Goal: Task Accomplishment & Management: Manage account settings

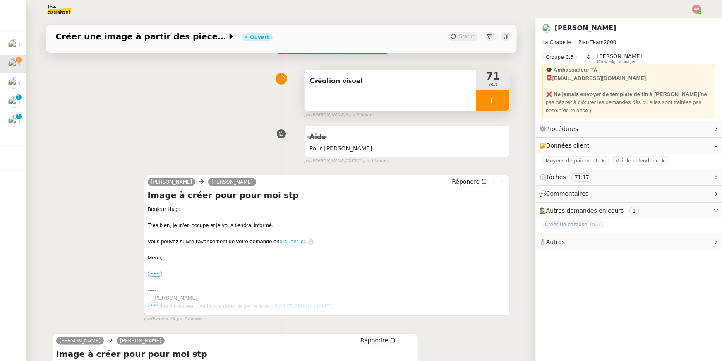
click at [484, 94] on div at bounding box center [493, 100] width 33 height 21
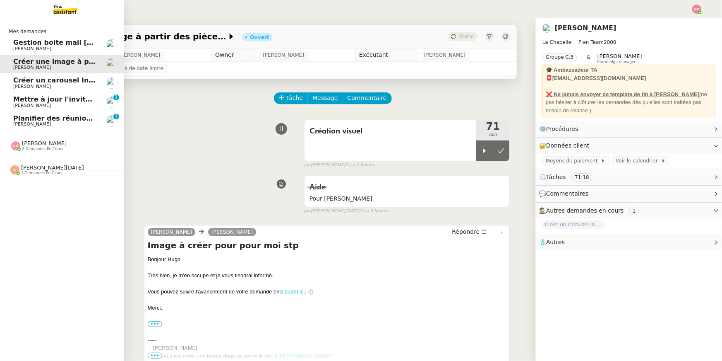
click at [15, 122] on span "[PERSON_NAME]" at bounding box center [32, 123] width 38 height 5
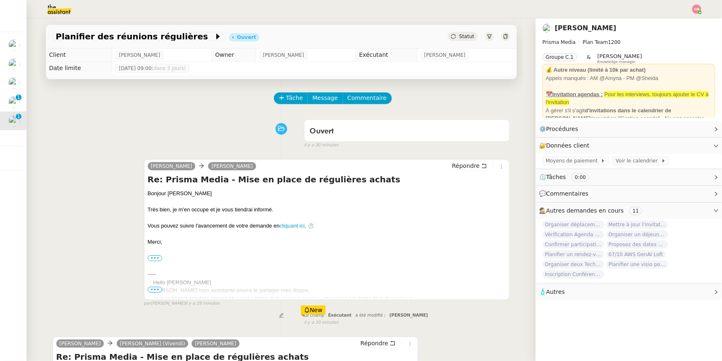
scroll to position [143, 0]
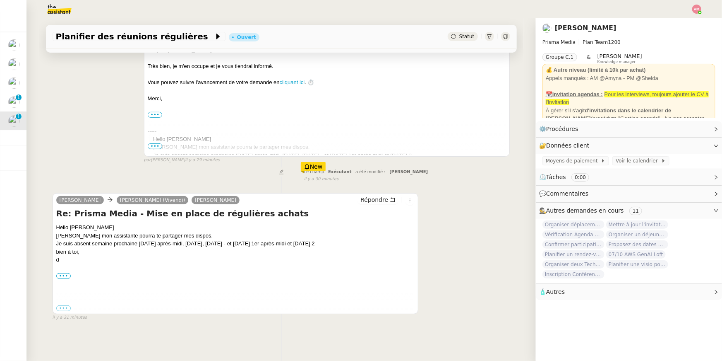
drag, startPoint x: 23, startPoint y: 136, endPoint x: 19, endPoint y: 140, distance: 5.3
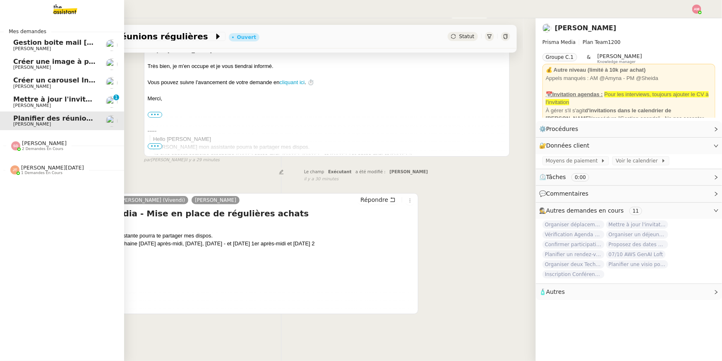
click at [18, 102] on span "Mettre à jour l'invitation Comex" at bounding box center [72, 99] width 119 height 8
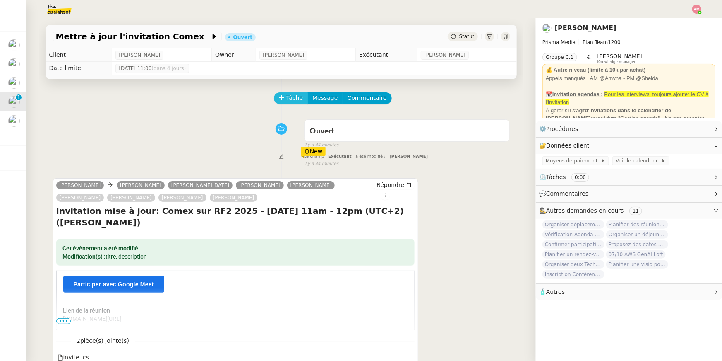
click at [291, 96] on span "Tâche" at bounding box center [295, 98] width 17 height 10
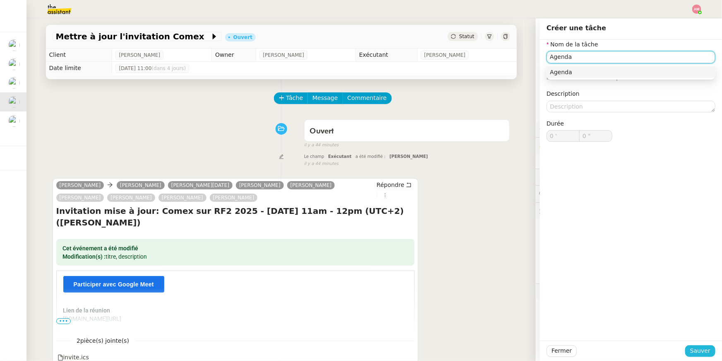
type input "Agenda"
click at [690, 350] on button "Sauver" at bounding box center [701, 351] width 30 height 12
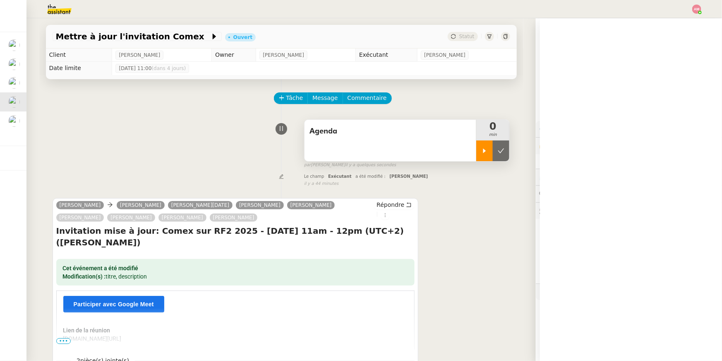
click at [490, 153] on div at bounding box center [485, 150] width 17 height 21
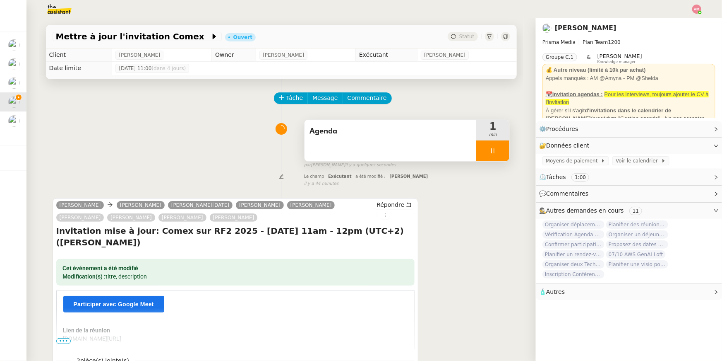
click at [498, 154] on div at bounding box center [493, 150] width 33 height 21
click at [499, 154] on button at bounding box center [501, 150] width 17 height 21
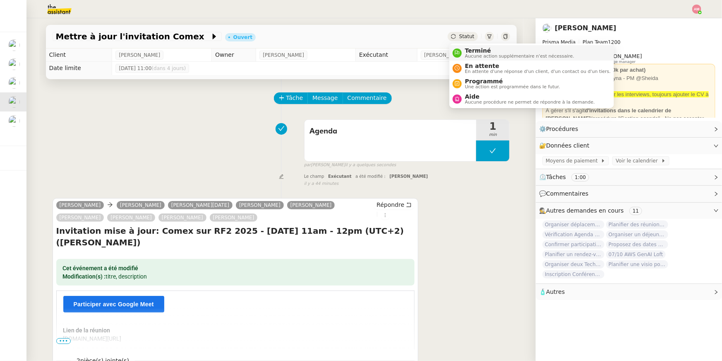
click at [461, 50] on nz-avatar at bounding box center [457, 52] width 9 height 9
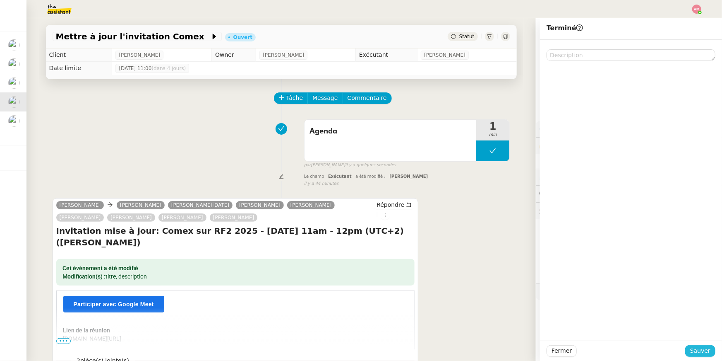
click at [696, 348] on span "Sauver" at bounding box center [701, 351] width 20 height 10
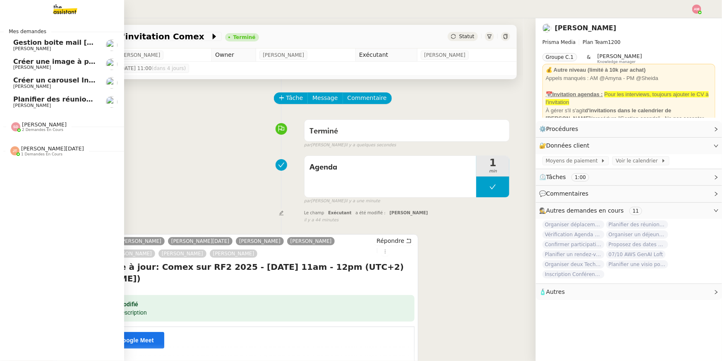
click at [13, 65] on span "[PERSON_NAME]" at bounding box center [32, 67] width 38 height 5
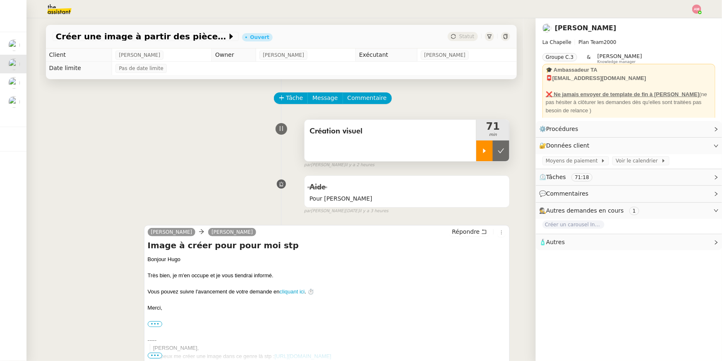
click at [481, 145] on div at bounding box center [485, 150] width 17 height 21
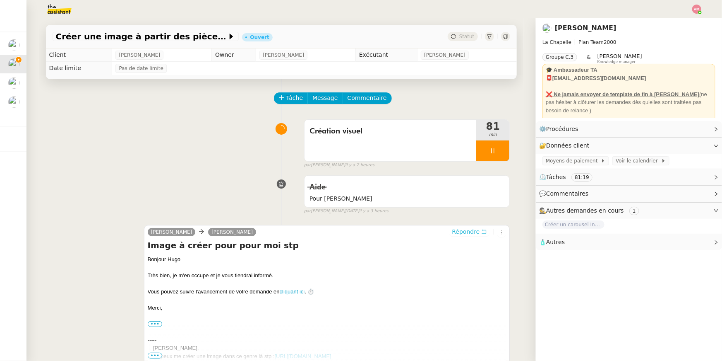
click at [464, 235] on span "Répondre" at bounding box center [466, 231] width 28 height 8
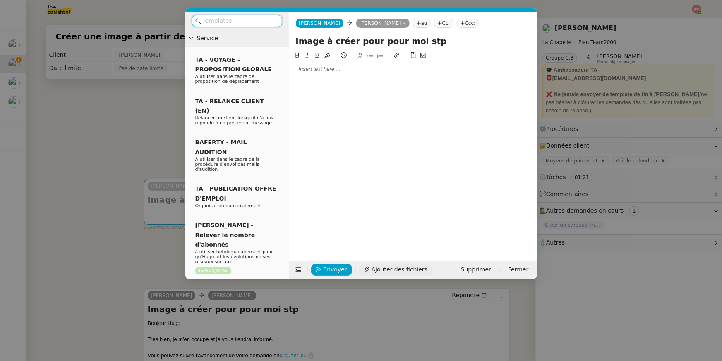
click at [372, 266] on span "Ajouter des fichiers" at bounding box center [400, 270] width 56 height 10
click at [326, 77] on div at bounding box center [413, 149] width 241 height 197
click at [325, 75] on div at bounding box center [413, 69] width 241 height 14
click at [378, 265] on span "Ajouter des fichiers" at bounding box center [400, 270] width 56 height 10
click at [147, 132] on nz-modal-container "Service TA - VOYAGE - PROPOSITION GLOBALE A utiliser dans le cadre de propositi…" at bounding box center [361, 180] width 722 height 361
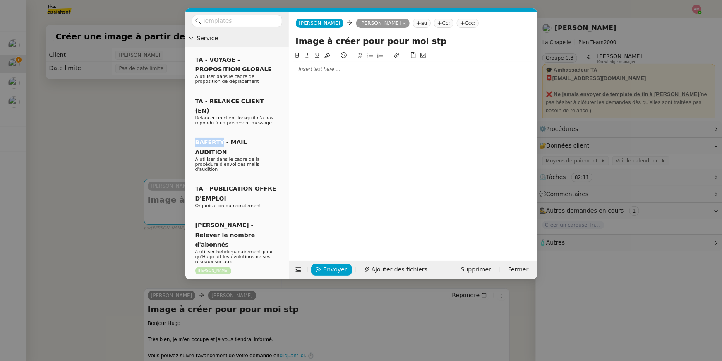
click at [147, 132] on nz-modal-container "Service TA - VOYAGE - PROPOSITION GLOBALE A utiliser dans le cadre de propositi…" at bounding box center [361, 180] width 722 height 361
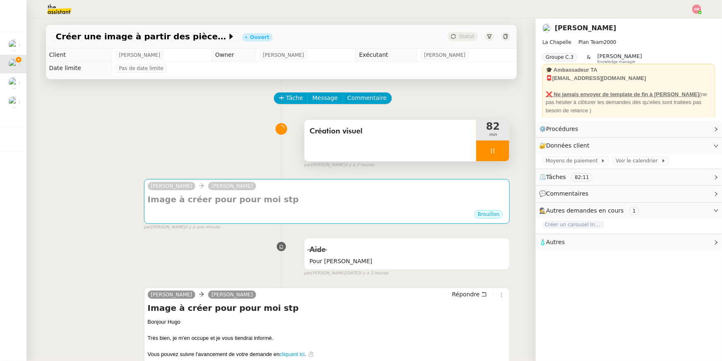
click at [491, 153] on icon at bounding box center [493, 150] width 7 height 7
click at [499, 153] on icon at bounding box center [501, 150] width 7 height 7
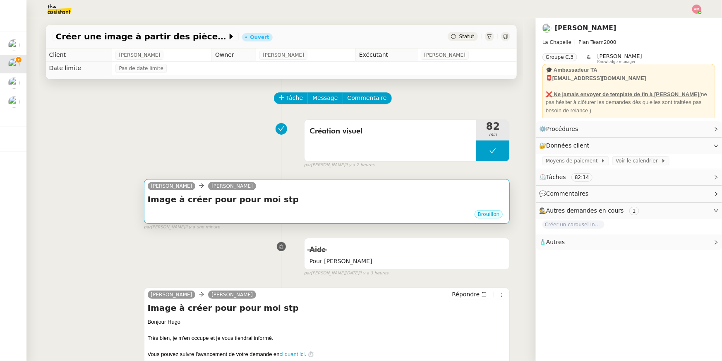
click at [460, 199] on h4 "Image à créer pour pour moi stp" at bounding box center [327, 199] width 359 height 12
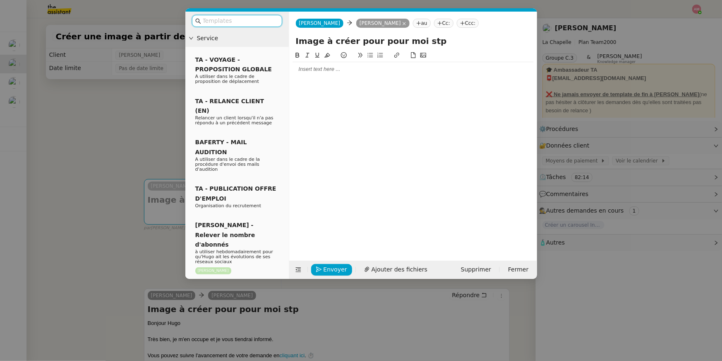
click at [333, 69] on div at bounding box center [413, 68] width 241 height 7
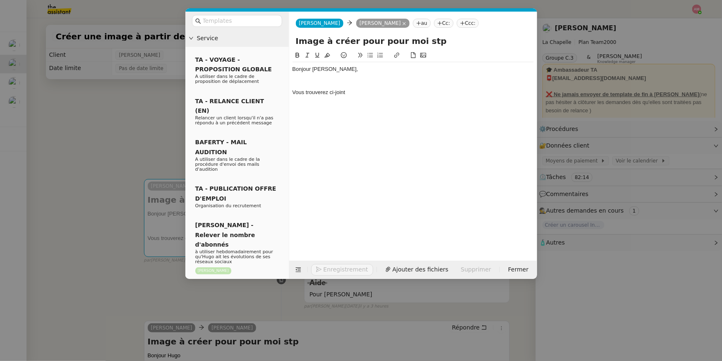
click at [87, 132] on nz-modal-container "Service TA - VOYAGE - PROPOSITION GLOBALE A utiliser dans le cadre de propositi…" at bounding box center [361, 180] width 722 height 361
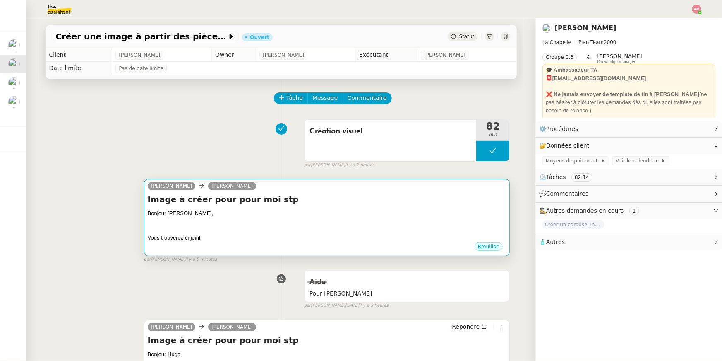
click at [247, 228] on div at bounding box center [327, 229] width 359 height 8
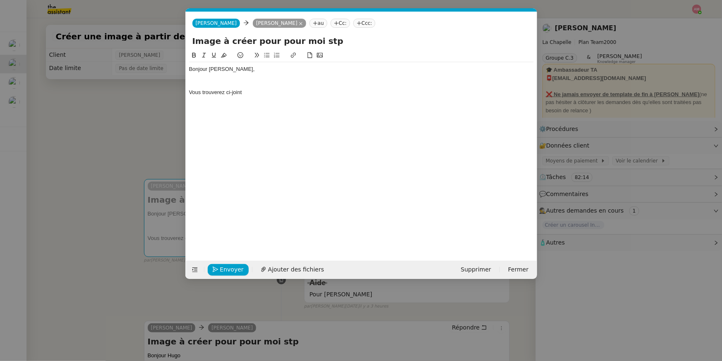
scroll to position [0, 17]
click at [258, 103] on div "Bonjour Hugo, Vous trouverez ci-joint" at bounding box center [361, 149] width 345 height 197
click at [256, 95] on div "Vous trouverez ci-joint" at bounding box center [361, 92] width 345 height 7
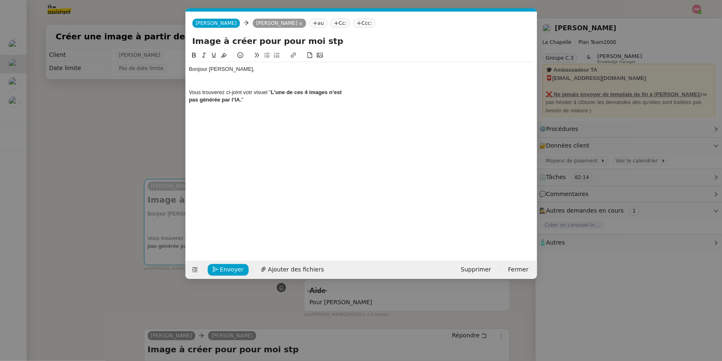
click at [191, 99] on strong "pas générée par l’IA." at bounding box center [215, 99] width 53 height 6
click at [189, 103] on div "pas générée par l’IA. "" at bounding box center [361, 99] width 345 height 7
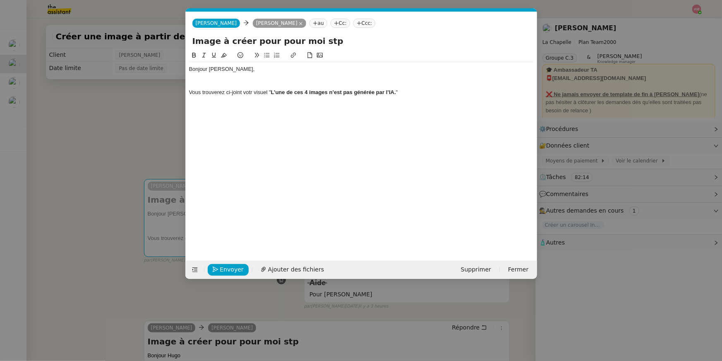
click at [415, 89] on div "Vous trouverez ci-joint votr visuel " L’une de ces 4 images n’est pas générée p…" at bounding box center [361, 92] width 345 height 7
click at [254, 93] on div "Vous trouverez ci-joint votr visuel " L’une de ces 4 images n’est pas générée p…" at bounding box center [361, 92] width 345 height 7
click at [250, 93] on div "Vous trouverez ci-joint votr visuel " L’une de ces 4 images n’est pas générée p…" at bounding box center [361, 92] width 345 height 7
click at [407, 122] on div "Bonjour Hugo, Vous trouverez ci-joint votre visuel " L’une de ces 4 images n’es…" at bounding box center [361, 149] width 345 height 197
click at [417, 101] on div "Bonjour Hugo, Vous trouverez ci-joint votre visuel " L’une de ces 4 images n’es…" at bounding box center [361, 149] width 345 height 197
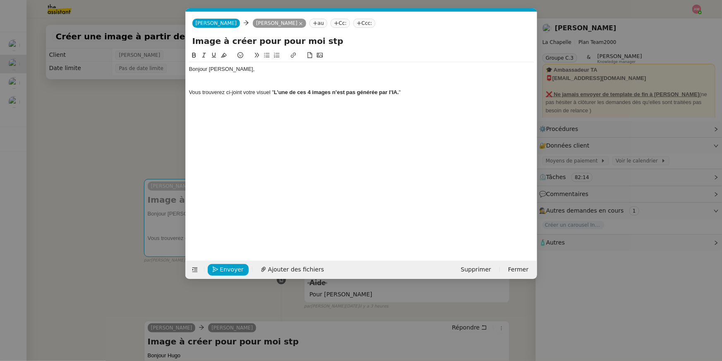
click at [416, 96] on div "Bonjour Hugo, Vous trouverez ci-joint votre visuel " L’une de ces 4 images n’es…" at bounding box center [361, 80] width 345 height 37
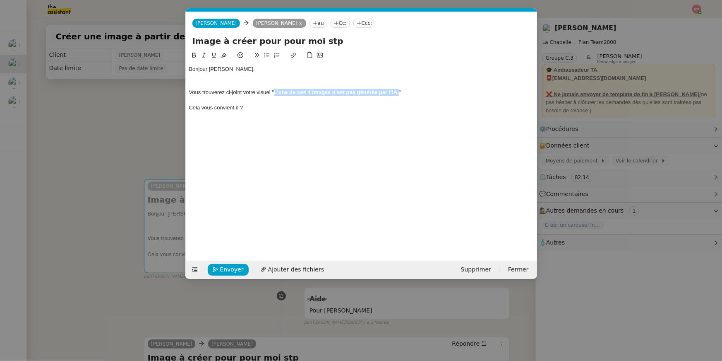
drag, startPoint x: 274, startPoint y: 93, endPoint x: 399, endPoint y: 92, distance: 125.0
click at [399, 92] on strong "L’une de ces 4 images n’est pas générée par l’IA." at bounding box center [336, 92] width 125 height 6
drag, startPoint x: 123, startPoint y: 155, endPoint x: 220, endPoint y: 124, distance: 102.7
click at [123, 155] on nz-modal-container "Service TA - VOYAGE - PROPOSITION GLOBALE A utiliser dans le cadre de propositi…" at bounding box center [361, 180] width 722 height 361
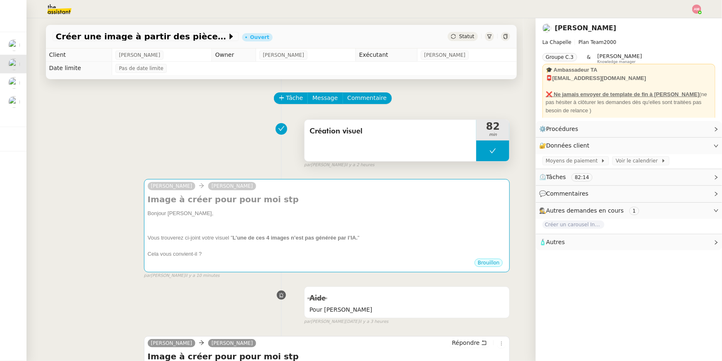
click at [493, 149] on icon at bounding box center [493, 150] width 7 height 7
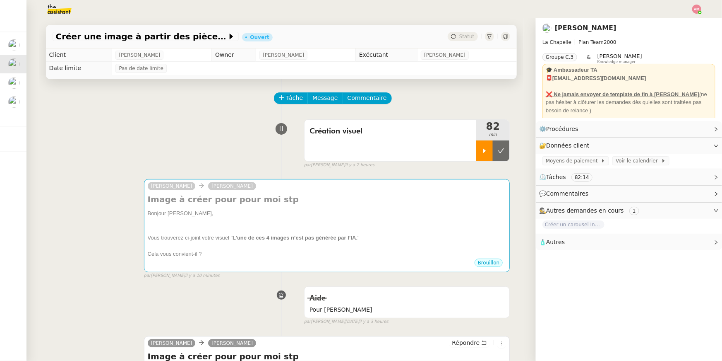
click at [486, 149] on icon at bounding box center [485, 150] width 7 height 7
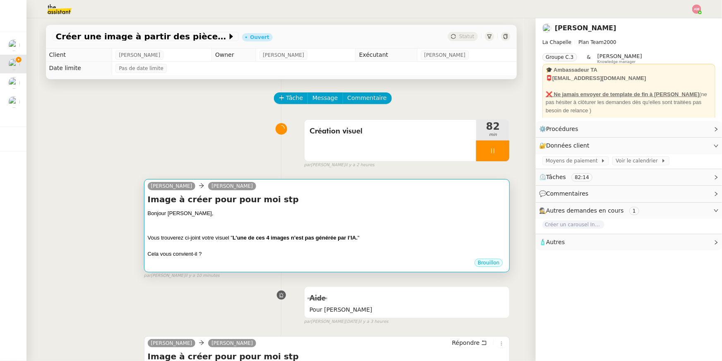
click at [324, 235] on strong "L’une de ces 4 images n’est pas générée par l’IA." at bounding box center [295, 237] width 125 height 6
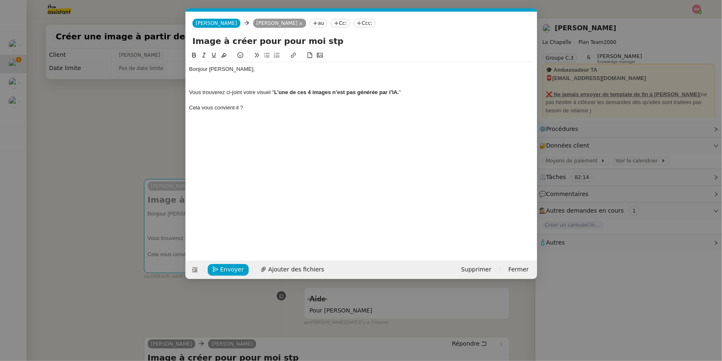
scroll to position [0, 17]
click at [283, 120] on div "Bonjour Hugo, Vous trouverez ci-joint votre visuel " L’une de ces 4 images n’es…" at bounding box center [361, 149] width 345 height 197
click at [282, 114] on div "Bonjour Hugo, Vous trouverez ci-joint votre visuel " L’une de ces 4 images n’es…" at bounding box center [361, 149] width 345 height 197
click at [282, 111] on div "Cela vous convient-il ?" at bounding box center [361, 107] width 345 height 7
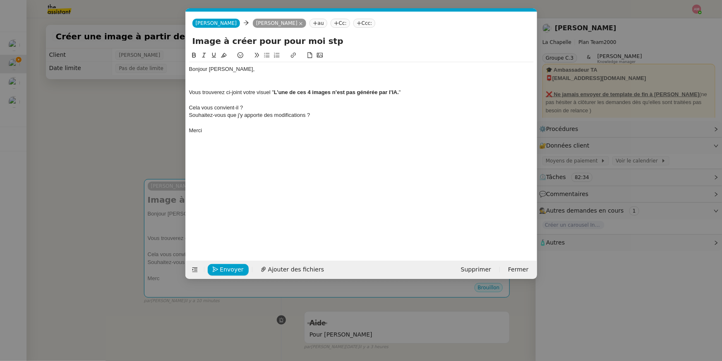
copy div "Bonjour Hugo, Vous trouverez ci-joint votre visuel " L’une de ces 4 images n’es…"
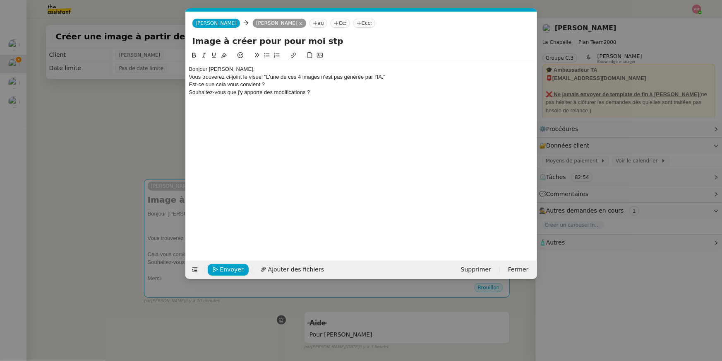
scroll to position [0, 0]
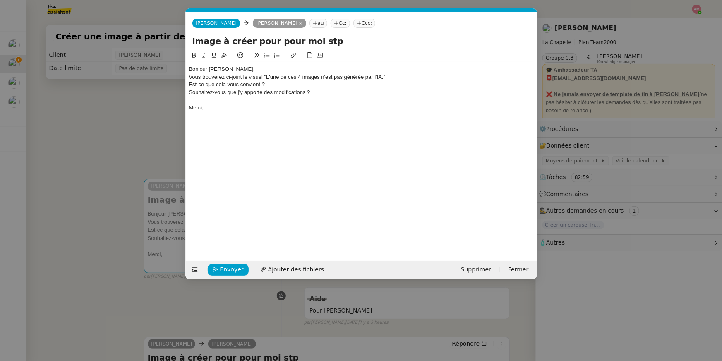
click at [255, 67] on div "Bonjour Hugo," at bounding box center [361, 68] width 345 height 7
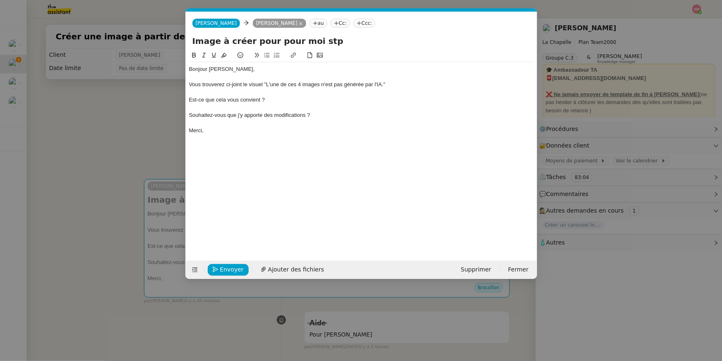
click at [241, 100] on div "Est-ce que cela vous convient ?" at bounding box center [361, 99] width 345 height 7
click at [267, 54] on icon at bounding box center [267, 55] width 6 height 6
click at [214, 118] on div "Souhaitez-vous que j'y apporte des modifications ?" at bounding box center [361, 114] width 345 height 7
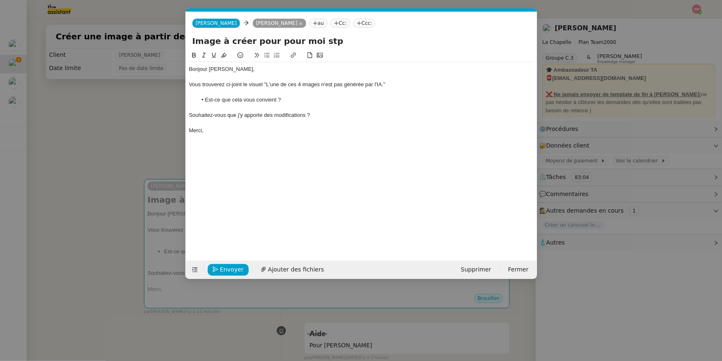
click at [265, 57] on icon at bounding box center [267, 55] width 6 height 6
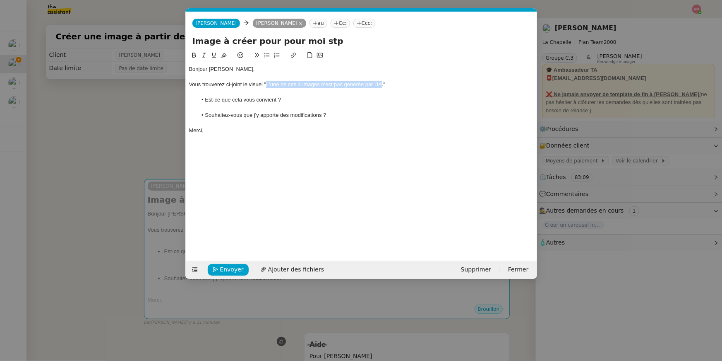
drag, startPoint x: 266, startPoint y: 83, endPoint x: 383, endPoint y: 85, distance: 116.8
click at [383, 85] on div "Vous trouverez ci-joint le visuel "L'une de ces 4 images n'est pas générée par …" at bounding box center [361, 84] width 345 height 7
click at [198, 54] on button at bounding box center [194, 56] width 10 height 10
click at [291, 268] on span "Ajouter des fichiers" at bounding box center [296, 270] width 56 height 10
click at [160, 139] on nz-modal-container "Service TA - VOYAGE - PROPOSITION GLOBALE A utiliser dans le cadre de propositi…" at bounding box center [361, 180] width 722 height 361
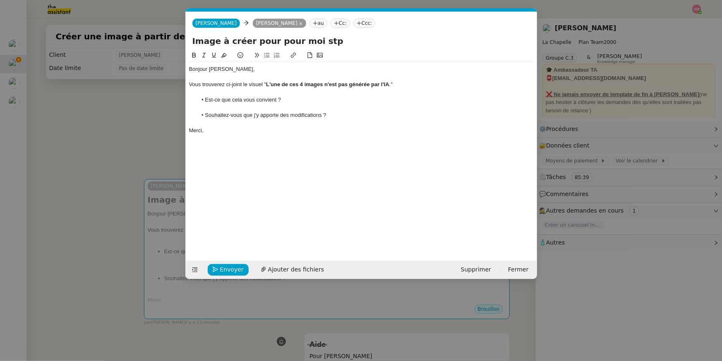
click at [160, 139] on nz-modal-container "Service TA - VOYAGE - PROPOSITION GLOBALE A utiliser dans le cadre de propositi…" at bounding box center [361, 180] width 722 height 361
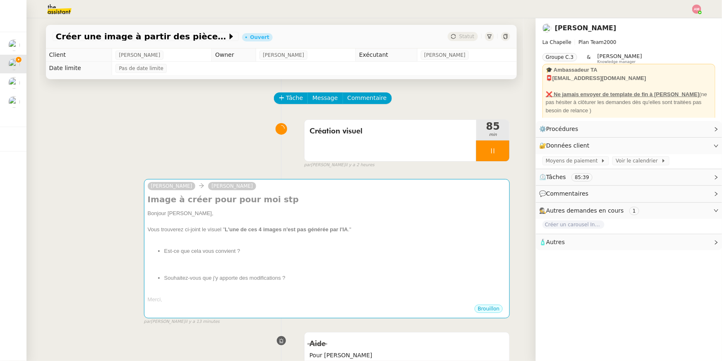
click at [508, 163] on div "par Amyna M. il y a 2 heures" at bounding box center [407, 164] width 206 height 7
click at [504, 155] on div at bounding box center [493, 150] width 33 height 21
click at [504, 155] on button at bounding box center [501, 150] width 17 height 21
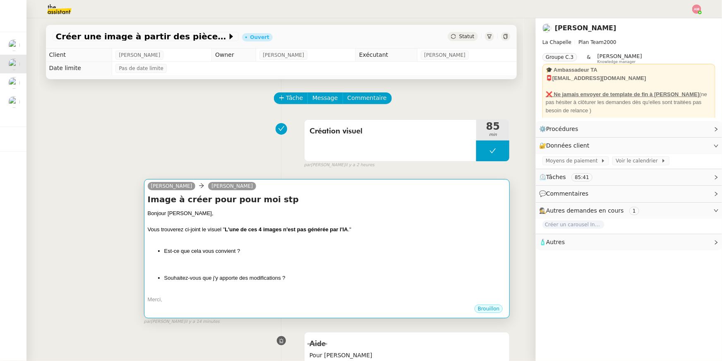
click at [316, 223] on div at bounding box center [327, 221] width 359 height 8
click at [316, 224] on div at bounding box center [327, 221] width 359 height 8
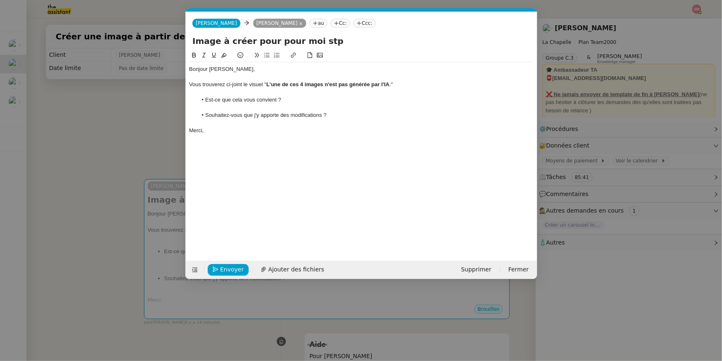
scroll to position [0, 17]
click at [290, 267] on span "Ajouter des fichiers" at bounding box center [296, 270] width 56 height 10
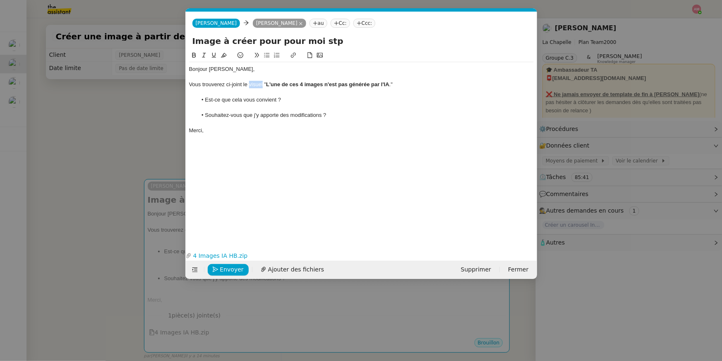
drag, startPoint x: 263, startPoint y: 83, endPoint x: 250, endPoint y: 83, distance: 13.3
click at [250, 83] on div "Vous trouverez ci-joint le visuel " L'une de ces 4 images n'est pas générée par…" at bounding box center [361, 84] width 345 height 7
click at [250, 82] on div "Vous trouverez ci-joint le visuel " L'une de ces 4 images n'est pas générée par…" at bounding box center [361, 84] width 345 height 7
click at [248, 83] on div "Vous trouverez ci-joint le visuel " L'une de ces 4 images n'est pas générée par…" at bounding box center [361, 84] width 345 height 7
click at [253, 147] on div "Bonjour Hugo, Vous trouverez ci-joint vos visuels pour " L'une de ces 4 images …" at bounding box center [361, 143] width 345 height 185
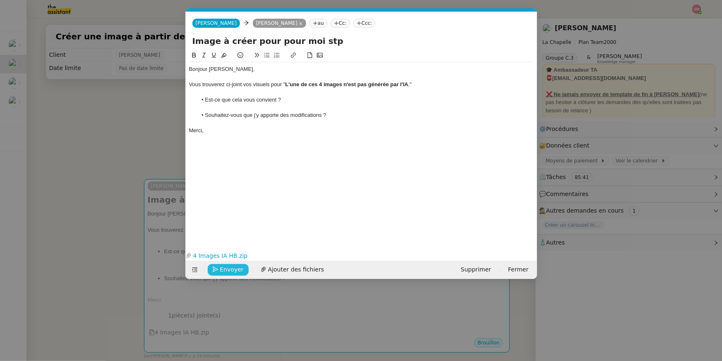
click at [230, 270] on span "Envoyer" at bounding box center [232, 270] width 24 height 10
click at [230, 270] on span "Confirmer l'envoi" at bounding box center [245, 270] width 50 height 10
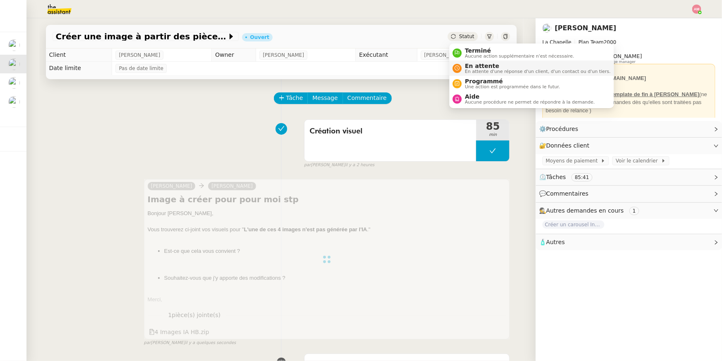
click at [465, 70] on span "En attente d'une réponse d'un client, d'un contact ou d'un tiers." at bounding box center [538, 71] width 146 height 5
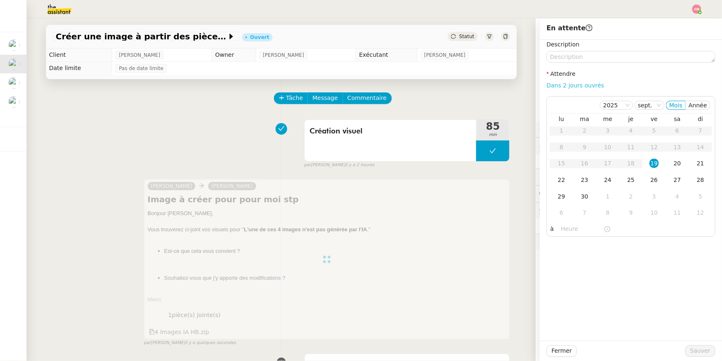
click at [559, 84] on link "Dans 2 jours ouvrés" at bounding box center [576, 85] width 58 height 7
type input "07:00"
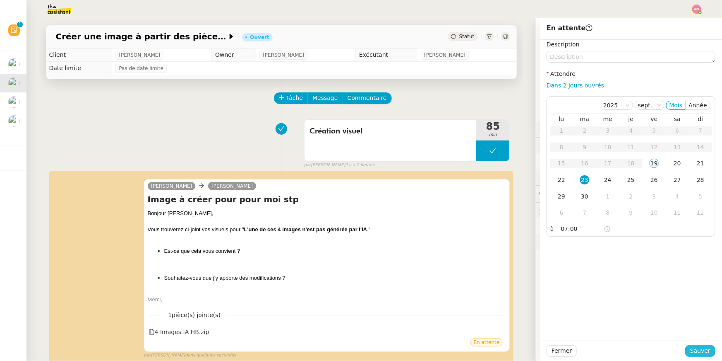
click at [690, 350] on button "Sauver" at bounding box center [701, 351] width 30 height 12
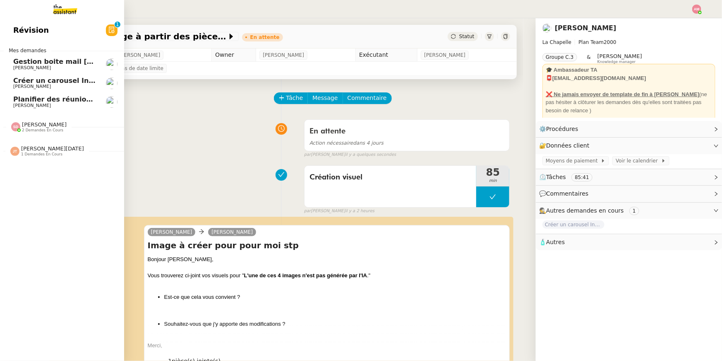
click at [36, 103] on span "[PERSON_NAME]" at bounding box center [32, 105] width 38 height 5
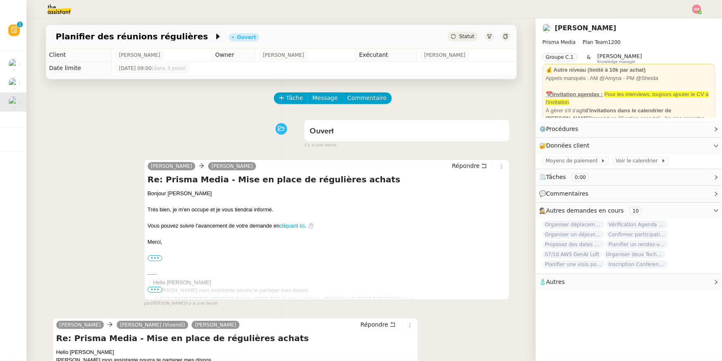
scroll to position [124, 0]
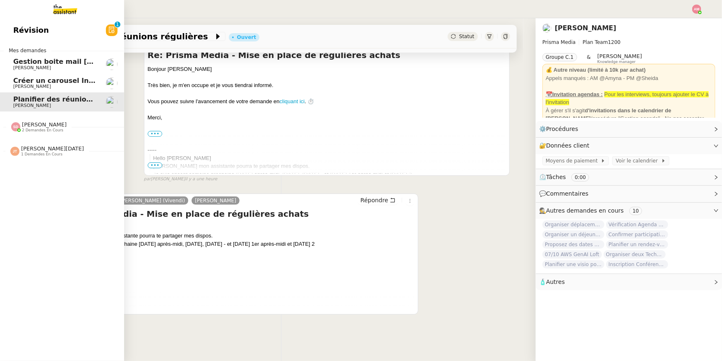
click at [14, 122] on img at bounding box center [15, 126] width 9 height 9
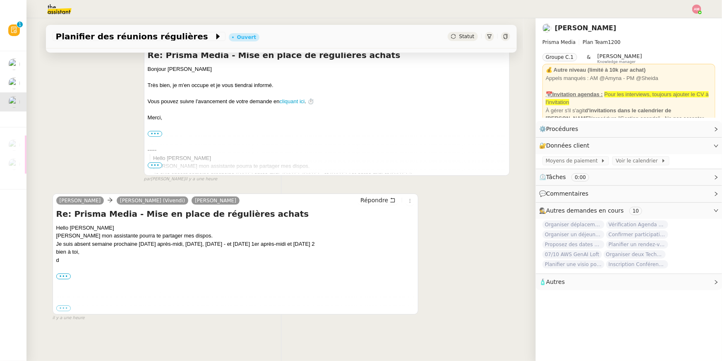
scroll to position [120, 0]
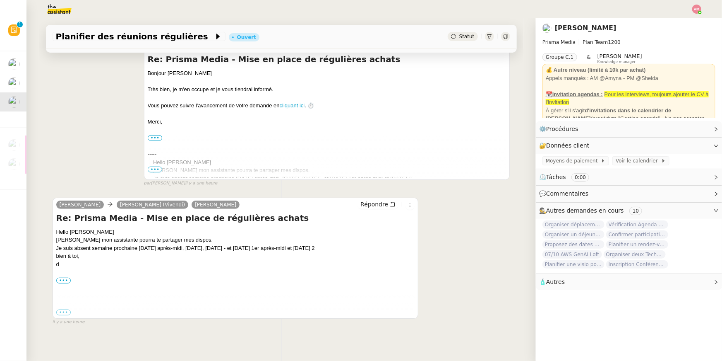
click at [64, 276] on div "••• Internal Signature v1.2 20201015 #alwaysAskLisaGreen4MyAgendaAvailaibilitie…" at bounding box center [235, 280] width 359 height 8
click at [64, 279] on label "•••" at bounding box center [63, 280] width 15 height 6
click at [0, 0] on input "•••" at bounding box center [0, 0] width 0 height 0
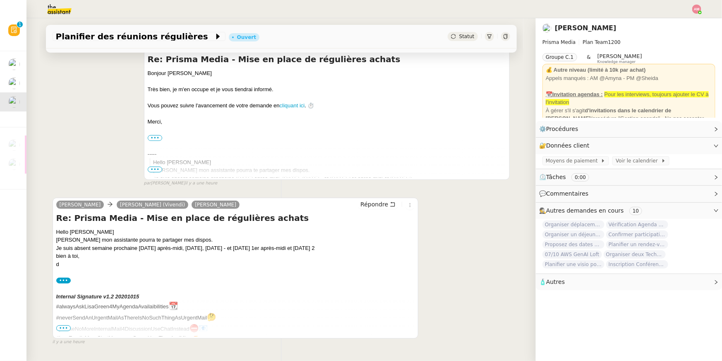
click at [66, 325] on div "Internal Signature v1.2 20201015 #alwaysAskLisaGreen4MyAgendaAvailaibilities 📆 …" at bounding box center [235, 350] width 359 height 133
click at [66, 327] on span "•••" at bounding box center [63, 328] width 15 height 6
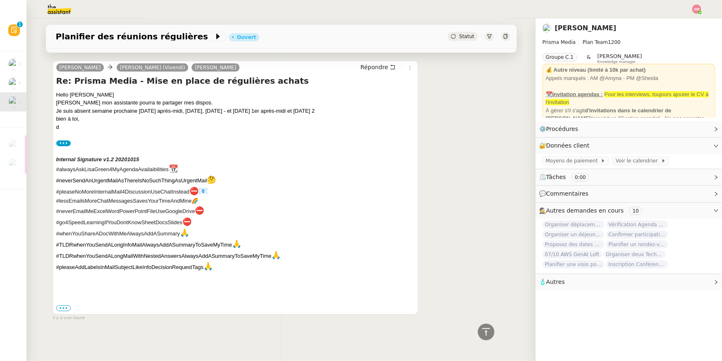
scroll to position [252, 0]
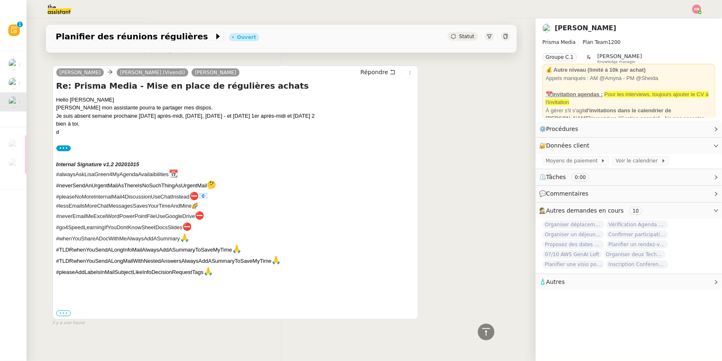
click at [63, 314] on label "•••" at bounding box center [63, 313] width 15 height 6
click at [0, 0] on input "•••" at bounding box center [0, 0] width 0 height 0
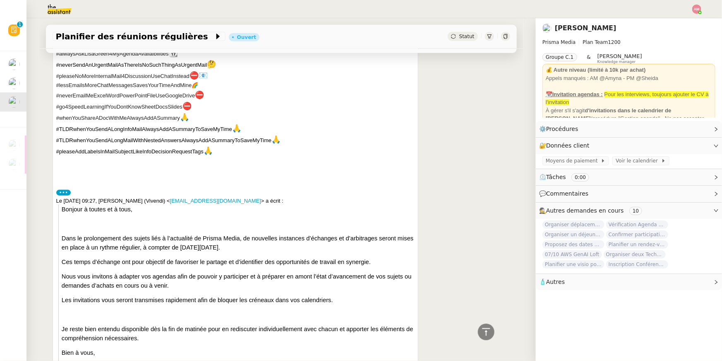
scroll to position [374, 0]
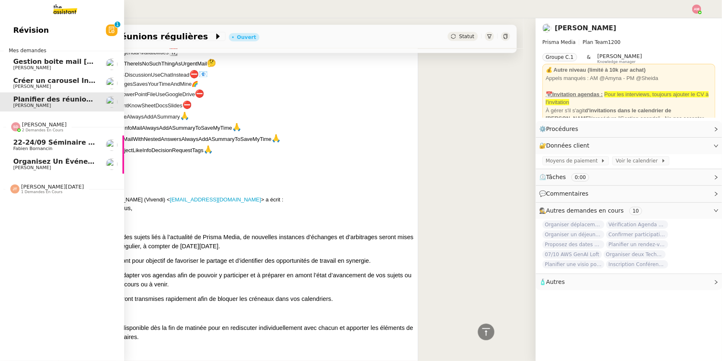
click at [15, 144] on span "22-24/09 Séminaire Evian" at bounding box center [60, 142] width 95 height 8
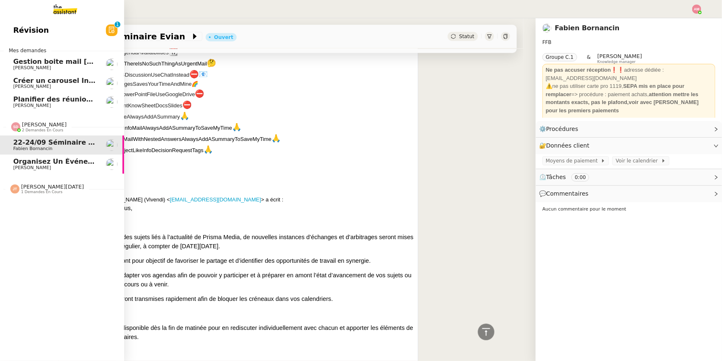
click at [31, 165] on span "[PERSON_NAME]" at bounding box center [32, 167] width 38 height 5
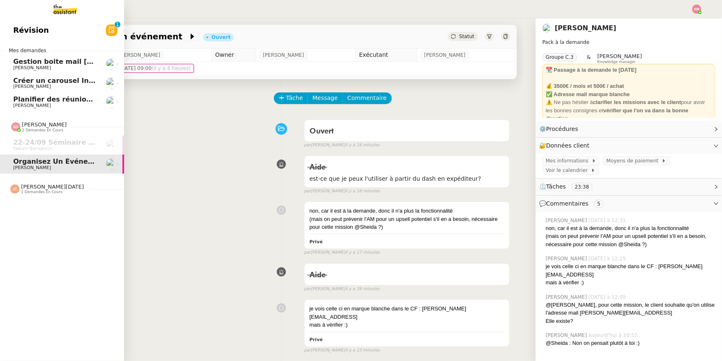
click at [34, 98] on span "Planifier des réunions régulières" at bounding box center [74, 99] width 122 height 8
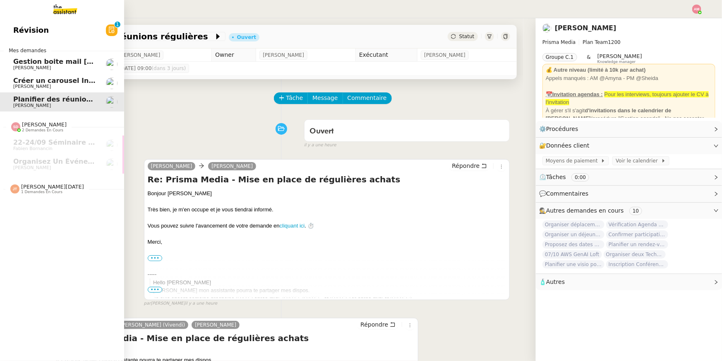
click at [37, 84] on span "[PERSON_NAME]" at bounding box center [32, 86] width 38 height 5
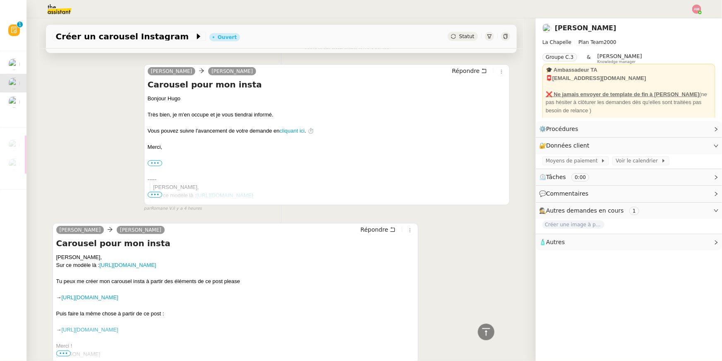
scroll to position [164, 0]
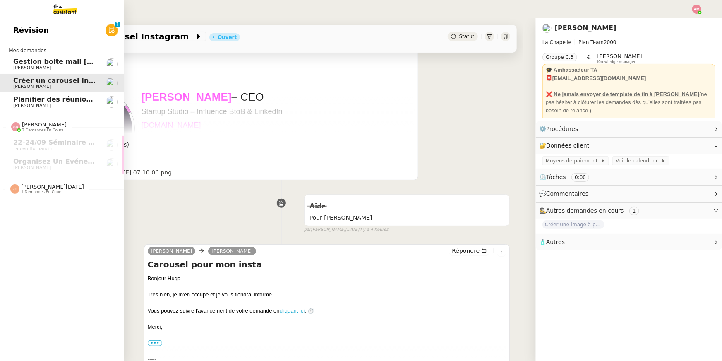
click at [23, 34] on span "Révision" at bounding box center [31, 30] width 36 height 12
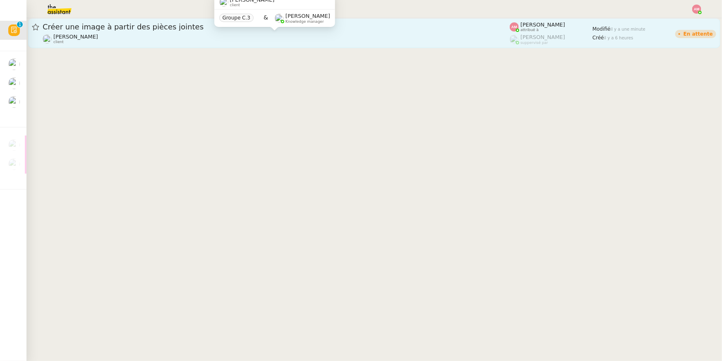
click at [143, 37] on div "Hugo Bentz client" at bounding box center [276, 39] width 467 height 11
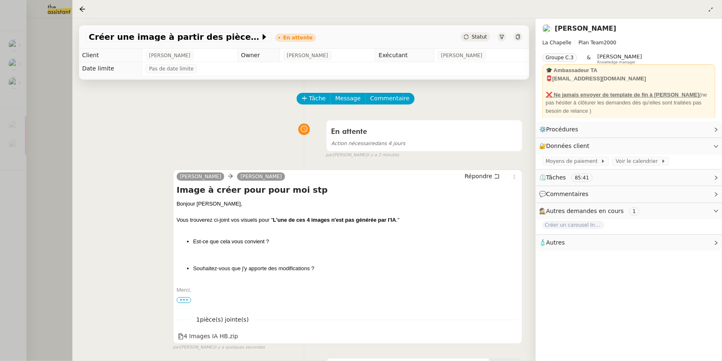
click at [49, 58] on div at bounding box center [361, 180] width 722 height 361
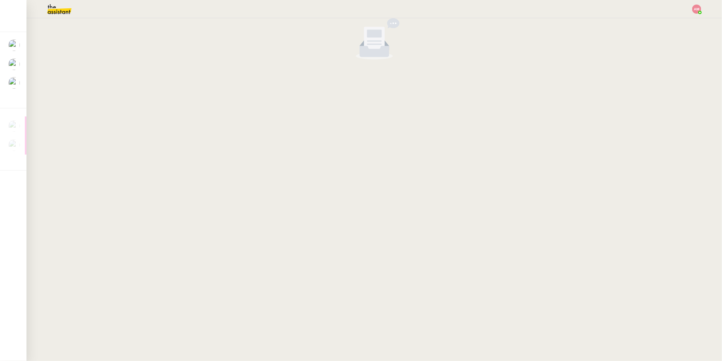
click at [699, 10] on img at bounding box center [697, 9] width 9 height 9
click at [690, 21] on li "Suivi" at bounding box center [675, 24] width 54 height 12
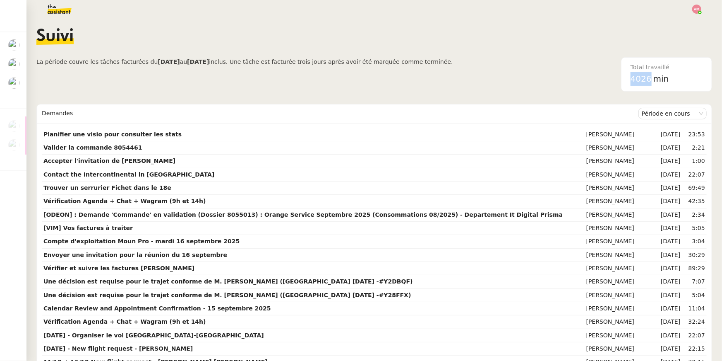
drag, startPoint x: 628, startPoint y: 79, endPoint x: 652, endPoint y: 79, distance: 24.0
click at [652, 79] on div "Total travaillé 4026 min" at bounding box center [667, 75] width 82 height 34
copy span "4026"
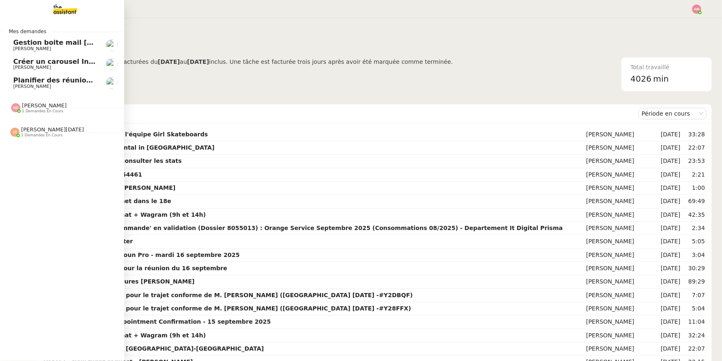
click at [22, 110] on span "1 demandes en cours" at bounding box center [42, 111] width 41 height 5
click at [31, 129] on span "[PERSON_NAME][DATE]" at bounding box center [52, 129] width 63 height 6
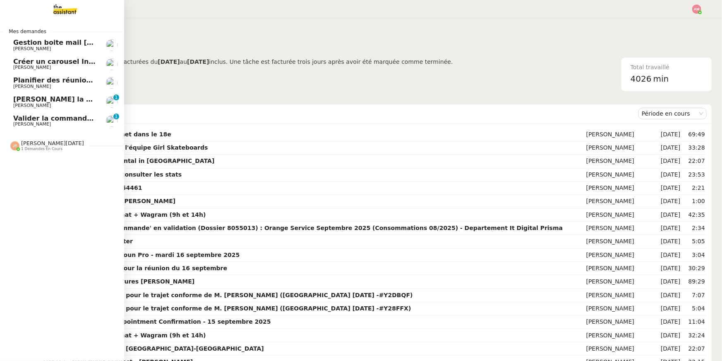
click at [23, 103] on span "[PERSON_NAME]" at bounding box center [32, 105] width 38 height 5
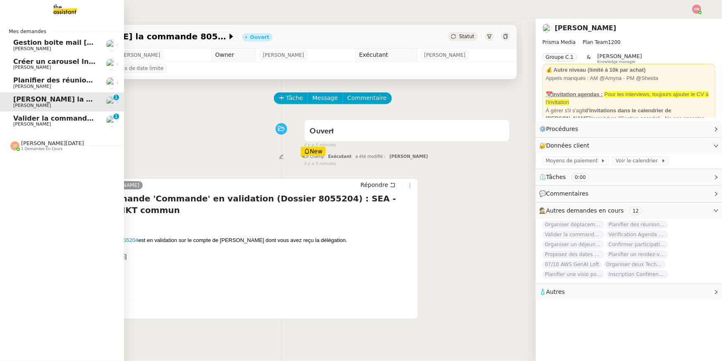
click at [16, 109] on link "Valider la commande 8055204 David Berrebi 0 1 2 3 4 5 6 7 8 9" at bounding box center [62, 101] width 124 height 19
click at [20, 115] on span "Valider la commande 8055213" at bounding box center [69, 118] width 113 height 8
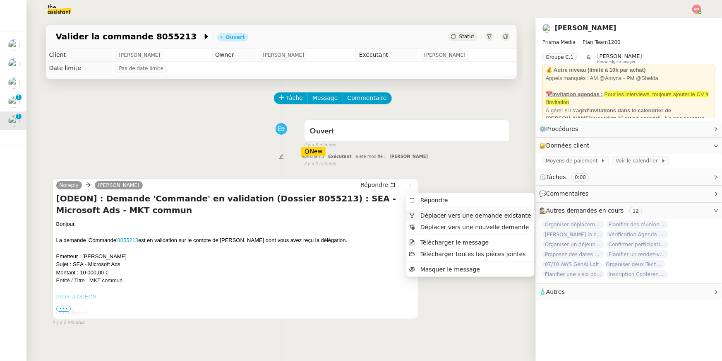
click at [418, 213] on span "Déplacer vers une demande existante" at bounding box center [470, 215] width 122 height 7
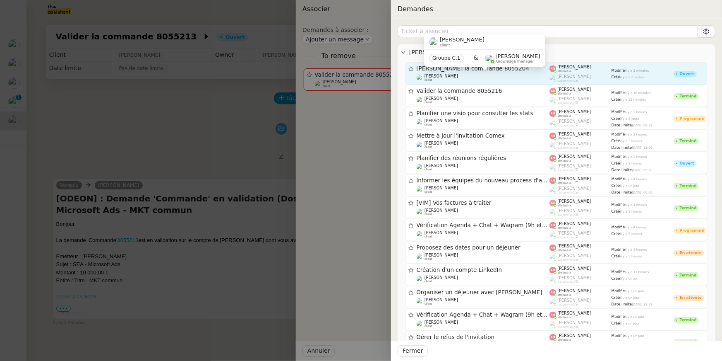
click at [453, 75] on div "David Berrebi client" at bounding box center [483, 78] width 133 height 8
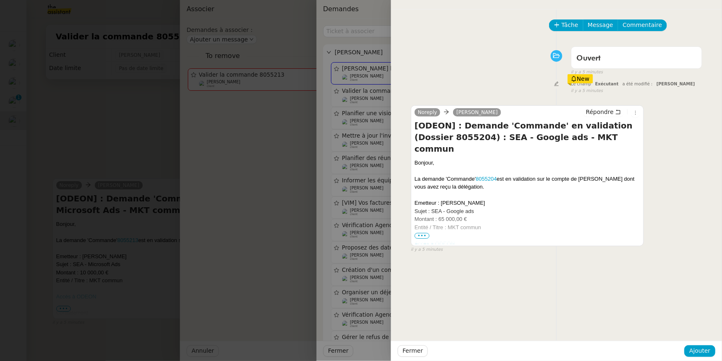
click at [698, 342] on div "Fermer Ajouter" at bounding box center [556, 350] width 331 height 20
click at [698, 348] on span "Ajouter" at bounding box center [700, 351] width 21 height 10
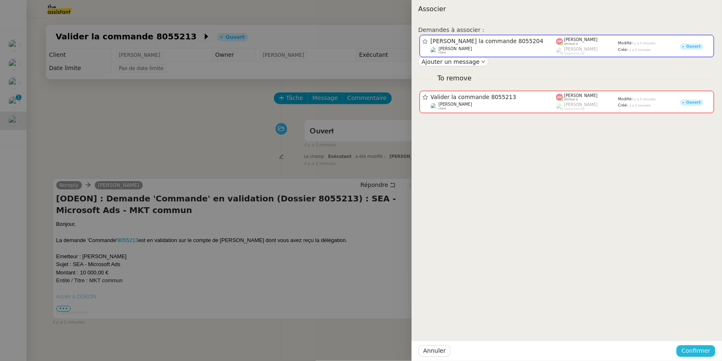
click at [698, 347] on span "Confirmer" at bounding box center [696, 351] width 29 height 10
click at [695, 329] on span "Ajouter" at bounding box center [697, 328] width 21 height 8
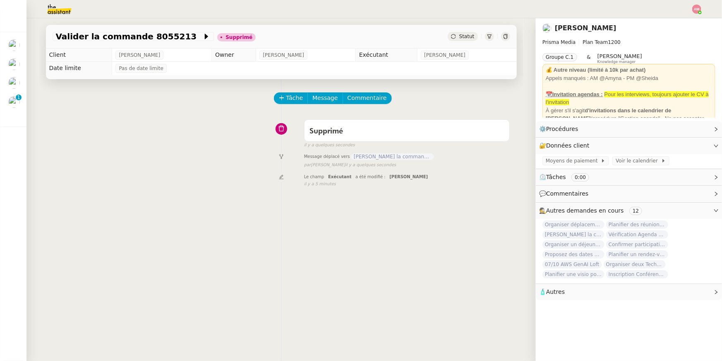
click at [304, 86] on div "Tâche Message Commentaire Veuillez patienter une erreur s'est produite 👌👌👌 mess…" at bounding box center [281, 259] width 484 height 361
click at [298, 96] on span "Tâche" at bounding box center [295, 98] width 17 height 10
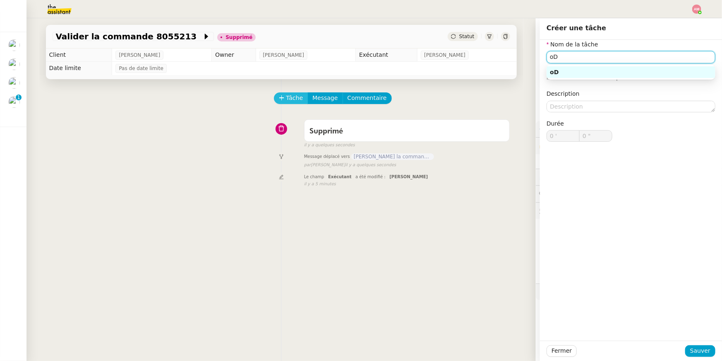
type input "o"
type input "D"
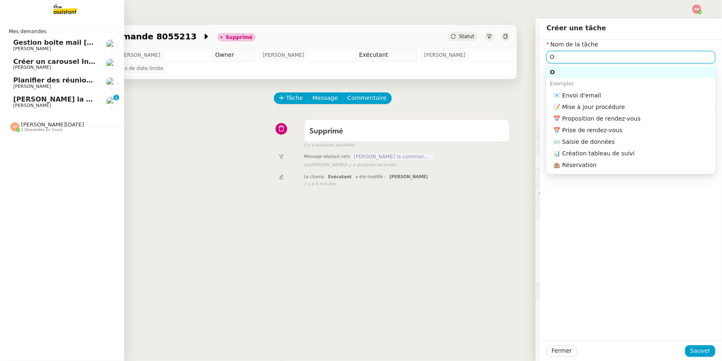
type input "O"
click at [65, 99] on span "Valider la commande 8055204" at bounding box center [87, 99] width 148 height 8
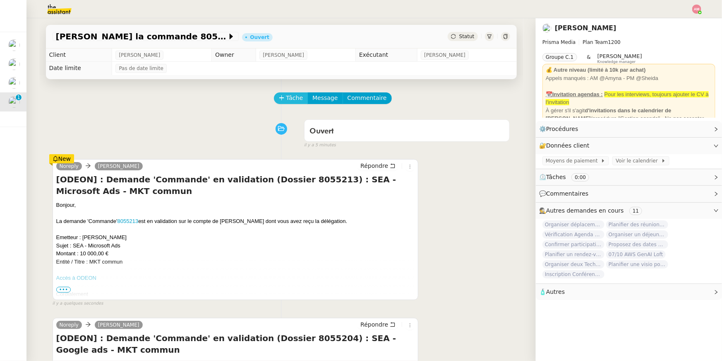
click at [298, 92] on button "Tâche" at bounding box center [291, 98] width 34 height 12
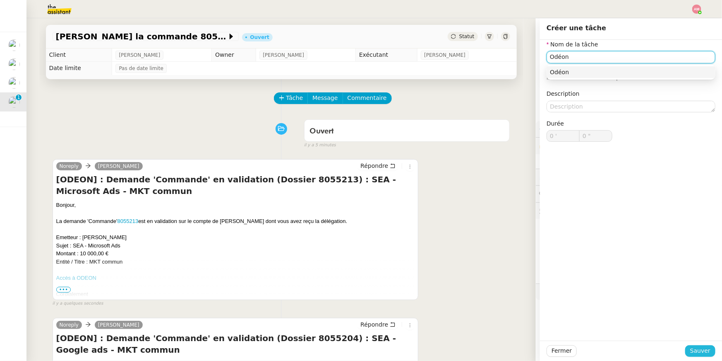
type input "Odéon"
click at [693, 354] on span "Sauver" at bounding box center [701, 351] width 20 height 10
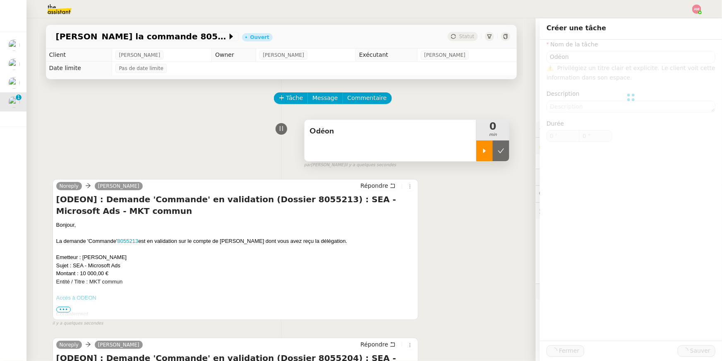
click at [485, 160] on div at bounding box center [485, 150] width 17 height 21
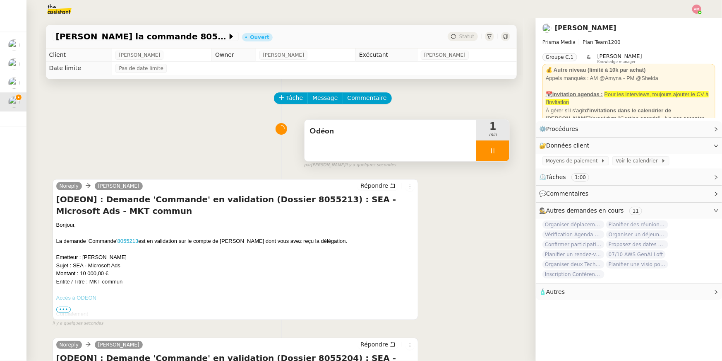
click at [485, 160] on div at bounding box center [493, 150] width 33 height 21
click at [502, 154] on button at bounding box center [501, 150] width 17 height 21
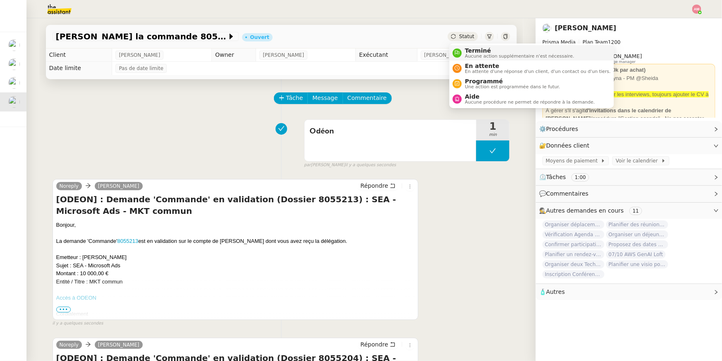
click at [467, 54] on span "Aucune action supplémentaire n'est nécessaire." at bounding box center [519, 56] width 109 height 5
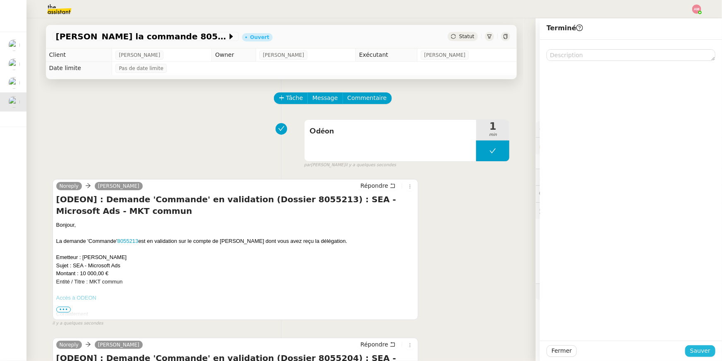
click at [705, 350] on span "Sauver" at bounding box center [701, 351] width 20 height 10
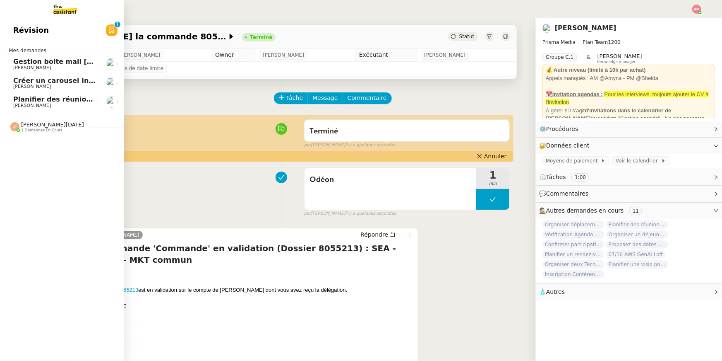
click at [16, 99] on span "Planifier des réunions régulières" at bounding box center [74, 99] width 122 height 8
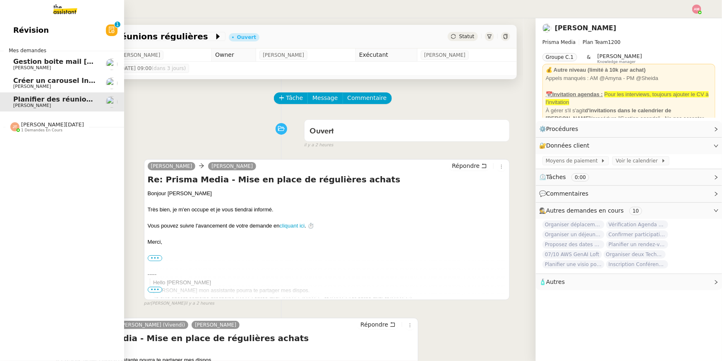
click at [17, 87] on span "[PERSON_NAME]" at bounding box center [32, 86] width 38 height 5
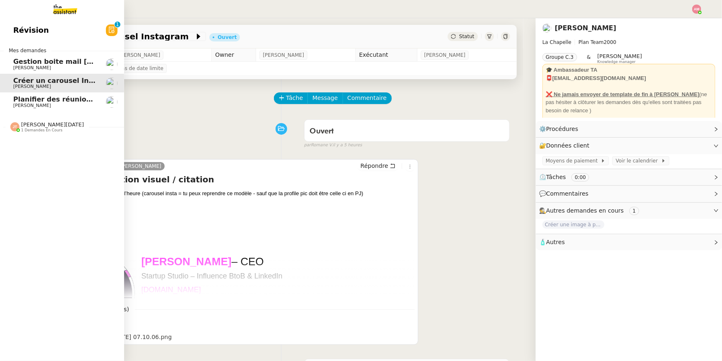
click at [39, 57] on link "Gestion boite mail Sylvie & John - 19 septembre 2025 Sylvie Magnaval" at bounding box center [62, 64] width 124 height 19
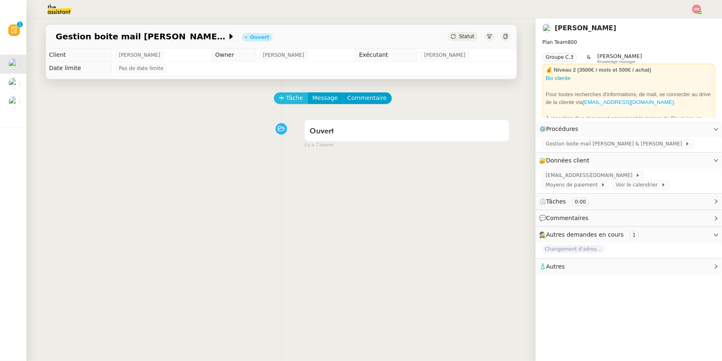
click at [291, 101] on span "Tâche" at bounding box center [295, 98] width 17 height 10
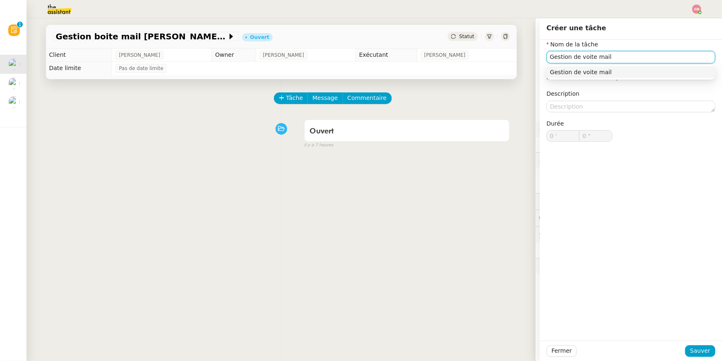
click at [584, 56] on input "Gestion de voite mail" at bounding box center [631, 57] width 169 height 12
type input "Gestion boite mail"
click at [701, 358] on div "Fermer Sauver" at bounding box center [631, 350] width 182 height 20
click at [700, 356] on button "Sauver" at bounding box center [701, 351] width 30 height 12
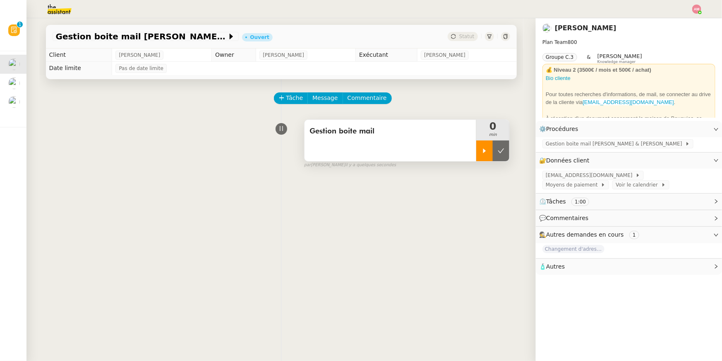
click at [491, 155] on div at bounding box center [485, 150] width 17 height 21
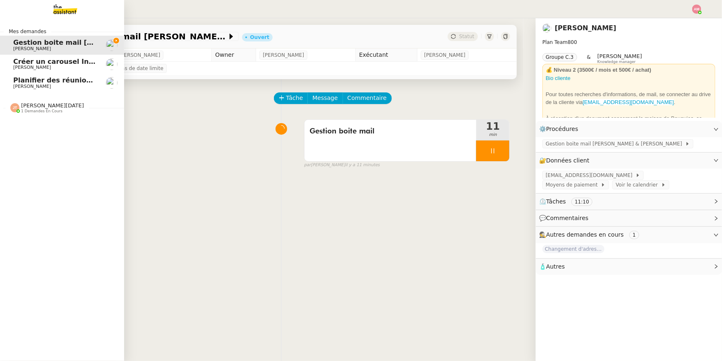
click at [15, 111] on img at bounding box center [14, 107] width 9 height 9
click at [18, 93] on div "Jean-Noël De Tinguy 1 demandes en cours" at bounding box center [62, 104] width 124 height 24
click at [17, 89] on span "[PERSON_NAME]" at bounding box center [32, 86] width 38 height 5
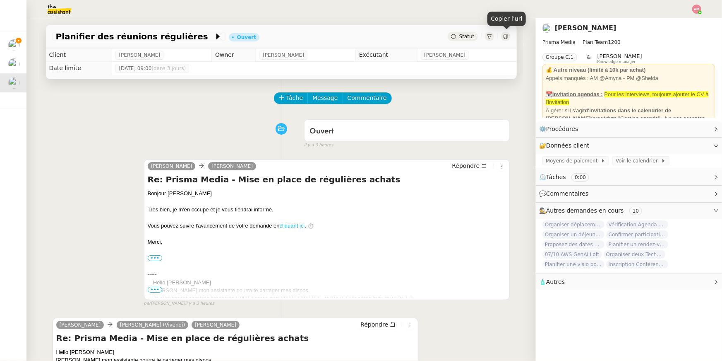
click at [505, 35] on icon at bounding box center [506, 36] width 4 height 5
click at [507, 37] on icon at bounding box center [505, 36] width 5 height 5
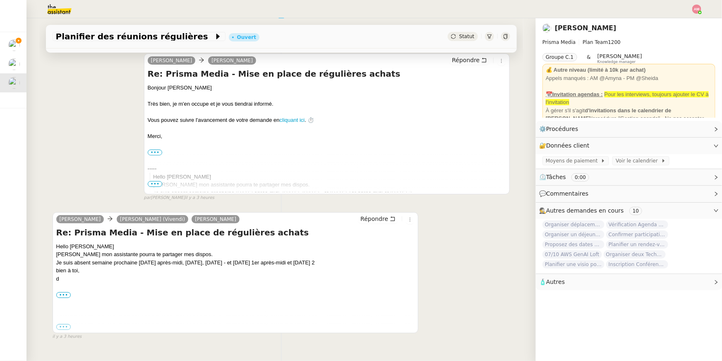
scroll to position [106, 0]
click at [61, 320] on div "Hello Kaoutar Lisa mon assistante pourra te partager mes dispos. Je suis absent…" at bounding box center [235, 286] width 359 height 89
click at [60, 318] on div "Hello Kaoutar Lisa mon assistante pourra te partager mes dispos. Je suis absent…" at bounding box center [235, 286] width 359 height 89
click at [61, 325] on label "•••" at bounding box center [63, 326] width 15 height 6
click at [0, 0] on input "•••" at bounding box center [0, 0] width 0 height 0
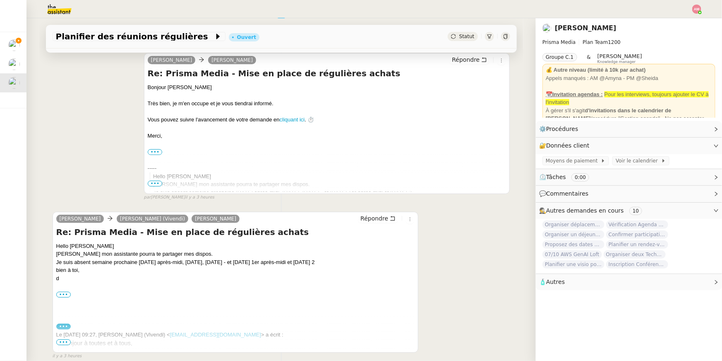
scroll to position [144, 0]
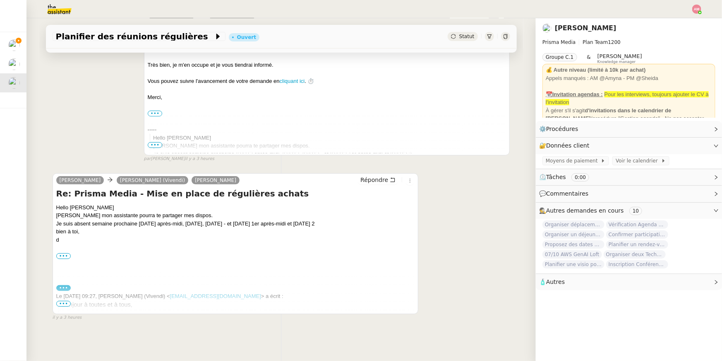
click at [61, 302] on span "•••" at bounding box center [63, 304] width 15 height 6
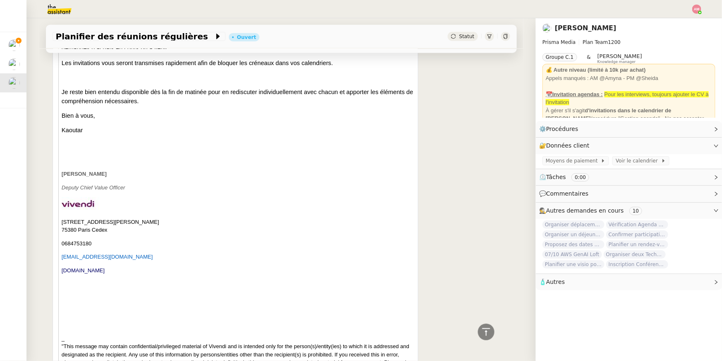
scroll to position [523, 0]
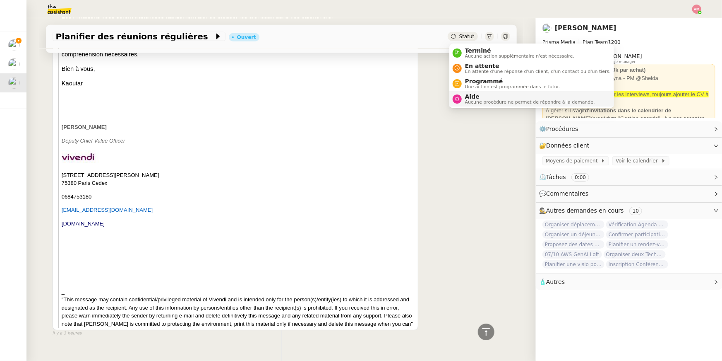
click at [477, 94] on span "Aide" at bounding box center [530, 96] width 130 height 7
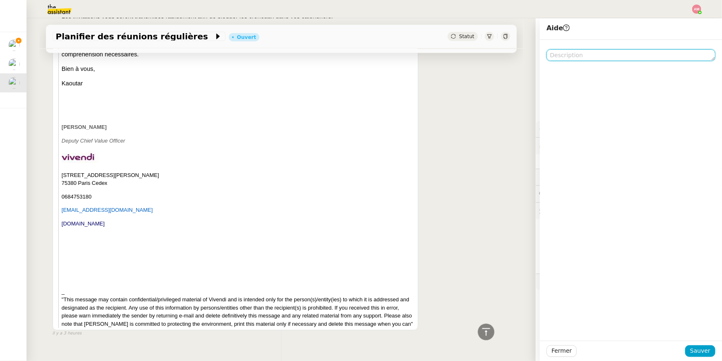
click at [609, 57] on textarea at bounding box center [631, 55] width 169 height 12
type textarea "Pour Sheida"
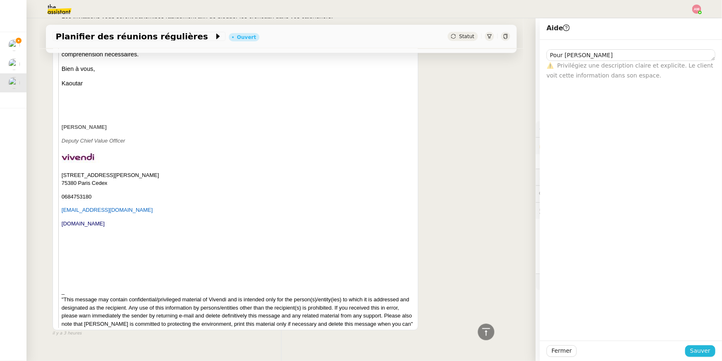
click at [706, 345] on button "Sauver" at bounding box center [701, 351] width 30 height 12
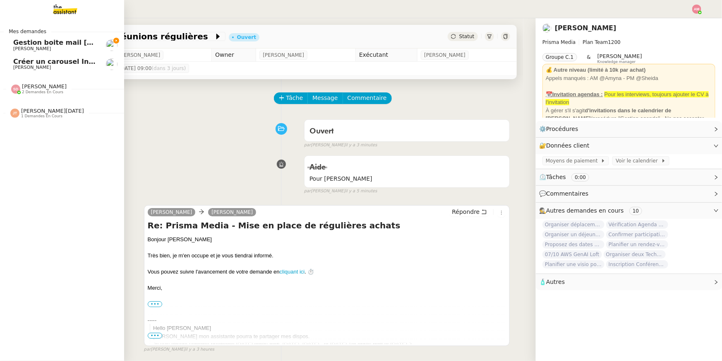
click at [19, 95] on div "Sheida Delpazir 2 demandes en cours" at bounding box center [62, 85] width 124 height 24
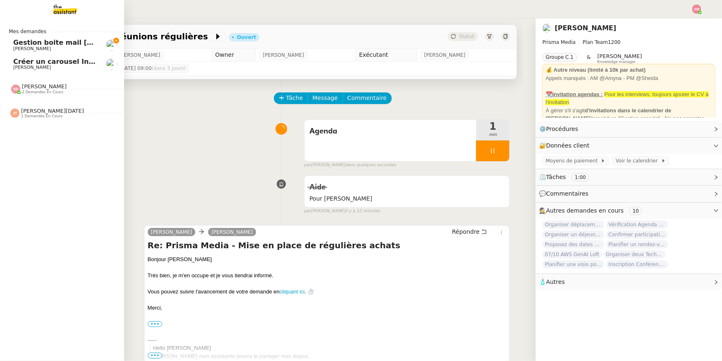
click at [10, 43] on link "Gestion boite mail Sylvie & John - 19 septembre 2025 Sylvie Magnaval" at bounding box center [62, 45] width 124 height 19
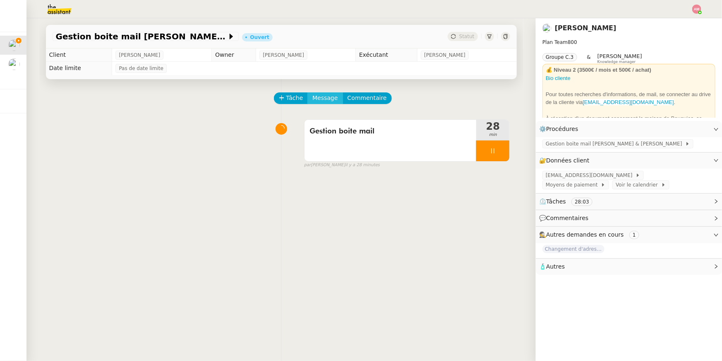
click at [313, 99] on span "Message" at bounding box center [325, 98] width 25 height 10
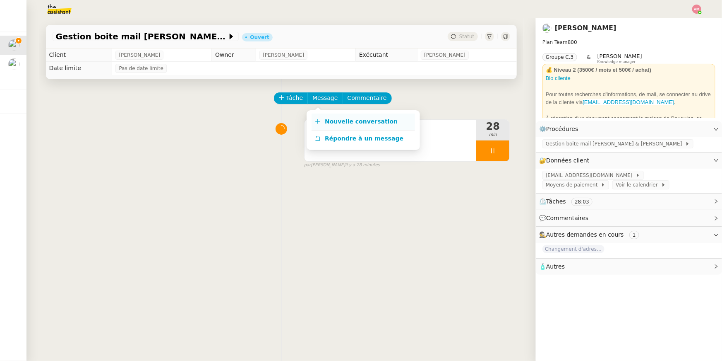
click at [312, 120] on link "Nouvelle conversation" at bounding box center [364, 121] width 104 height 17
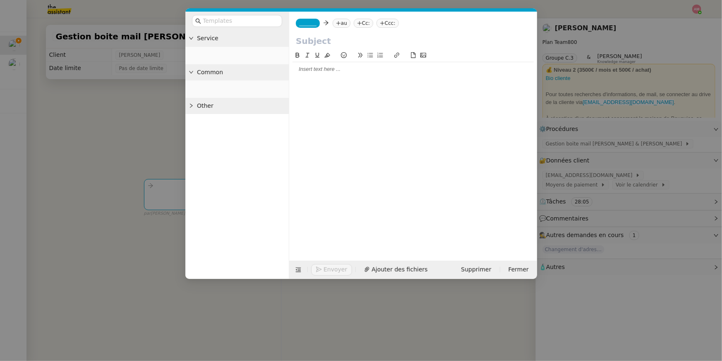
click at [278, 211] on div "Service Common Other" at bounding box center [237, 154] width 104 height 248
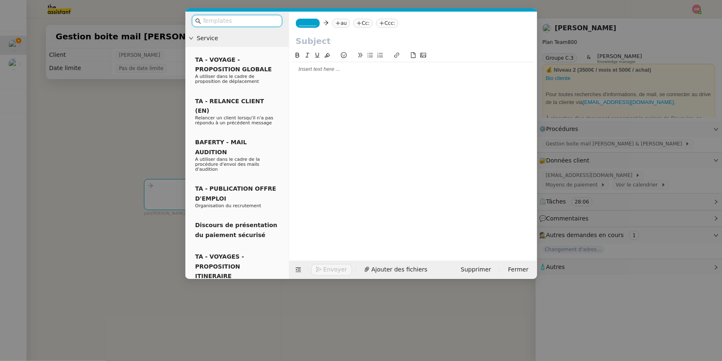
click at [340, 26] on nz-tag "au" at bounding box center [341, 23] width 18 height 9
click at [340, 22] on input at bounding box center [377, 23] width 76 height 8
click at [351, 17] on div "_______ Cc: Ccc:" at bounding box center [413, 23] width 248 height 23
click at [346, 24] on nz-tag "au" at bounding box center [341, 23] width 18 height 9
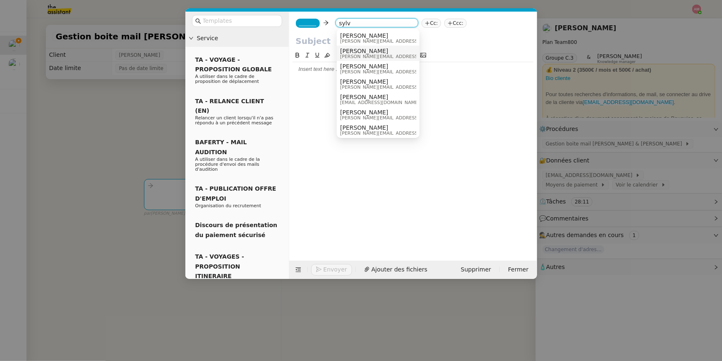
type input "sylv"
click at [350, 51] on span "Sylvie Magnaval" at bounding box center [399, 51] width 118 height 7
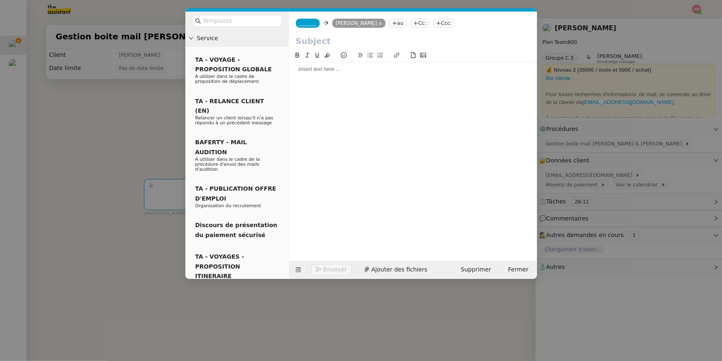
click at [419, 25] on nz-tag "Cc:" at bounding box center [419, 23] width 19 height 9
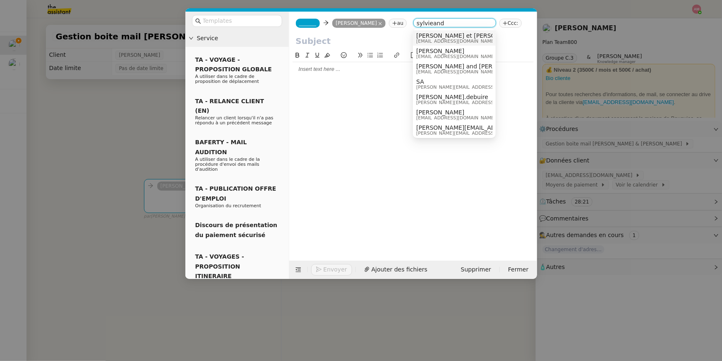
type input "sylvieand"
click at [431, 33] on span "Sylvie et John Magnaval & Savage" at bounding box center [498, 35] width 162 height 7
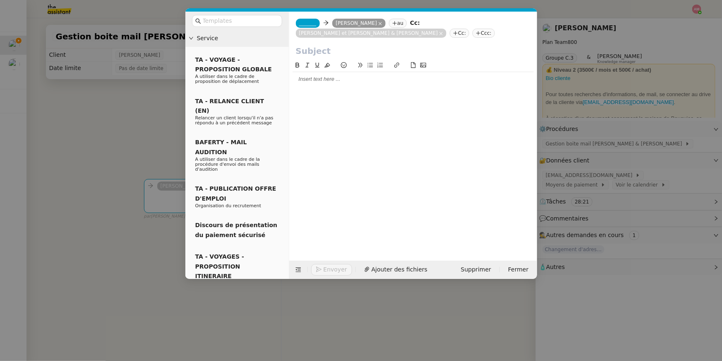
click at [307, 23] on span "_______" at bounding box center [307, 23] width 17 height 6
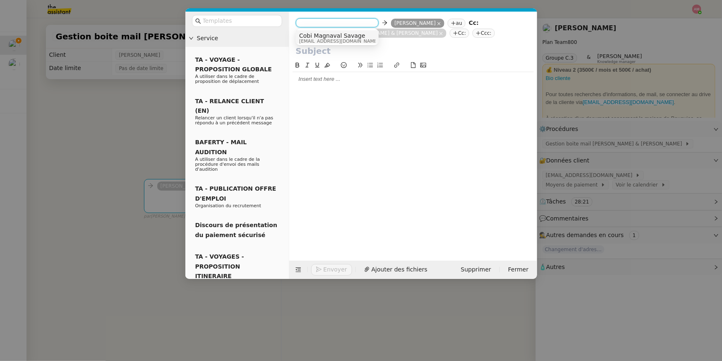
click at [306, 36] on span "Cobi Magnaval Savage" at bounding box center [338, 35] width 79 height 7
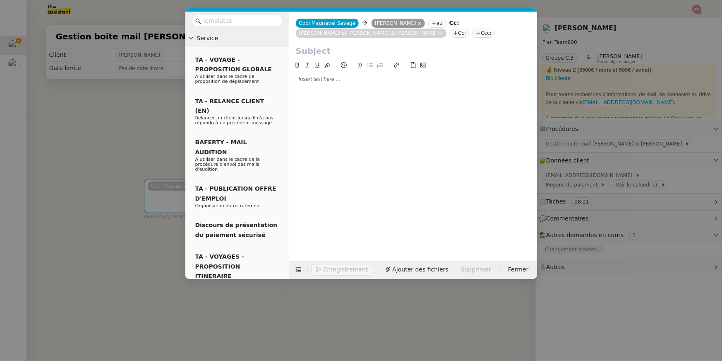
click at [132, 37] on nz-modal-container "Service TA - VOYAGE - PROPOSITION GLOBALE A utiliser dans le cadre de propositi…" at bounding box center [361, 180] width 722 height 361
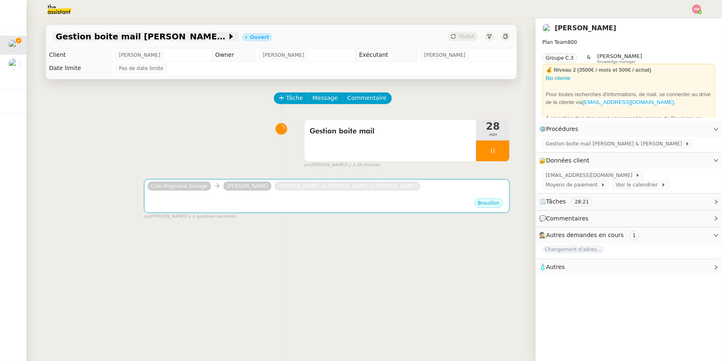
click at [132, 35] on span "Gestion boite mail Sylvie & John - 19 septembre 2025" at bounding box center [141, 36] width 171 height 8
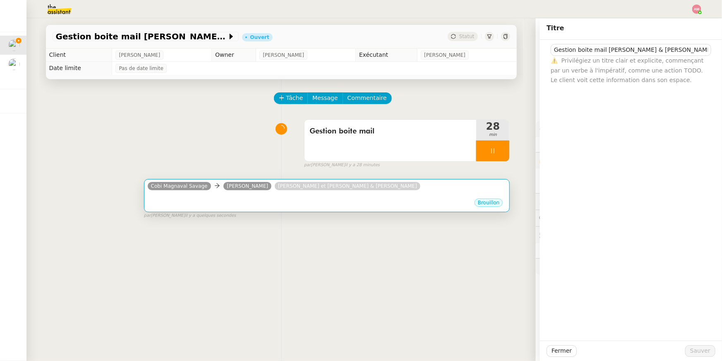
click at [444, 188] on div "Cobi Magnaval Savage Sylvie Magnaval Sylvie et John Magnaval & Savage" at bounding box center [327, 187] width 359 height 12
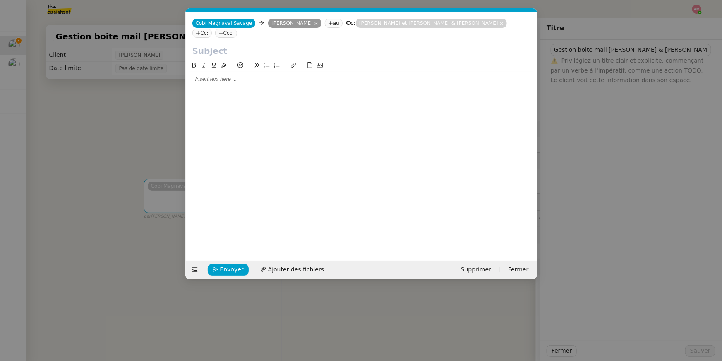
scroll to position [0, 17]
click at [318, 45] on input "text" at bounding box center [362, 51] width 338 height 12
paste input "Gestion boite mail Sylvie & John - 19 septembre 2025"
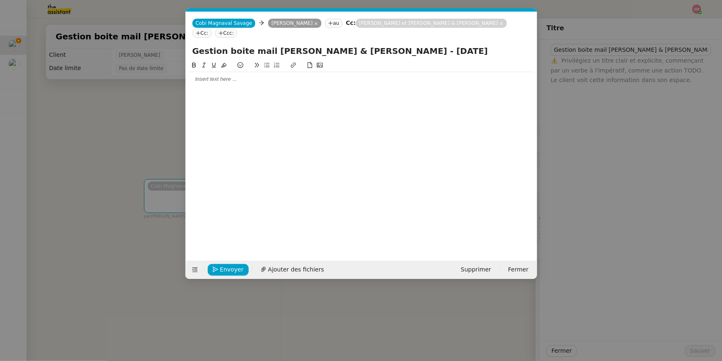
type input "Gestion boite mail Sylvie & John - 19 septembre 2025"
click at [149, 119] on nz-modal-container "Service TA - VOYAGE - PROPOSITION GLOBALE A utiliser dans le cadre de propositi…" at bounding box center [361, 180] width 722 height 361
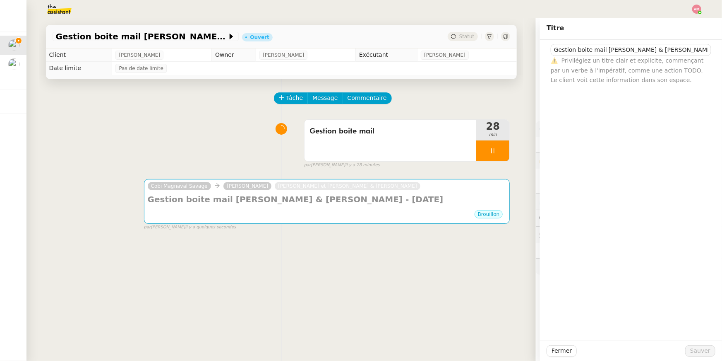
click at [59, 11] on img at bounding box center [53, 9] width 64 height 18
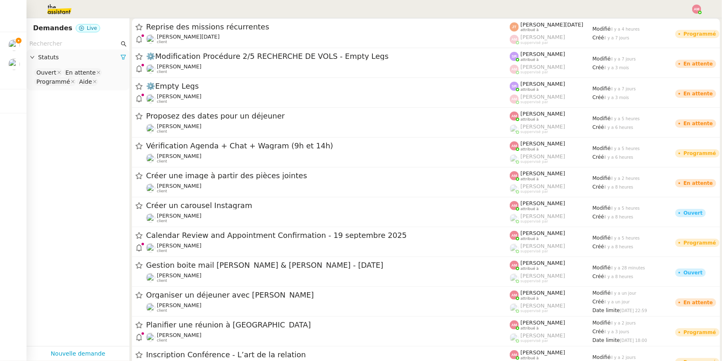
click at [65, 39] on input "text" at bounding box center [74, 44] width 90 height 10
paste input "Gestion boite mail Sylvie & John - 19 septembre 2025"
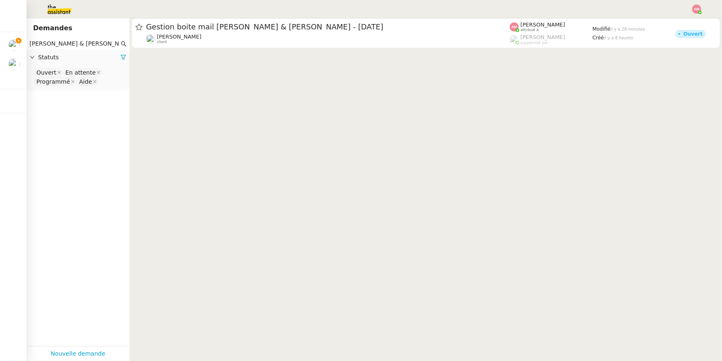
drag, startPoint x: 51, startPoint y: 43, endPoint x: 119, endPoint y: 59, distance: 70.1
click at [119, 59] on div "Gestion boite mail Sylvie & John - 19 septembre 2025 Statuts Ouvert En attente …" at bounding box center [77, 64] width 103 height 52
type input "Gestion boite mail Sylvie & J"
click at [115, 77] on nz-select-top-control "Ouvert En attente Programmé Aide" at bounding box center [78, 76] width 90 height 19
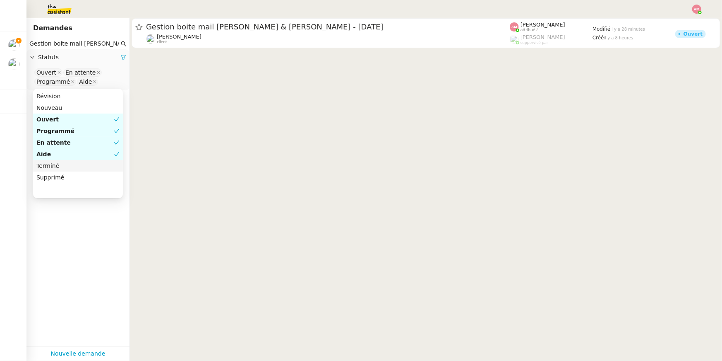
click at [88, 164] on div "Terminé" at bounding box center [77, 165] width 83 height 7
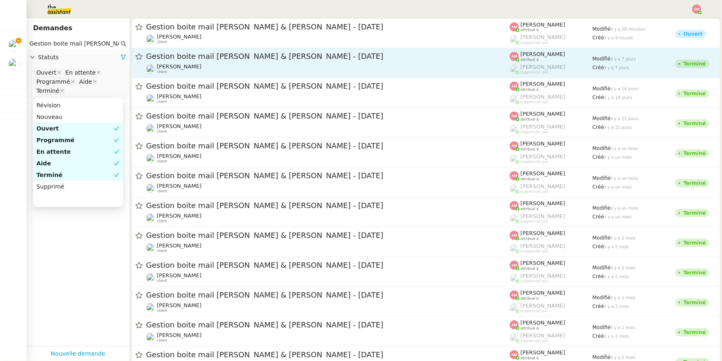
click at [196, 61] on div "Gestion boite mail Sylvie & John - 12 septembre 2025" at bounding box center [328, 56] width 364 height 10
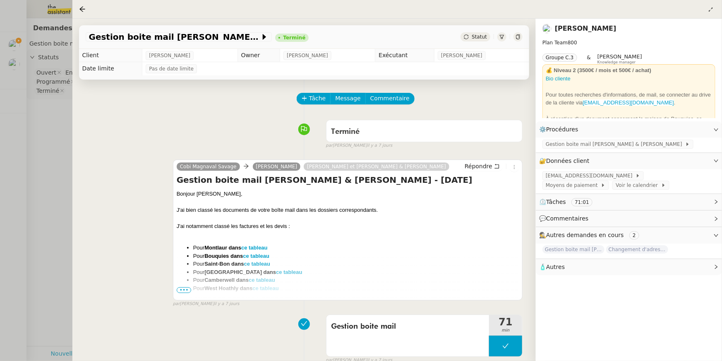
click at [183, 288] on span "•••" at bounding box center [184, 290] width 15 height 6
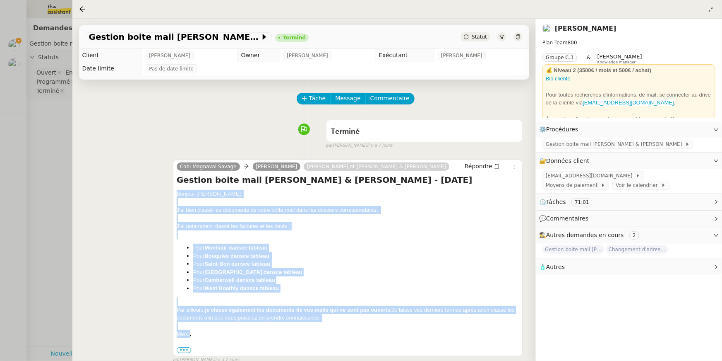
copy div "Bonjour Sylvie, J'ai bien classé les documents de votre boîte mail dans les dos…"
drag, startPoint x: 190, startPoint y: 337, endPoint x: 170, endPoint y: 194, distance: 144.3
click at [170, 194] on div "Cobi Magnaval Savage Sylvie Magnaval Sylvie et John Magnaval & Savage Répondre …" at bounding box center [305, 257] width 438 height 211
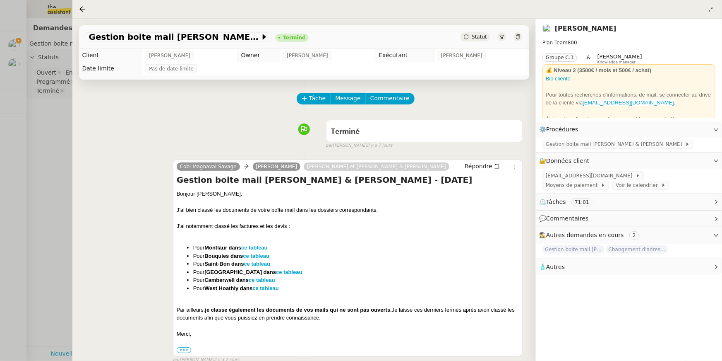
click at [8, 43] on div at bounding box center [361, 180] width 722 height 361
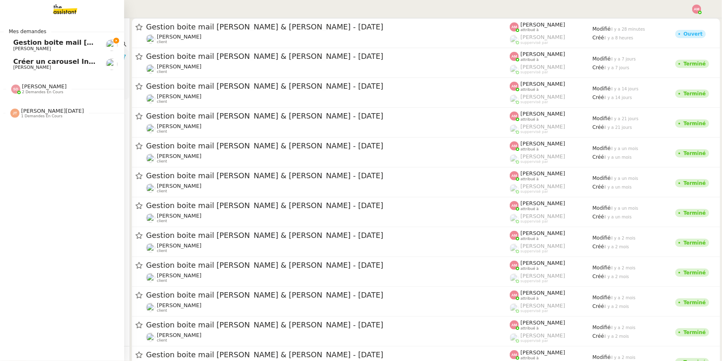
click at [8, 43] on link "Gestion boite mail Sylvie & John - 19 septembre 2025 Sylvie Magnaval" at bounding box center [62, 45] width 124 height 19
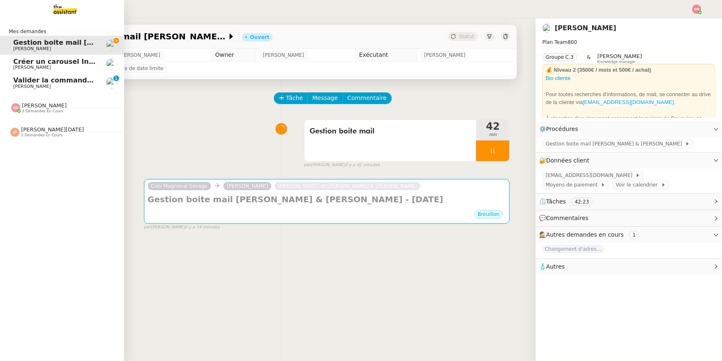
click at [15, 82] on span "Valider la commande 8055309" at bounding box center [69, 80] width 113 height 8
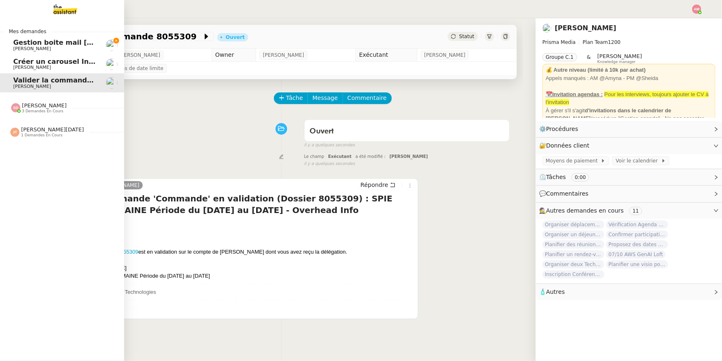
click at [30, 106] on span "[PERSON_NAME]" at bounding box center [44, 105] width 45 height 6
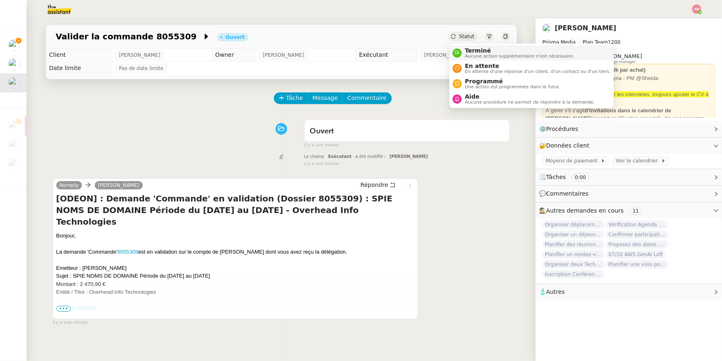
click at [466, 45] on li "Terminé Aucune action supplémentaire n'est nécessaire." at bounding box center [532, 52] width 165 height 15
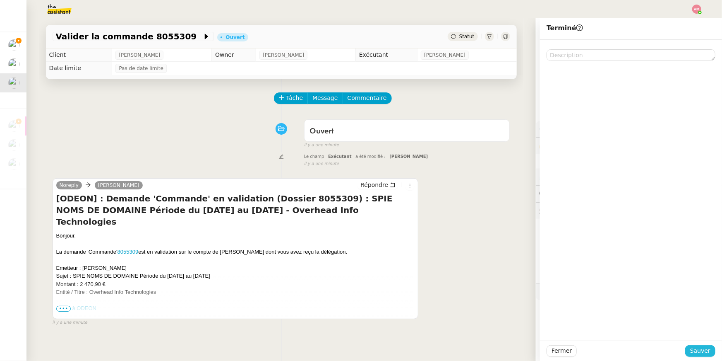
click at [690, 352] on button "Sauver" at bounding box center [701, 351] width 30 height 12
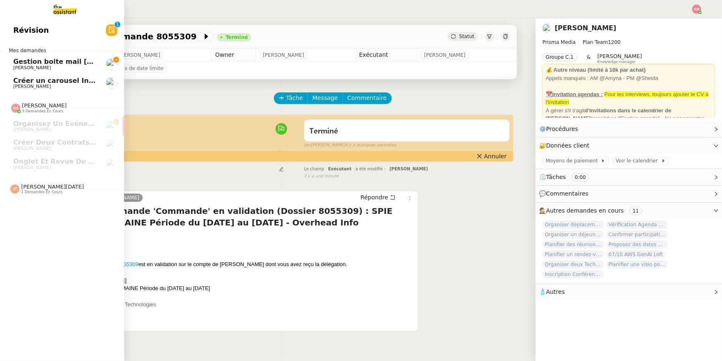
click at [17, 80] on span "Créer un carousel Instagram" at bounding box center [66, 81] width 106 height 8
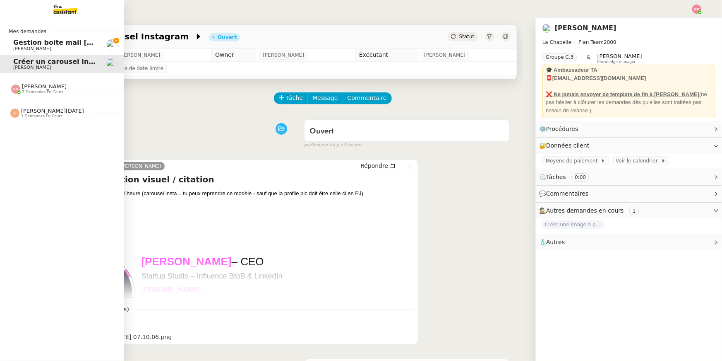
click at [11, 55] on link "Créer un carousel Instagram Hugo Bentz" at bounding box center [62, 64] width 124 height 19
click at [13, 39] on span "Gestion boite mail Sylvie & John - 19 septembre 2025" at bounding box center [131, 43] width 237 height 8
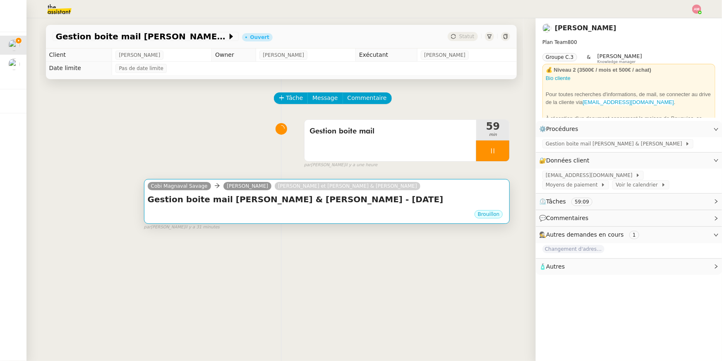
click at [230, 213] on div "Brouillon" at bounding box center [327, 215] width 359 height 12
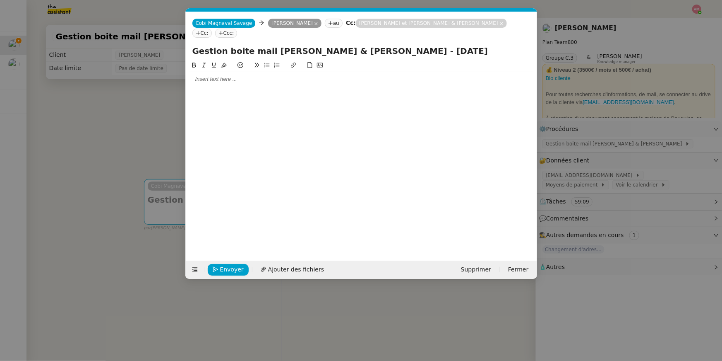
scroll to position [0, 17]
click at [279, 72] on div at bounding box center [361, 79] width 345 height 14
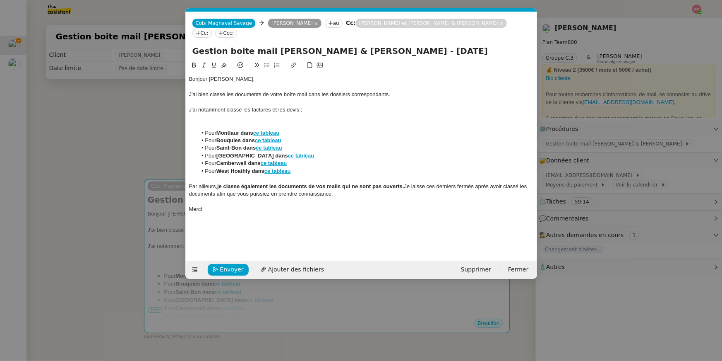
click at [227, 121] on div at bounding box center [361, 124] width 345 height 7
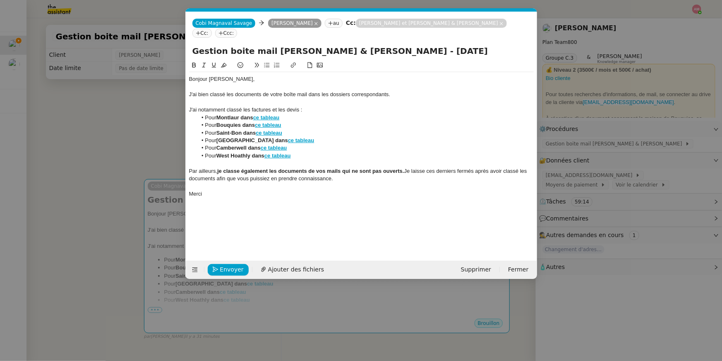
click at [95, 155] on nz-modal-container "Service TA - VOYAGE - PROPOSITION GLOBALE A utiliser dans le cadre de propositi…" at bounding box center [361, 180] width 722 height 361
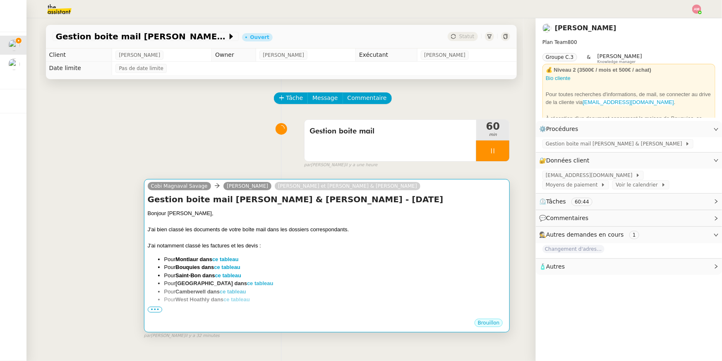
click at [401, 216] on div "Bonjour Sylvie," at bounding box center [327, 213] width 359 height 8
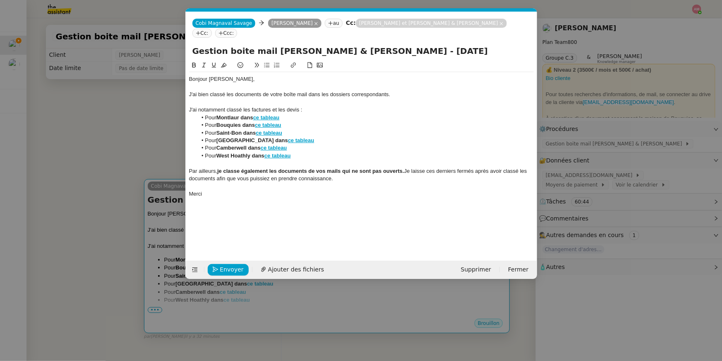
scroll to position [0, 17]
click at [317, 99] on div at bounding box center [361, 102] width 345 height 7
click at [317, 106] on div "J'ai notamment classé les factures et les devis :" at bounding box center [361, 109] width 345 height 7
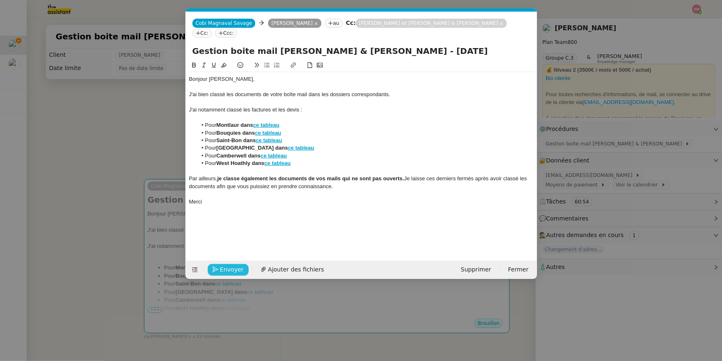
click at [227, 271] on span "Envoyer" at bounding box center [232, 270] width 24 height 10
click at [227, 271] on span "Confirmer l'envoi" at bounding box center [245, 270] width 50 height 10
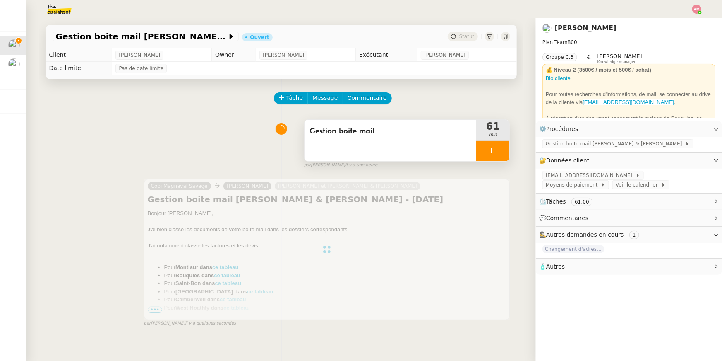
click at [484, 150] on div at bounding box center [493, 150] width 33 height 21
click at [491, 151] on div at bounding box center [485, 150] width 17 height 21
click at [499, 150] on div at bounding box center [493, 150] width 33 height 21
click at [499, 150] on icon at bounding box center [501, 150] width 7 height 7
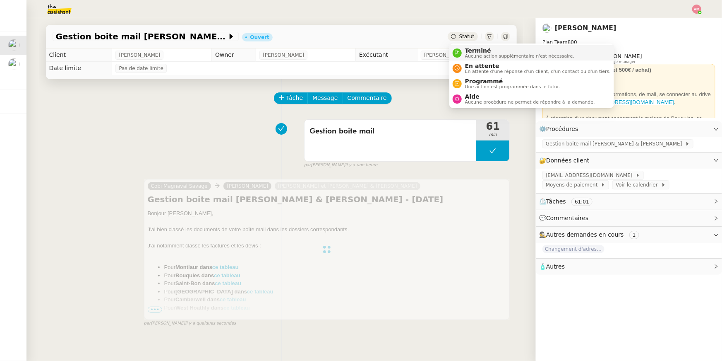
click at [467, 50] on span "Terminé" at bounding box center [519, 50] width 109 height 7
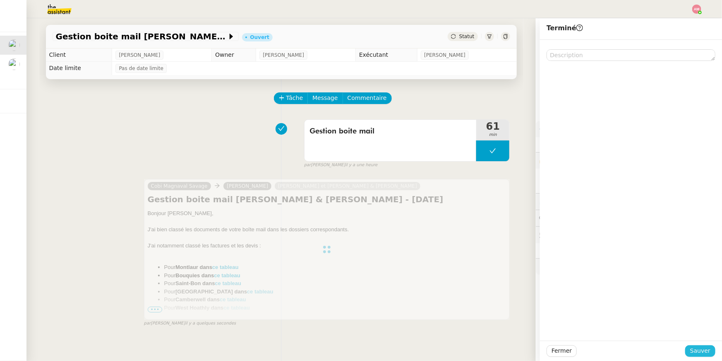
click at [694, 351] on span "Sauver" at bounding box center [701, 351] width 20 height 10
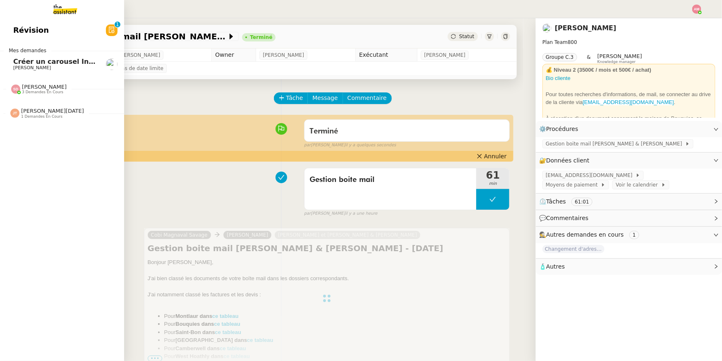
click at [19, 60] on span "Créer un carousel Instagram" at bounding box center [66, 62] width 106 height 8
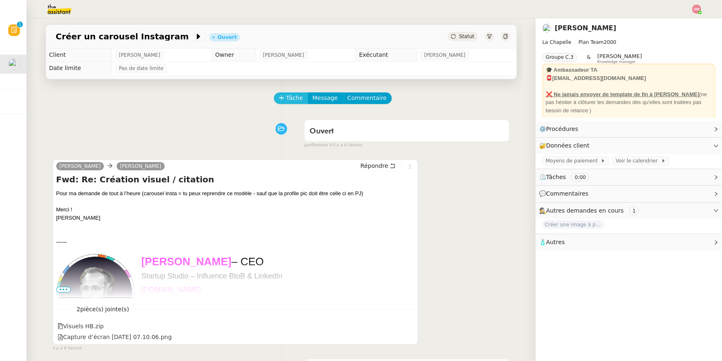
click at [288, 98] on span "Tâche" at bounding box center [295, 98] width 17 height 10
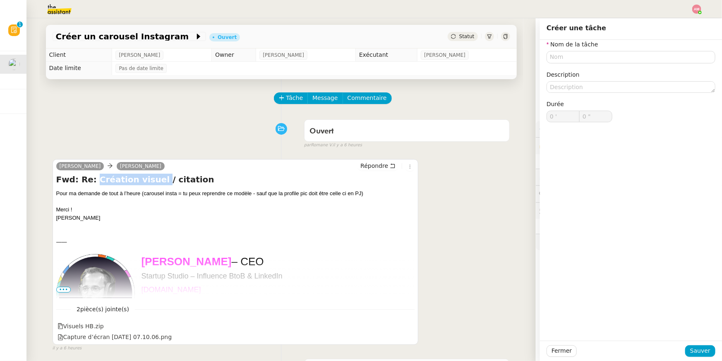
drag, startPoint x: 92, startPoint y: 183, endPoint x: 148, endPoint y: 181, distance: 55.9
click at [148, 181] on h4 "Fwd: Re: Création visuel / citation" at bounding box center [235, 179] width 359 height 12
copy h4 "Création visuel"
click at [587, 63] on input "text" at bounding box center [631, 57] width 169 height 12
paste input "Création visuel"
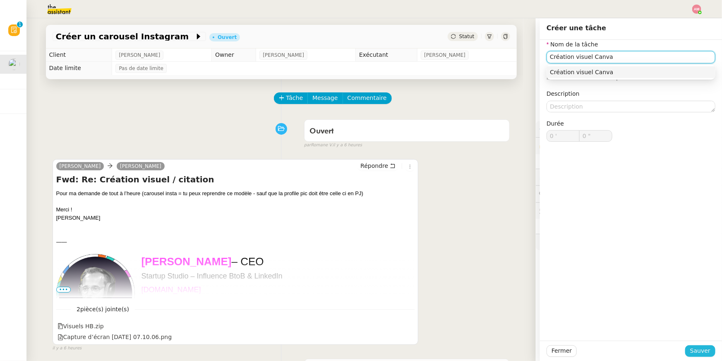
type input "Création visuel Canva"
click at [693, 354] on span "Sauver" at bounding box center [701, 351] width 20 height 10
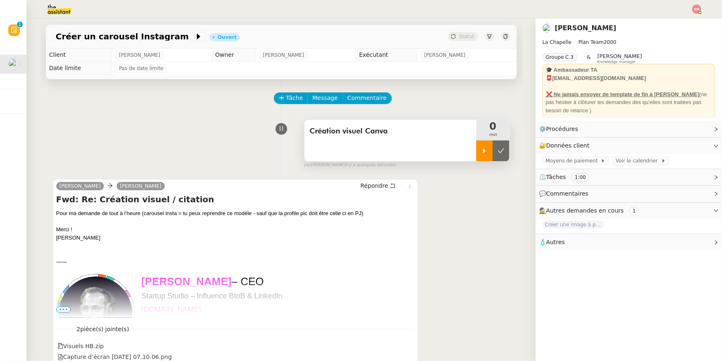
click at [489, 153] on div at bounding box center [485, 150] width 17 height 21
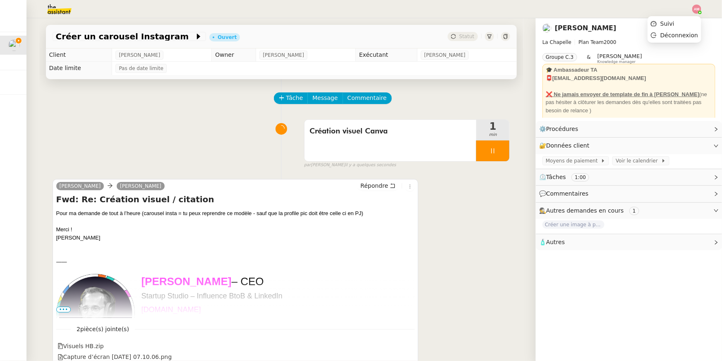
click at [695, 6] on img at bounding box center [697, 9] width 9 height 9
click at [690, 23] on li "Suivi" at bounding box center [675, 24] width 54 height 12
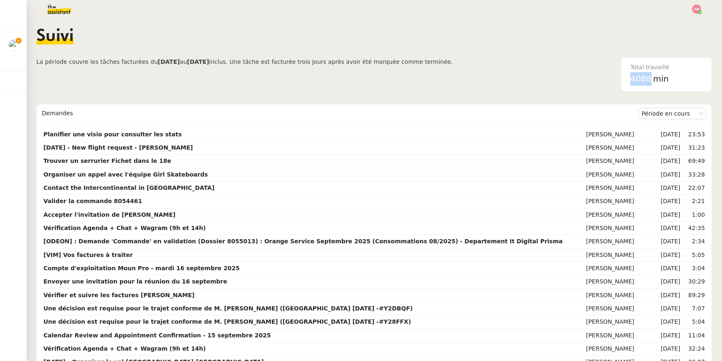
drag, startPoint x: 630, startPoint y: 76, endPoint x: 652, endPoint y: 78, distance: 22.5
click at [652, 78] on div "Total travaillé 4088 min" at bounding box center [667, 75] width 82 height 34
copy span "4088"
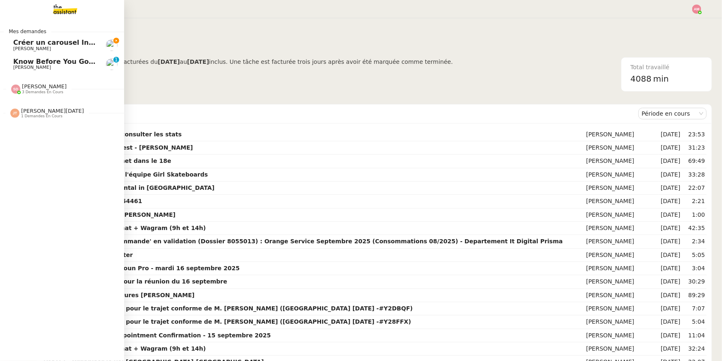
click at [22, 73] on div "Sheida Delpazir 3 demandes en cours" at bounding box center [62, 85] width 124 height 24
click at [31, 55] on link "Know Before You Go - Goalkeepers 2025 Ariel Wengroff 0 1 2 3 4 5 6 7 8 9" at bounding box center [62, 64] width 124 height 19
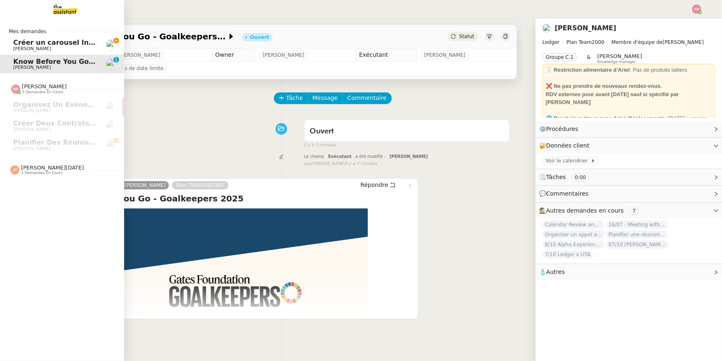
click at [3, 53] on link "Créer un carousel Instagram Hugo Bentz" at bounding box center [62, 45] width 124 height 19
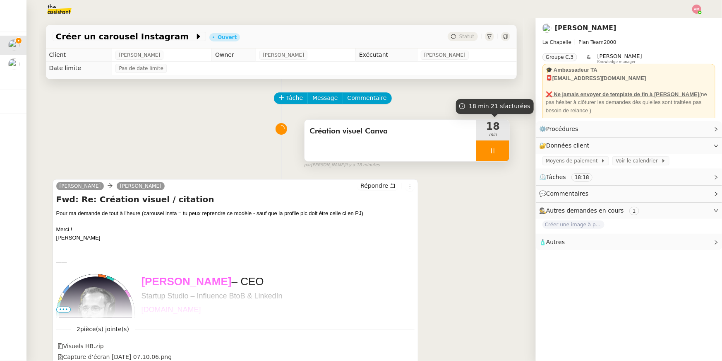
click at [497, 146] on div at bounding box center [493, 150] width 33 height 21
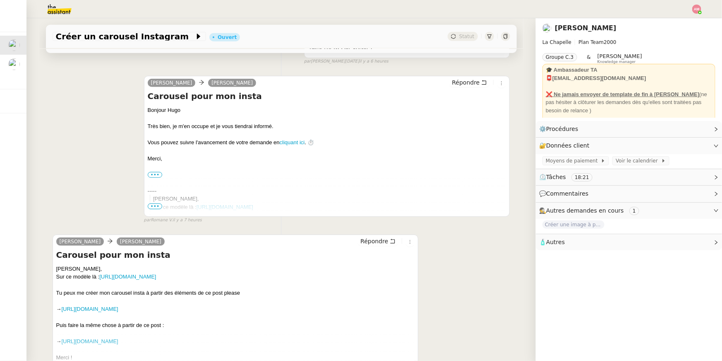
scroll to position [414, 0]
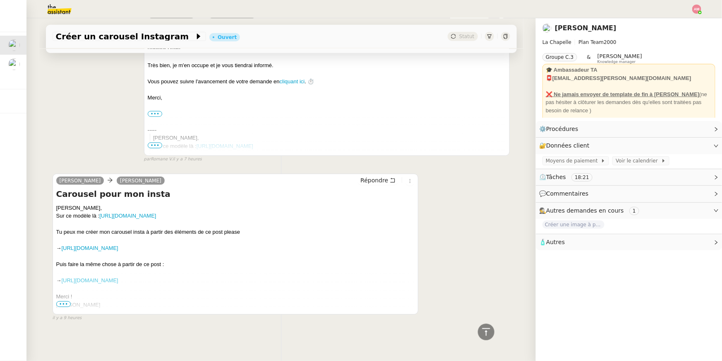
click at [118, 283] on link "[URL][DOMAIN_NAME]" at bounding box center [90, 280] width 57 height 6
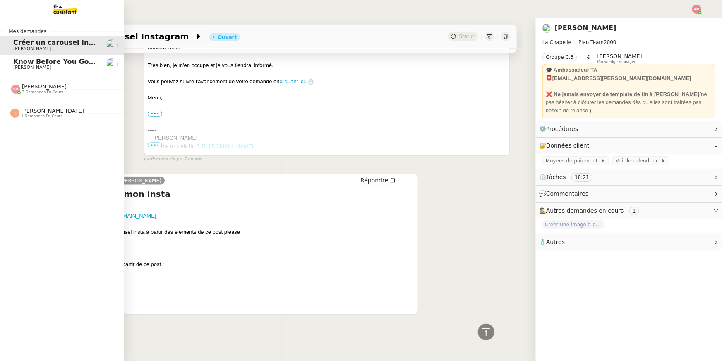
click at [14, 70] on link "Know Before You Go - Goalkeepers 2025 [PERSON_NAME]" at bounding box center [62, 64] width 124 height 19
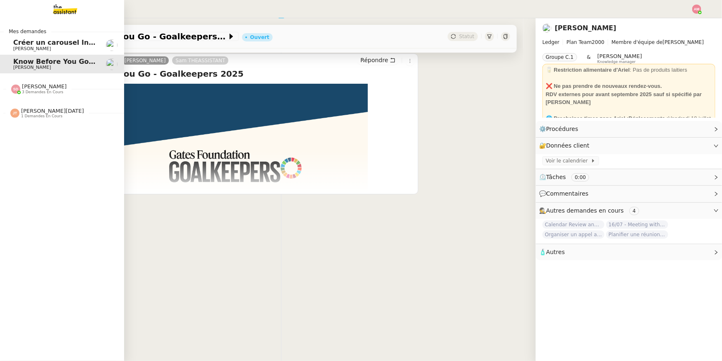
scroll to position [105, 0]
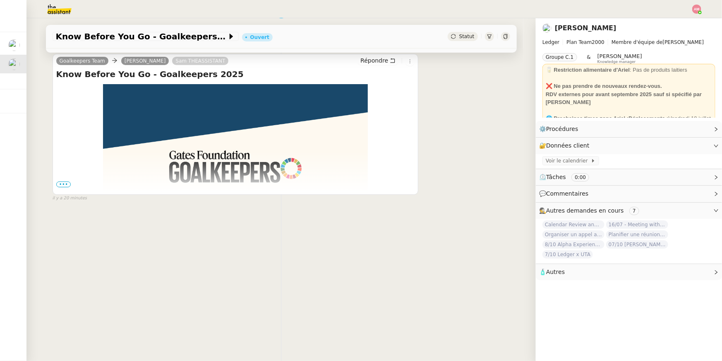
click at [60, 183] on span "•••" at bounding box center [63, 184] width 15 height 6
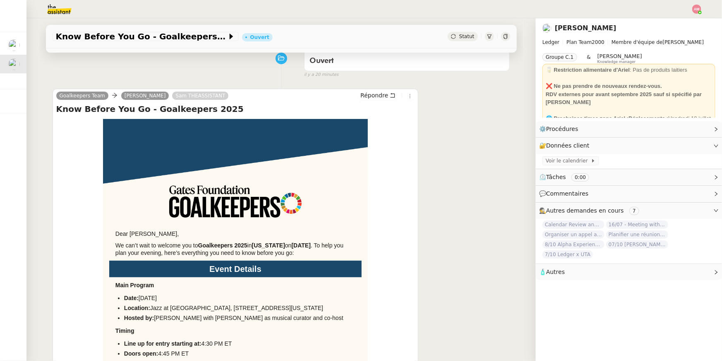
scroll to position [0, 0]
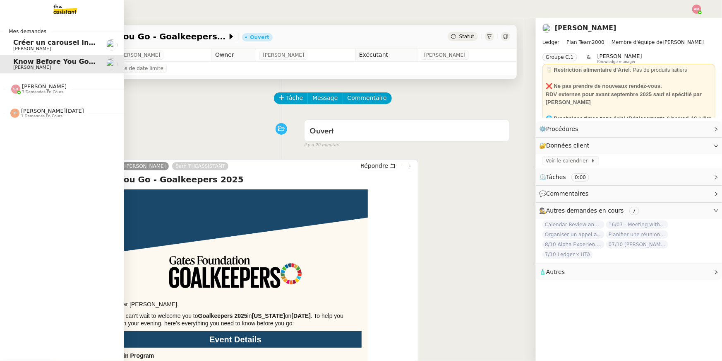
click at [14, 92] on img at bounding box center [15, 88] width 9 height 9
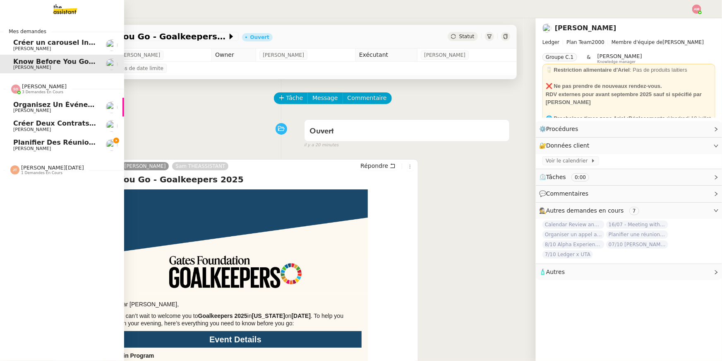
click at [14, 92] on img at bounding box center [15, 88] width 9 height 9
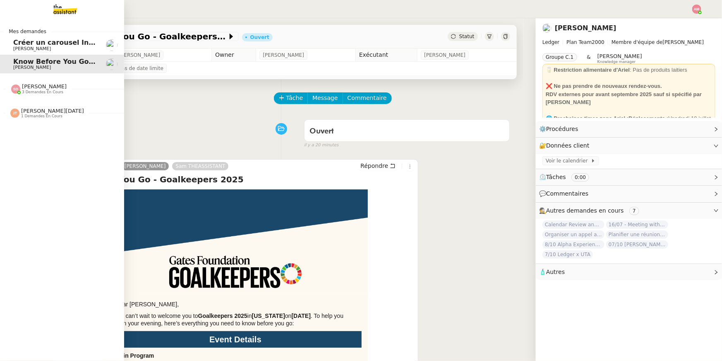
click at [14, 92] on img at bounding box center [15, 88] width 9 height 9
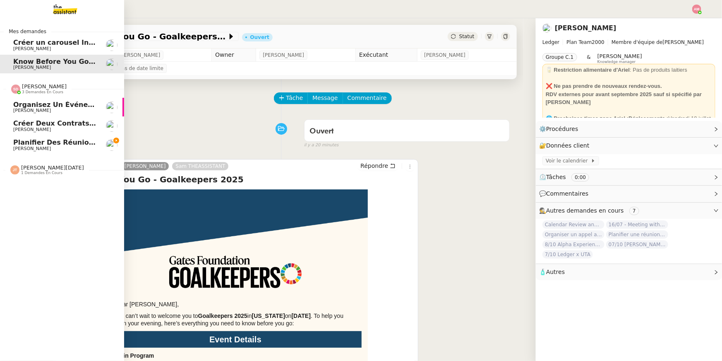
click at [37, 137] on link "Planifier des réunions régulières [PERSON_NAME]" at bounding box center [62, 144] width 124 height 19
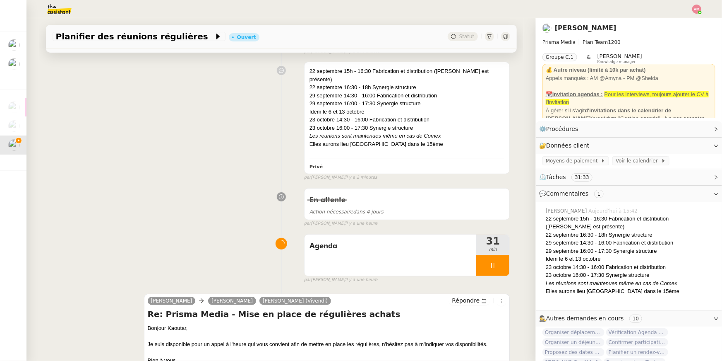
scroll to position [93, 0]
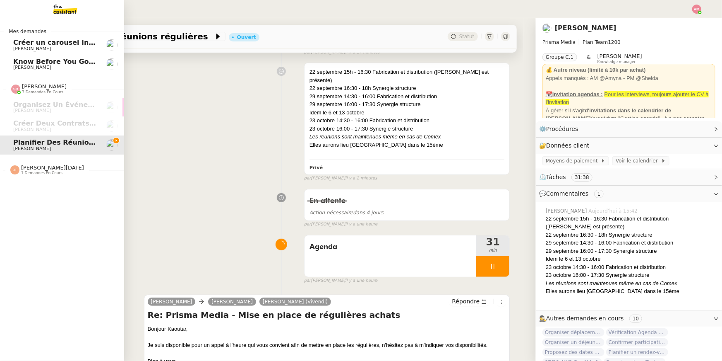
click at [22, 52] on link "Créer un carousel Instagram Hugo Bentz" at bounding box center [62, 45] width 124 height 19
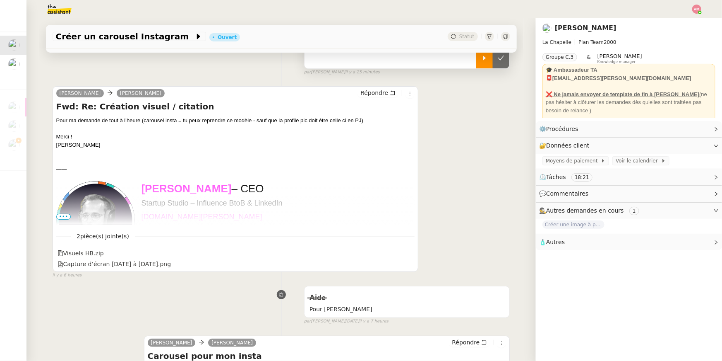
click at [483, 67] on div at bounding box center [485, 58] width 17 height 21
click at [478, 64] on div at bounding box center [493, 58] width 33 height 21
click at [485, 60] on icon at bounding box center [485, 58] width 7 height 7
click at [409, 263] on icon at bounding box center [409, 263] width 5 height 5
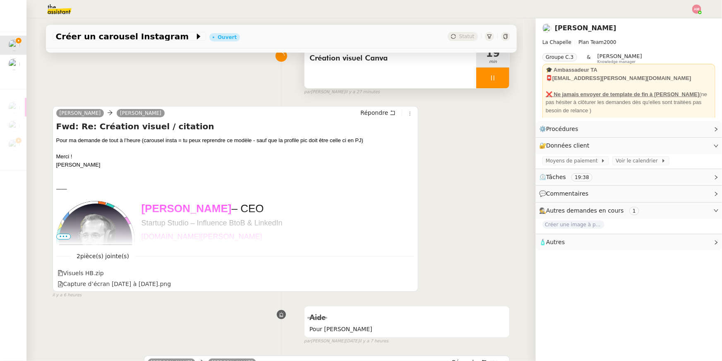
scroll to position [414, 0]
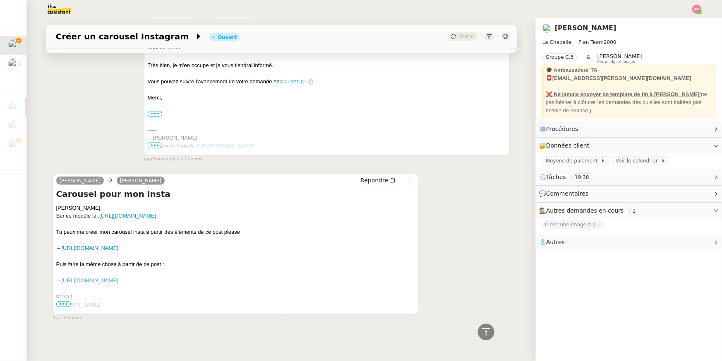
click at [67, 301] on span "•••" at bounding box center [63, 304] width 15 height 6
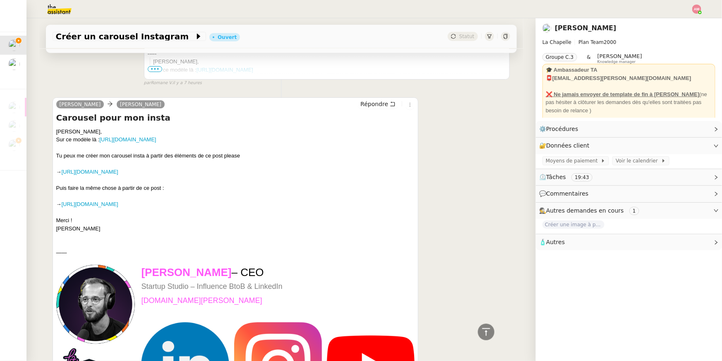
scroll to position [489, 0]
click at [123, 139] on link "https://www.instagram.com/p/DNFUvTUtw0G/?img_index=3" at bounding box center [127, 140] width 57 height 6
click at [162, 161] on div "Yep Camille, Sur ce modèle là : https://www.instagram.com/p/DNFUvTUtw0G/?img_in…" at bounding box center [235, 180] width 359 height 105
click at [118, 175] on link "https://www.linkedin.com/posts/hugo-bentz_les-7-petits-mensonges-les-plus-coura…" at bounding box center [90, 172] width 57 height 6
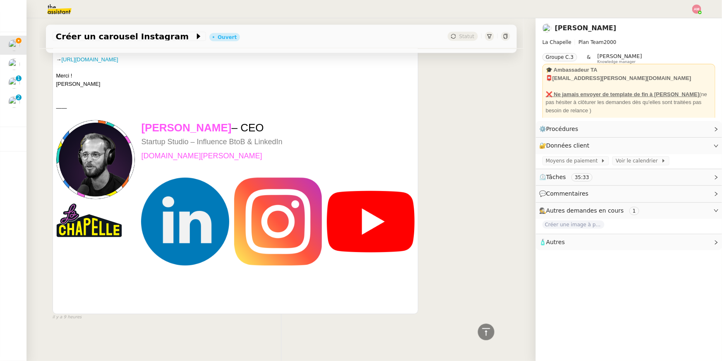
scroll to position [528, 0]
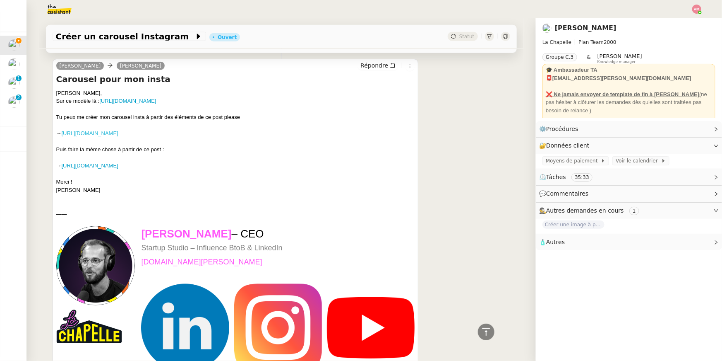
click at [101, 133] on link "https://www.linkedin.com/posts/hugo-bentz_les-7-petits-mensonges-les-plus-coura…" at bounding box center [90, 133] width 57 height 6
click at [132, 101] on link "https://www.instagram.com/p/DNFUvTUtw0G/?img_index=3" at bounding box center [127, 101] width 57 height 6
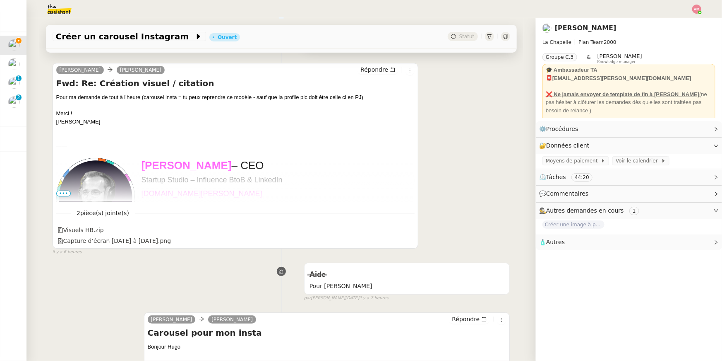
scroll to position [39, 0]
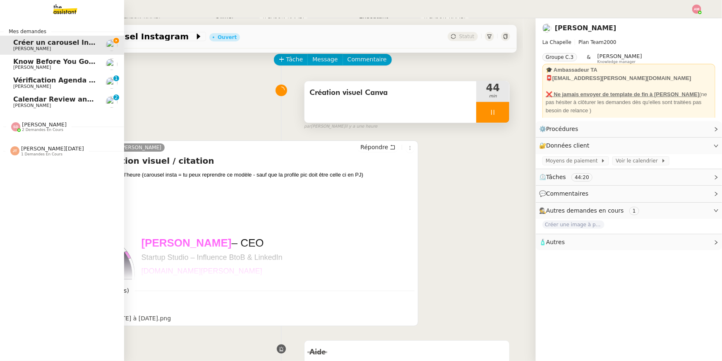
click at [15, 99] on span "Calendar Review and Appointment Confirmation - 19 septembre 2025" at bounding box center [143, 99] width 260 height 8
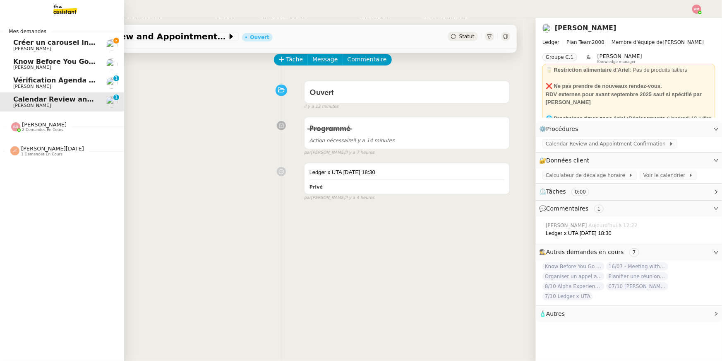
click at [32, 44] on span "Créer un carousel Instagram" at bounding box center [66, 43] width 106 height 8
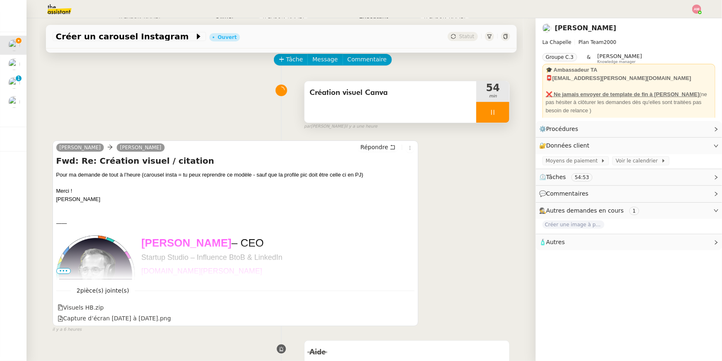
click at [491, 113] on icon at bounding box center [493, 112] width 7 height 7
click at [486, 116] on div at bounding box center [485, 112] width 17 height 21
click at [493, 116] on div at bounding box center [493, 112] width 33 height 21
click at [483, 113] on icon at bounding box center [485, 112] width 7 height 7
click at [378, 147] on span "Répondre" at bounding box center [375, 147] width 28 height 8
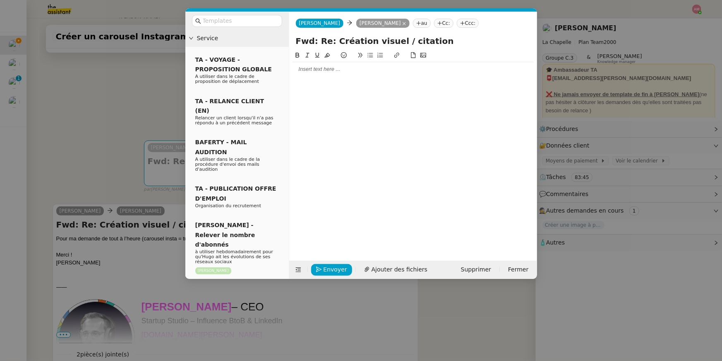
click at [386, 262] on div "Envoyer Ajouter des fichiers Supprimer Fermer" at bounding box center [413, 269] width 248 height 18
click at [388, 265] on span "Ajouter des fichiers" at bounding box center [400, 270] width 56 height 10
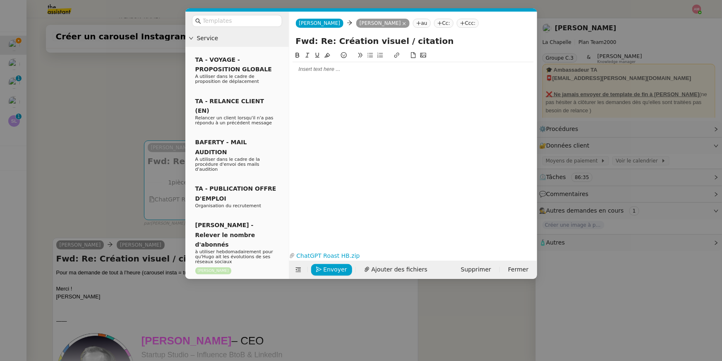
click at [156, 98] on nz-modal-container "Service TA - VOYAGE - PROPOSITION GLOBALE A utiliser dans le cadre de propositi…" at bounding box center [361, 180] width 722 height 361
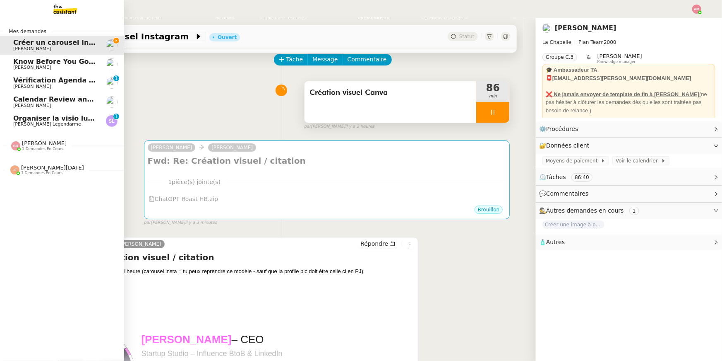
click at [22, 119] on link "Organiser la visio lundi matin Sylvie Legendarme 0 1 2 3 4 5 6 7 8 9" at bounding box center [62, 120] width 124 height 19
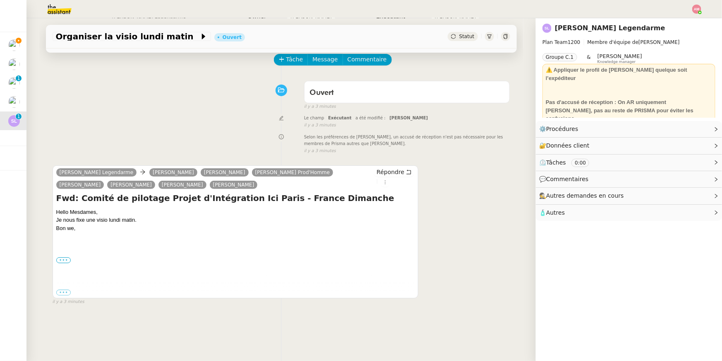
click at [60, 258] on label "•••" at bounding box center [63, 260] width 15 height 6
click at [0, 0] on input "•••" at bounding box center [0, 0] width 0 height 0
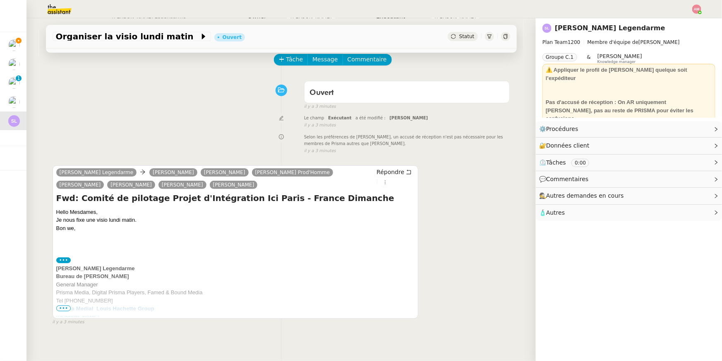
click at [62, 310] on span "•••" at bounding box center [63, 308] width 15 height 6
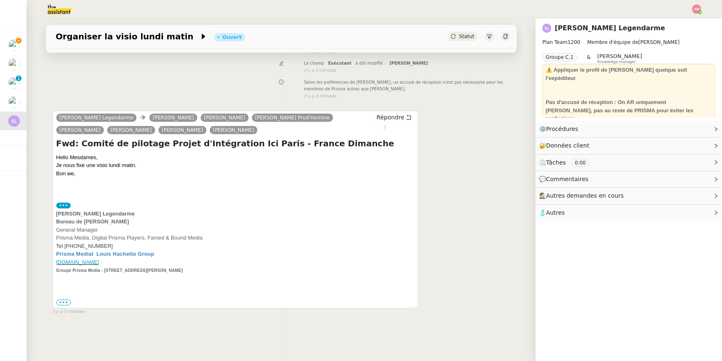
scroll to position [105, 0]
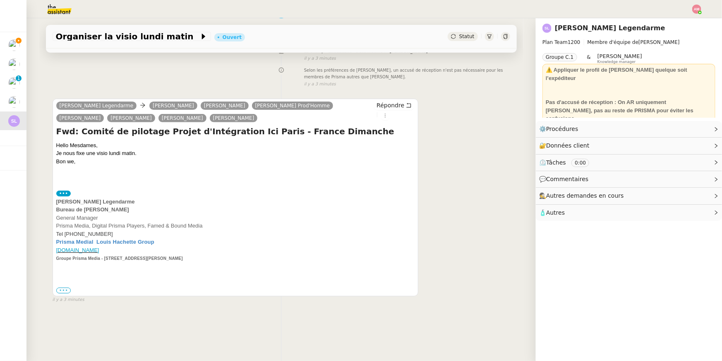
click at [66, 291] on label "•••" at bounding box center [63, 290] width 15 height 6
click at [0, 0] on input "•••" at bounding box center [0, 0] width 0 height 0
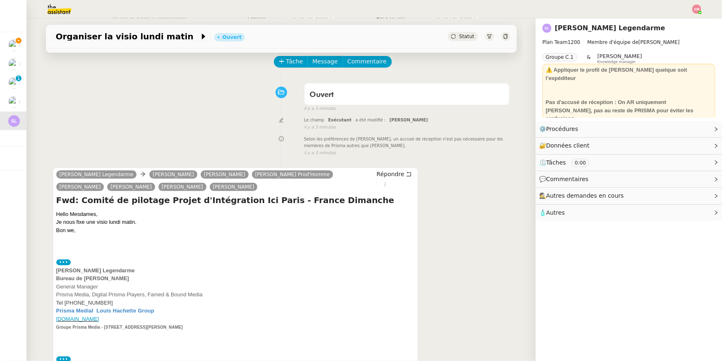
scroll to position [0, 0]
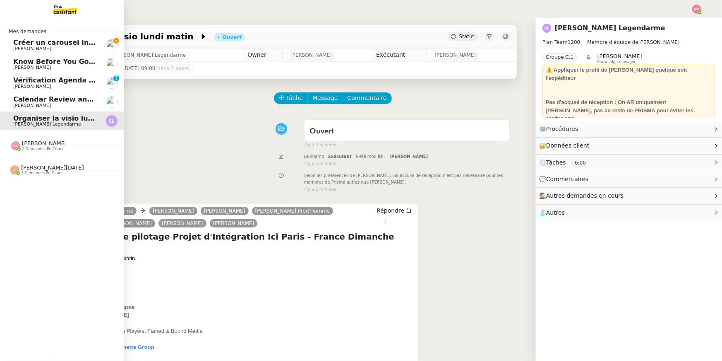
click at [24, 156] on div "Jean-Noël De Tinguy 1 demandes en cours" at bounding box center [62, 166] width 124 height 24
click at [19, 148] on div at bounding box center [15, 145] width 9 height 9
click at [60, 48] on span "[PERSON_NAME]" at bounding box center [55, 48] width 84 height 5
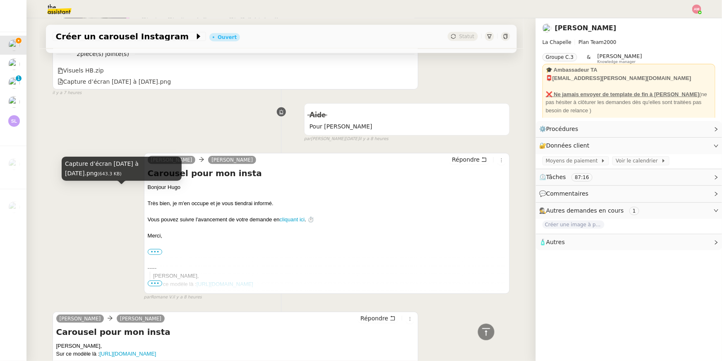
scroll to position [510, 0]
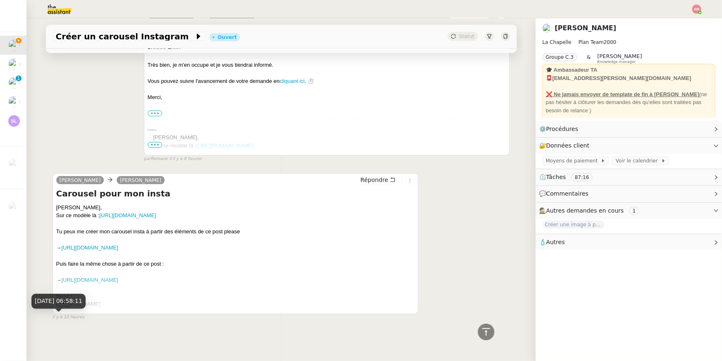
click at [62, 308] on div "19 sept. 2025, 06:58:11" at bounding box center [58, 301] width 54 height 14
click at [57, 305] on span "•••" at bounding box center [63, 304] width 15 height 6
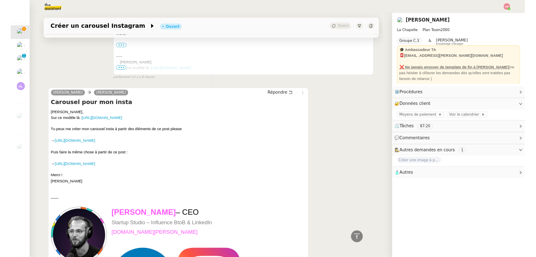
scroll to position [561, 0]
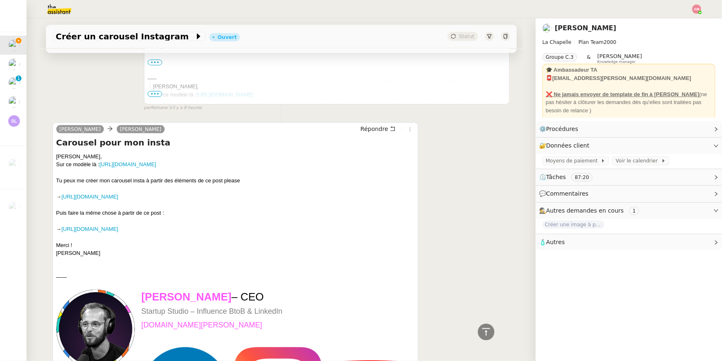
click at [68, 211] on div "Yep Camille, Sur ce modèle là : https://www.instagram.com/p/DNFUvTUtw0G/?img_in…" at bounding box center [235, 204] width 359 height 105
click at [67, 200] on link "https://www.linkedin.com/posts/hugo-bentz_les-7-petits-mensonges-les-plus-coura…" at bounding box center [90, 196] width 57 height 6
click at [105, 243] on div "Yep Camille, Sur ce modèle là : https://www.instagram.com/p/DNFUvTUtw0G/?img_in…" at bounding box center [235, 204] width 359 height 105
click at [98, 232] on link "https://www.linkedin.com/feed/update/urn:li:activity:7374321390495141888/" at bounding box center [90, 229] width 57 height 6
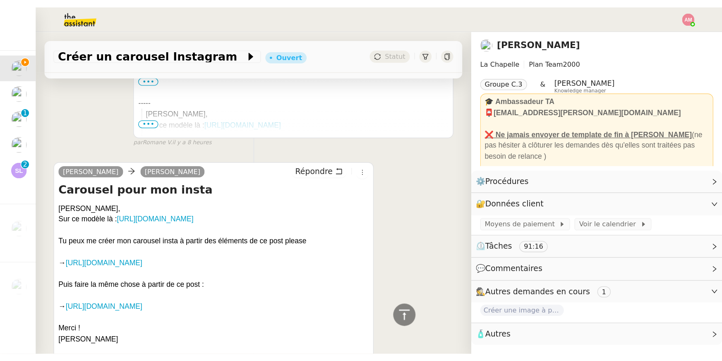
scroll to position [568, 0]
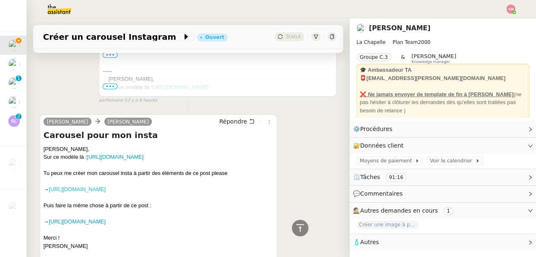
click at [106, 192] on link "https://www.linkedin.com/posts/hugo-bentz_les-7-petits-mensonges-les-plus-coura…" at bounding box center [77, 188] width 57 height 6
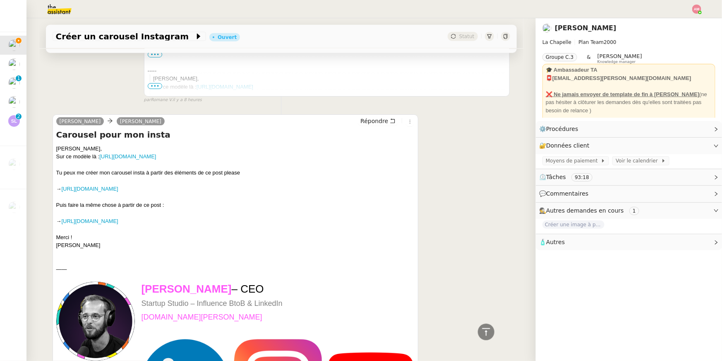
scroll to position [0, 0]
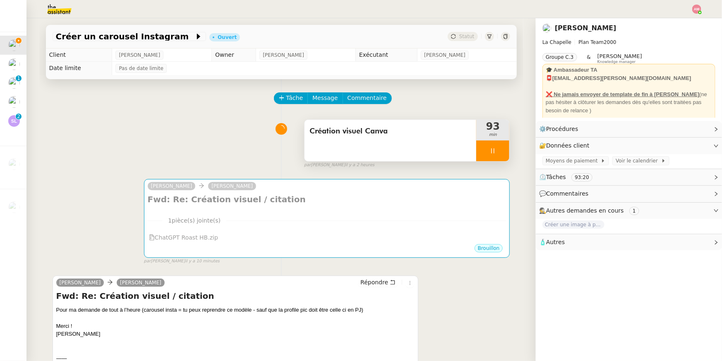
click at [484, 158] on div at bounding box center [493, 150] width 33 height 21
click at [499, 157] on button at bounding box center [501, 150] width 17 height 21
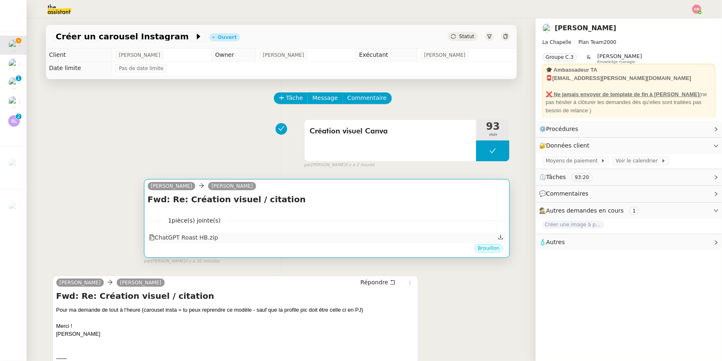
click at [411, 235] on div "ChatGPT Roast HB.zip" at bounding box center [327, 237] width 359 height 11
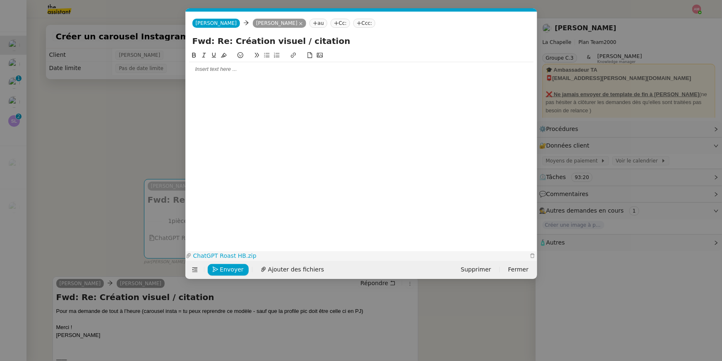
scroll to position [0, 17]
click at [307, 269] on span "Ajouter des fichiers" at bounding box center [296, 270] width 56 height 10
click at [278, 70] on div at bounding box center [361, 68] width 345 height 7
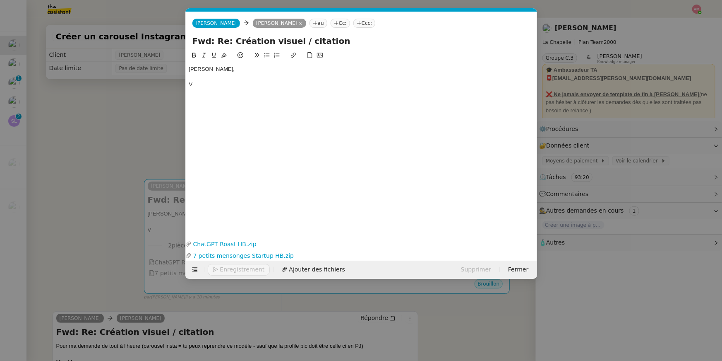
click at [123, 103] on nz-modal-container "Service TA - VOYAGE - PROPOSITION GLOBALE A utiliser dans le cadre de propositi…" at bounding box center [361, 180] width 722 height 361
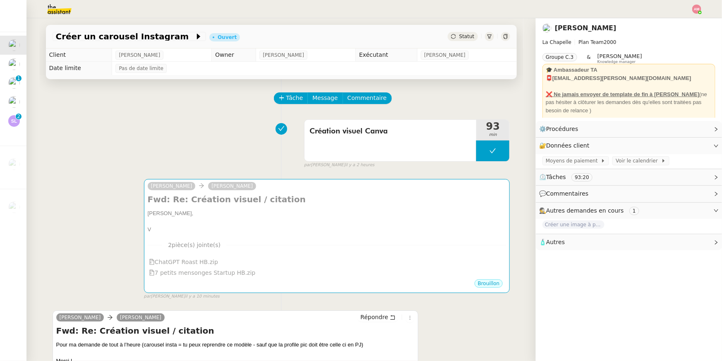
click at [60, 9] on img at bounding box center [53, 9] width 64 height 18
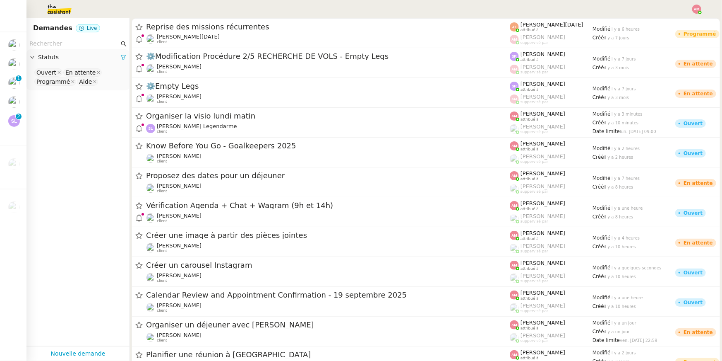
click at [61, 36] on nz-page-header "Demandes Live" at bounding box center [77, 28] width 103 height 20
click at [61, 43] on input "text" at bounding box center [74, 44] width 90 height 10
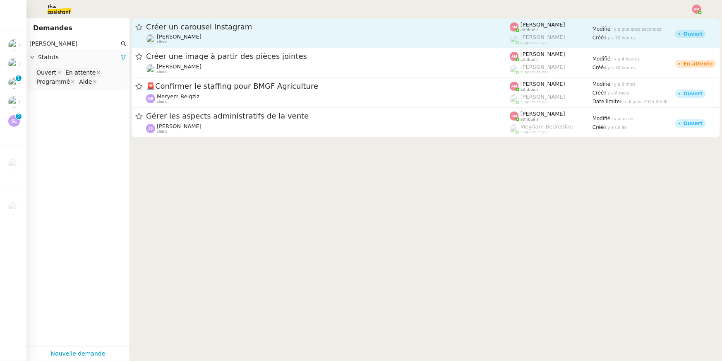
type input "hugo"
click at [177, 42] on div "Hugo Bentz client" at bounding box center [179, 39] width 45 height 11
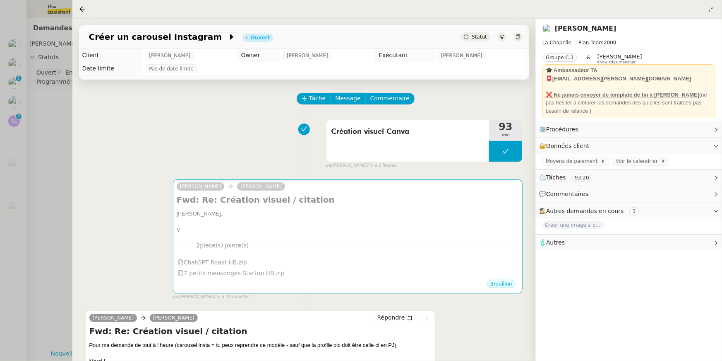
click at [43, 137] on div at bounding box center [361, 180] width 722 height 361
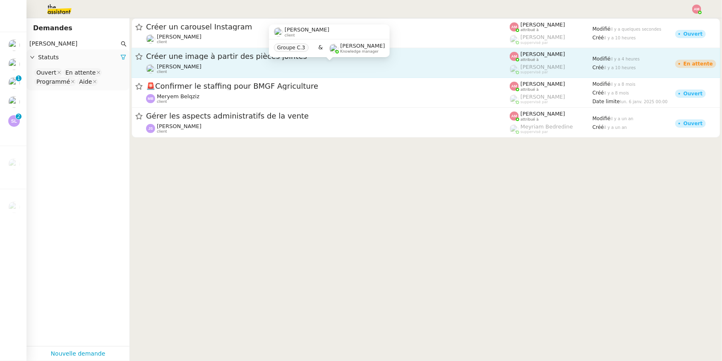
click at [171, 64] on span "[PERSON_NAME]" at bounding box center [179, 66] width 45 height 6
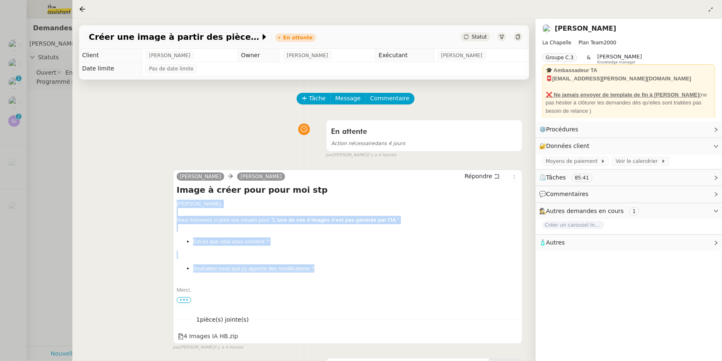
copy div "Bonjour Hugo, Vous trouverez ci-joint vos visuels pour " L'une de ces 4 images …"
drag, startPoint x: 178, startPoint y: 203, endPoint x: 344, endPoint y: 268, distance: 178.3
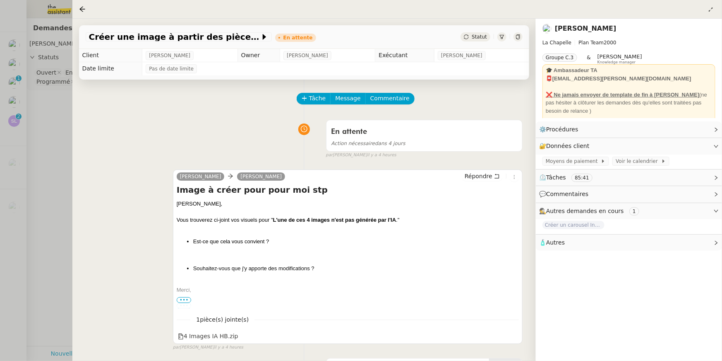
click at [16, 86] on div at bounding box center [361, 180] width 722 height 361
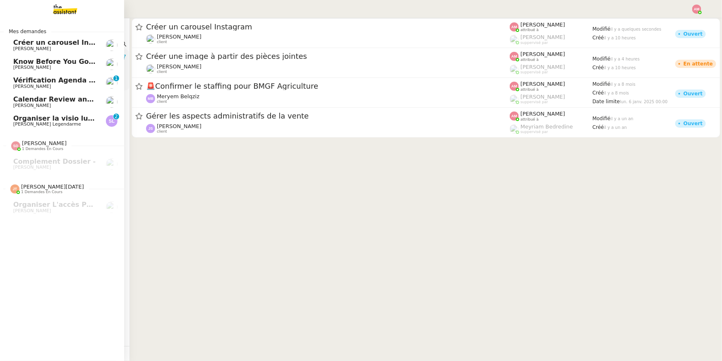
click at [10, 40] on link "Créer un carousel Instagram Hugo Bentz" at bounding box center [62, 45] width 124 height 19
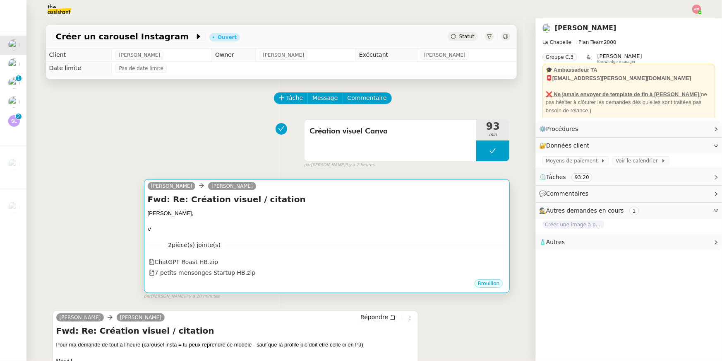
click at [251, 226] on div "V" at bounding box center [327, 229] width 359 height 8
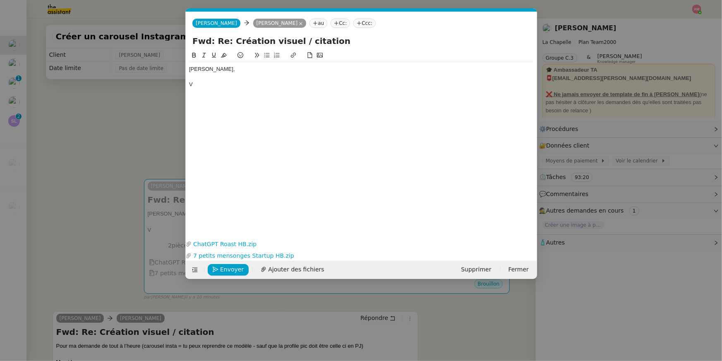
scroll to position [0, 17]
click at [210, 82] on div "V" at bounding box center [361, 84] width 345 height 7
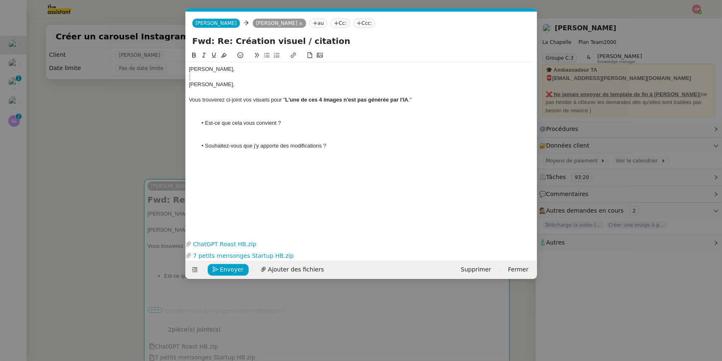
drag, startPoint x: 189, startPoint y: 87, endPoint x: 192, endPoint y: 79, distance: 8.0
click at [190, 78] on div "Bonjour Hugo, Bonjour Hugo, Vous trouverez ci-joint vos visuels pour " L'une de…" at bounding box center [361, 111] width 345 height 98
drag, startPoint x: 211, startPoint y: 84, endPoint x: 178, endPoint y: 58, distance: 42.1
click at [178, 58] on nz-modal-container "Service TA - VOYAGE - PROPOSITION GLOBALE A utiliser dans le cadre de propositi…" at bounding box center [361, 180] width 722 height 361
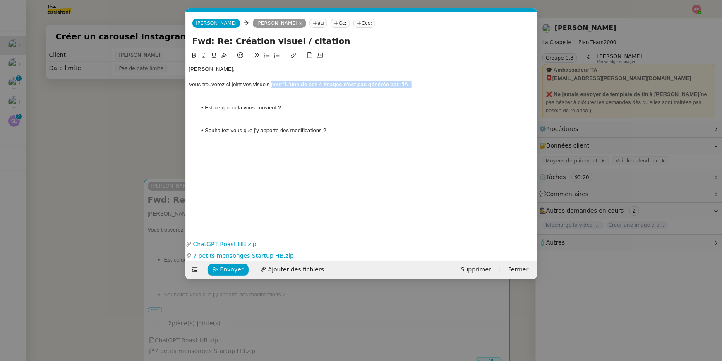
drag, startPoint x: 272, startPoint y: 85, endPoint x: 412, endPoint y: 84, distance: 139.5
click at [412, 84] on div "Vous trouverez ci-joint vos visuels pour " L'une de ces 4 images n'est pas géné…" at bounding box center [361, 84] width 345 height 7
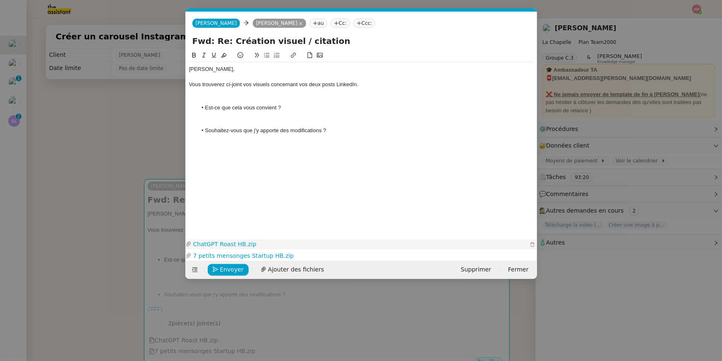
click at [224, 243] on link "ChatGPT Roast HB.zip" at bounding box center [360, 244] width 337 height 10
click at [212, 121] on div at bounding box center [361, 122] width 345 height 7
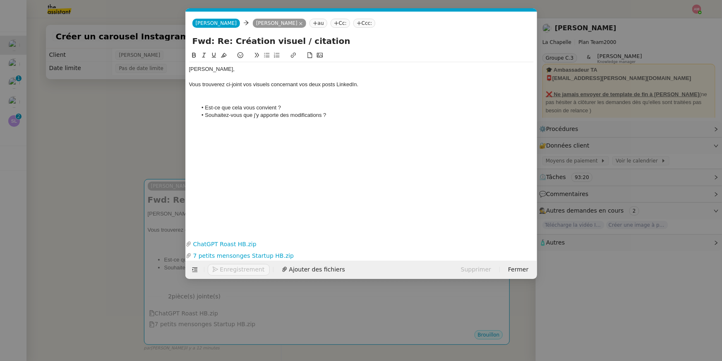
click at [361, 120] on div at bounding box center [361, 122] width 345 height 7
click at [304, 98] on div at bounding box center [361, 99] width 345 height 7
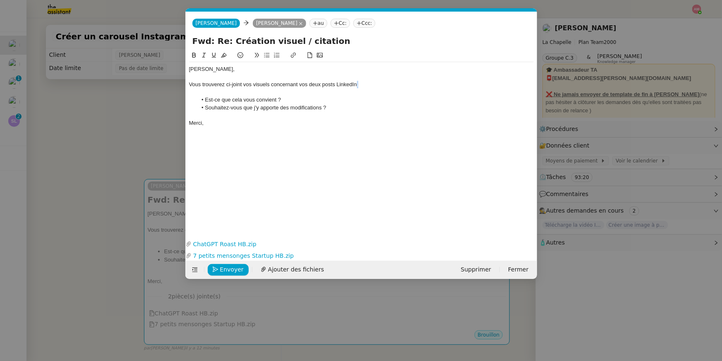
drag, startPoint x: 359, startPoint y: 85, endPoint x: 357, endPoint y: 82, distance: 4.3
click at [357, 82] on div "Vous trouverez ci-joint vos visuels concernant vos deux posts LinkedIn." at bounding box center [361, 84] width 345 height 7
click at [224, 273] on span "Envoyer" at bounding box center [232, 270] width 24 height 10
click at [224, 273] on span "Confirmer l'envoi" at bounding box center [245, 270] width 50 height 10
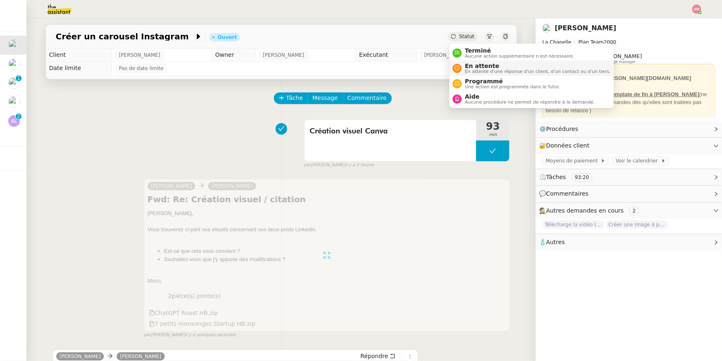
click at [470, 66] on span "En attente" at bounding box center [538, 66] width 146 height 7
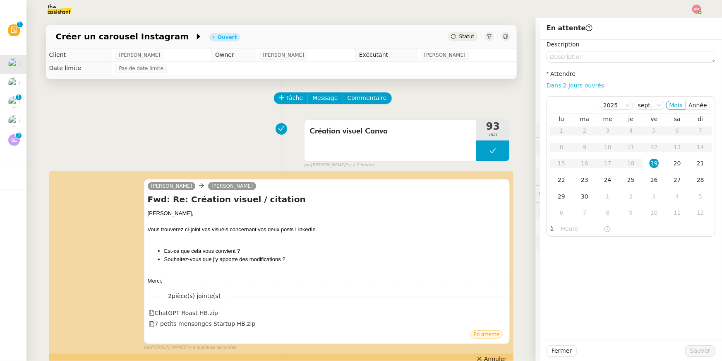
click at [551, 88] on link "Dans 2 jours ouvrés" at bounding box center [576, 85] width 58 height 7
type input "07:00"
click at [698, 348] on span "Sauver" at bounding box center [701, 351] width 20 height 10
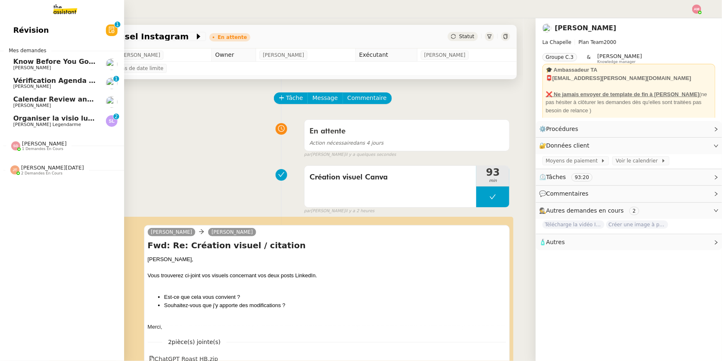
click at [19, 82] on span "Vérification Agenda + Chat + Wagram (9h et 14h)" at bounding box center [106, 81] width 186 height 8
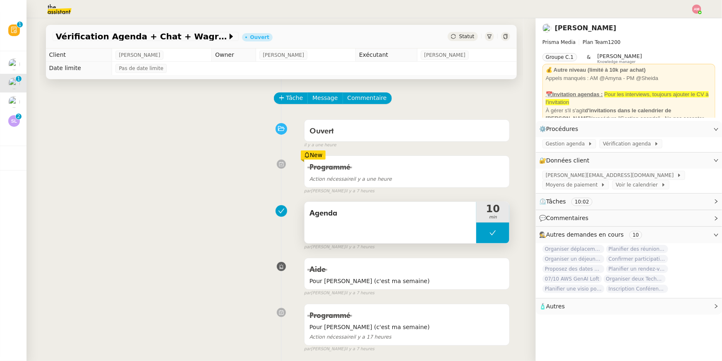
click at [489, 232] on button at bounding box center [493, 232] width 33 height 21
click at [483, 233] on icon at bounding box center [485, 232] width 7 height 7
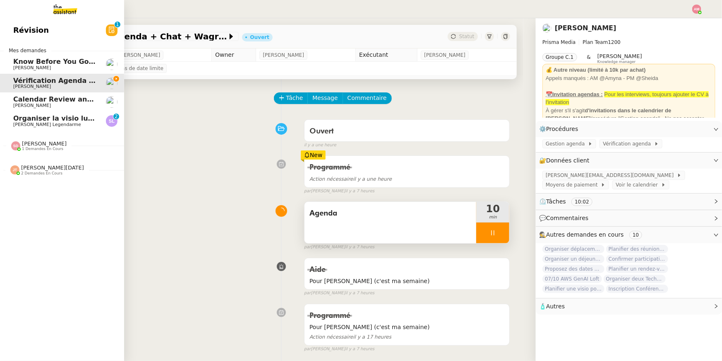
click at [28, 114] on span "Organiser la visio lundi matin" at bounding box center [68, 118] width 111 height 8
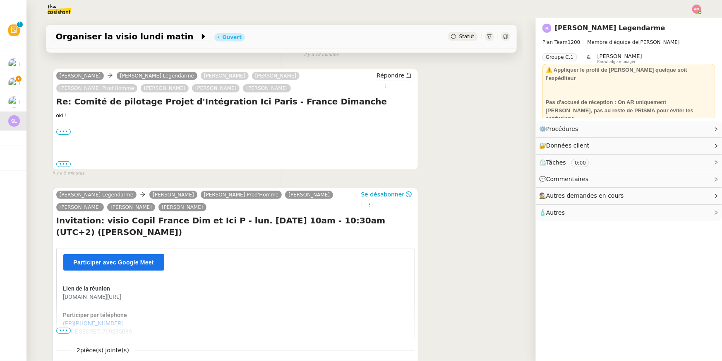
scroll to position [122, 0]
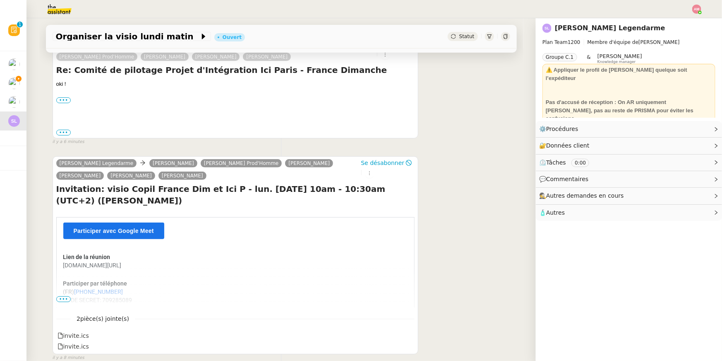
click at [59, 299] on span "•••" at bounding box center [63, 299] width 15 height 6
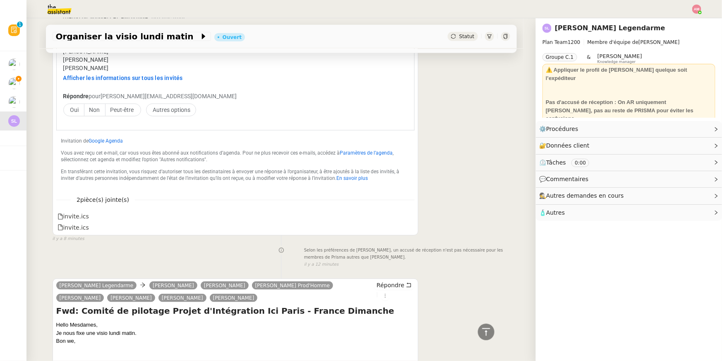
scroll to position [606, 0]
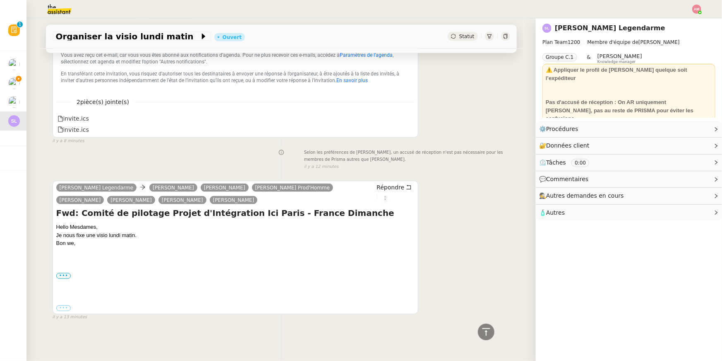
click at [62, 306] on label "•••" at bounding box center [63, 308] width 15 height 6
click at [0, 0] on input "•••" at bounding box center [0, 0] width 0 height 0
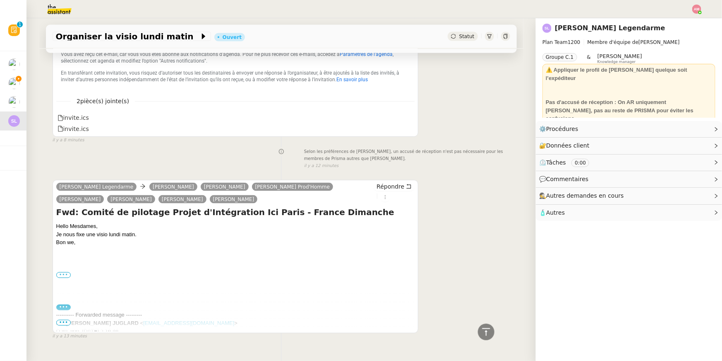
click at [63, 274] on label "•••" at bounding box center [63, 275] width 15 height 6
click at [0, 0] on input "•••" at bounding box center [0, 0] width 0 height 0
click at [506, 34] on icon at bounding box center [506, 36] width 4 height 5
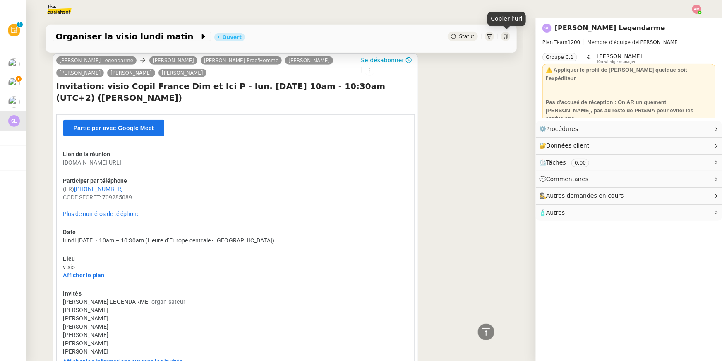
scroll to position [0, 0]
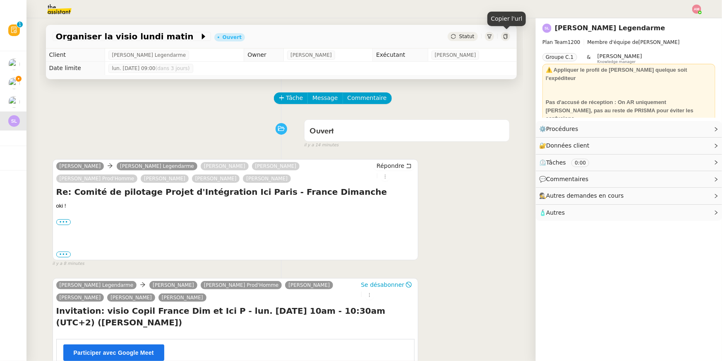
click at [291, 106] on div "Tâche Message Commentaire" at bounding box center [393, 102] width 236 height 20
click at [289, 99] on span "Tâche" at bounding box center [295, 98] width 17 height 10
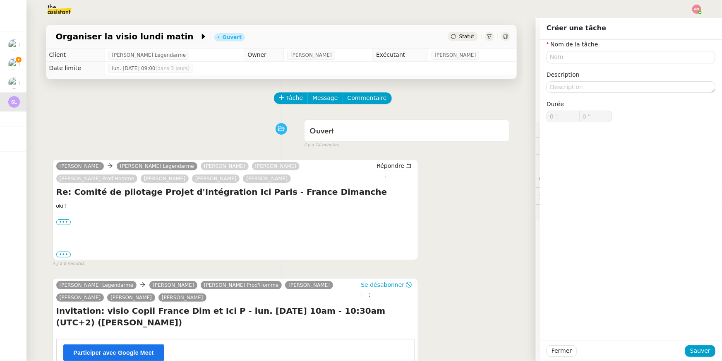
click at [115, 102] on div "Tâche Message Commentaire" at bounding box center [282, 102] width 458 height 20
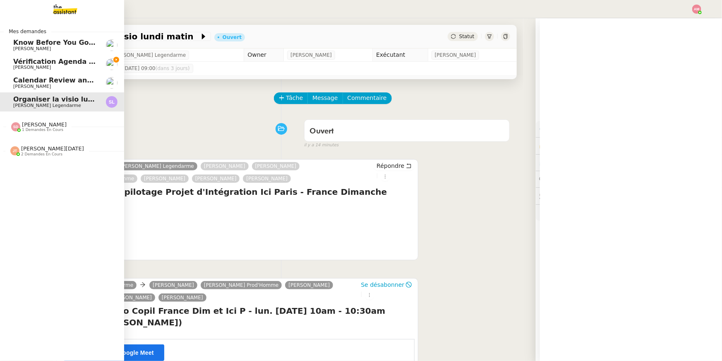
click at [12, 62] on link "Vérification Agenda + Chat + Wagram (9h et 14h) David Berrebi" at bounding box center [62, 64] width 124 height 19
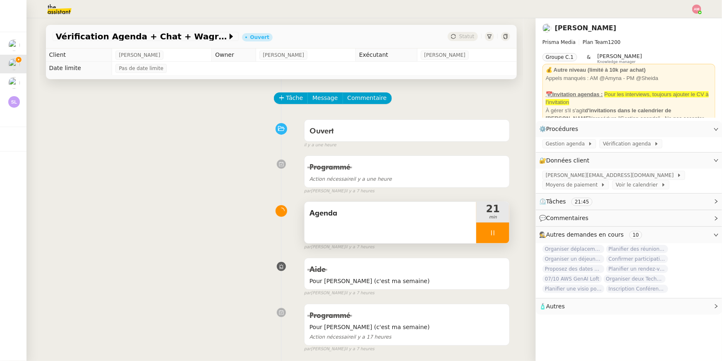
click at [388, 224] on div "Agenda" at bounding box center [391, 222] width 172 height 41
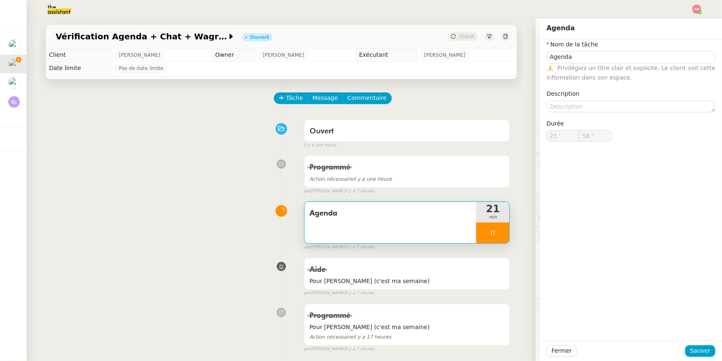
type input "59 ""
type input "22 '"
type input "5 ""
click at [488, 240] on div at bounding box center [493, 232] width 33 height 21
type input "Agenda"
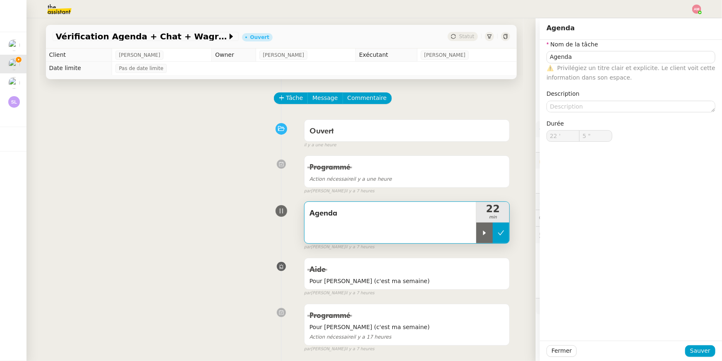
type input "22 '"
type input "5 ""
click at [508, 238] on button at bounding box center [501, 232] width 17 height 21
type input "Agenda"
type input "22 '"
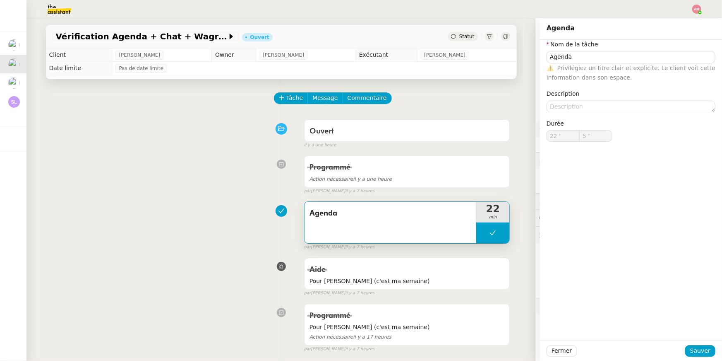
type input "5 ""
type input "Agenda"
type input "22 '"
type input "5 ""
type input "Agenda"
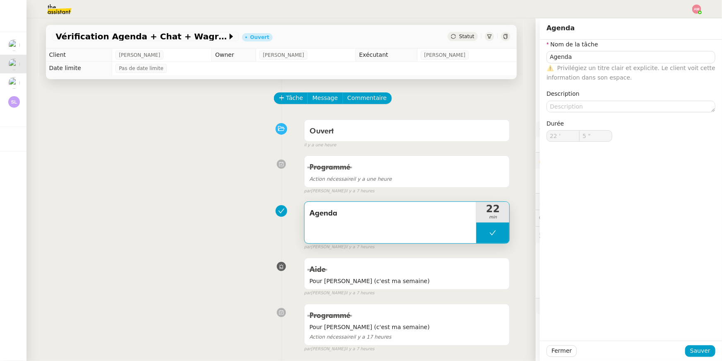
type input "22 '"
type input "5 ""
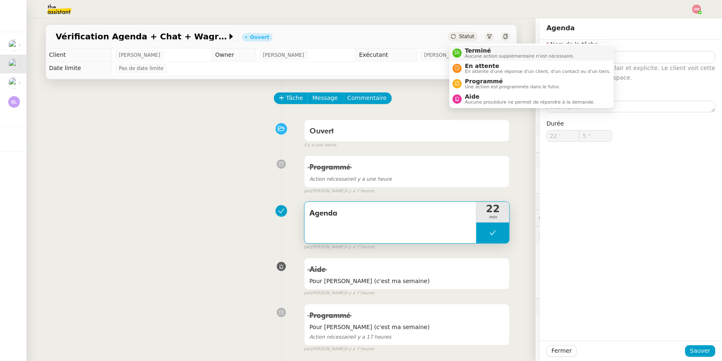
click at [472, 49] on span "Terminé" at bounding box center [519, 50] width 109 height 7
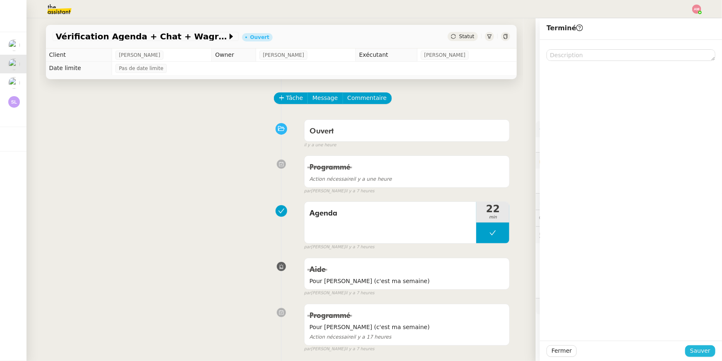
click at [688, 347] on button "Sauver" at bounding box center [701, 351] width 30 height 12
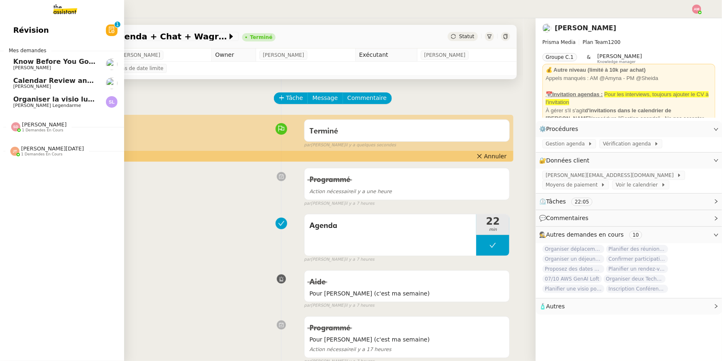
click at [19, 102] on span "Organiser la visio lundi matin" at bounding box center [68, 99] width 111 height 8
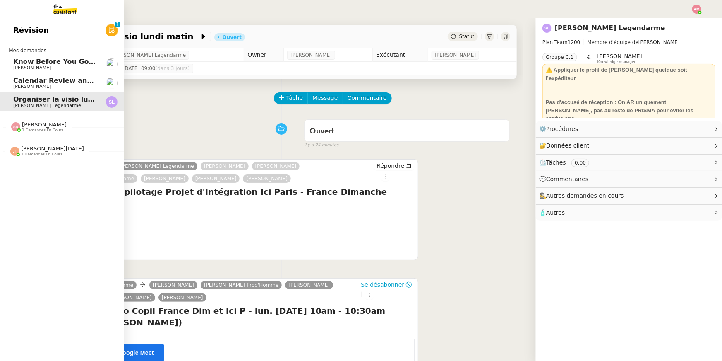
click at [32, 84] on div "Calendar Review and Appointment Confirmation - 19 septembre 2025 Ariel Wengroff" at bounding box center [55, 83] width 84 height 12
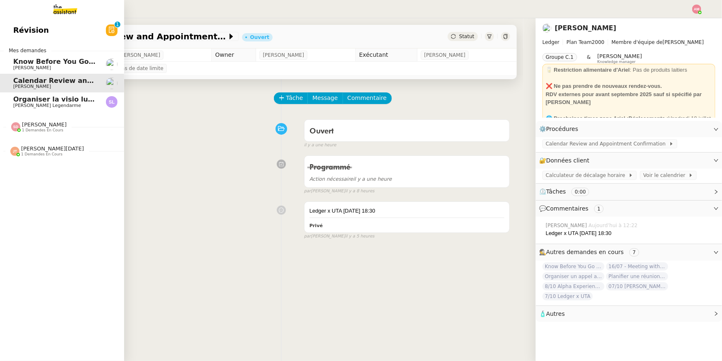
click at [31, 63] on span "Know Before You Go - Goalkeepers 2025" at bounding box center [88, 62] width 150 height 8
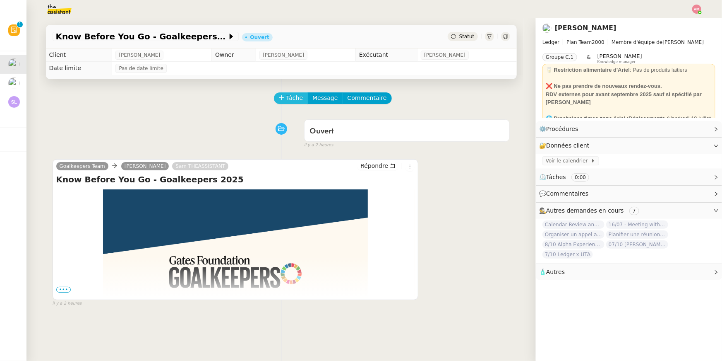
click at [289, 98] on span "Tâche" at bounding box center [295, 98] width 17 height 10
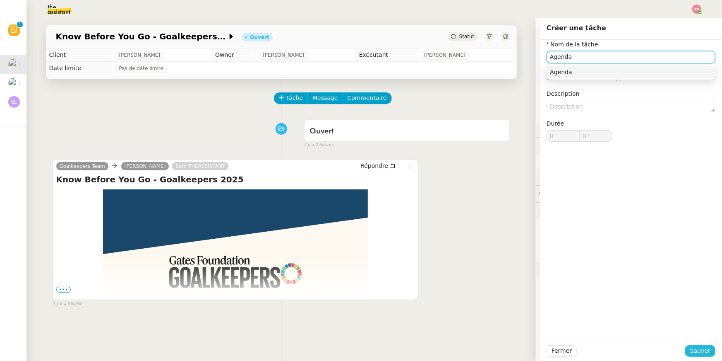
type input "Agenda"
click at [693, 347] on span "Sauver" at bounding box center [701, 351] width 20 height 10
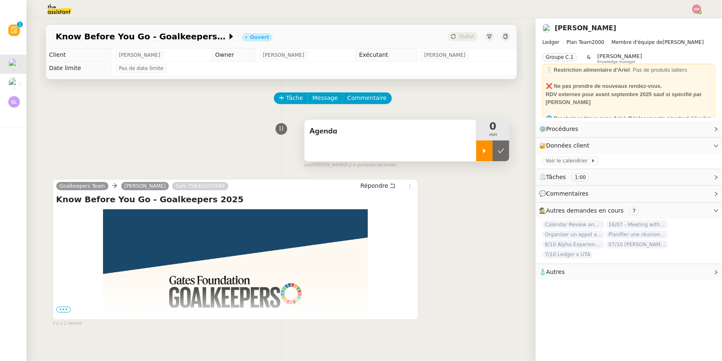
click at [482, 146] on div at bounding box center [485, 150] width 17 height 21
click at [68, 308] on span "•••" at bounding box center [63, 309] width 15 height 6
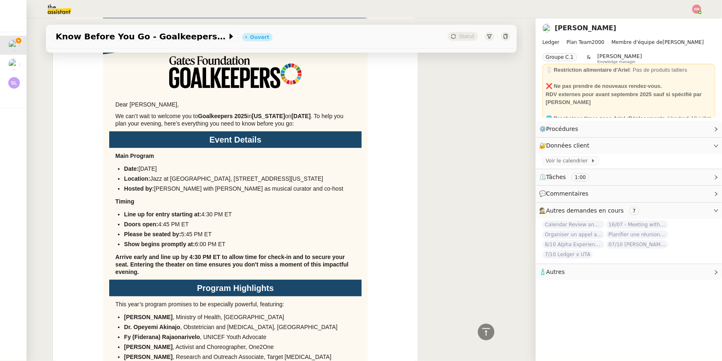
scroll to position [388, 0]
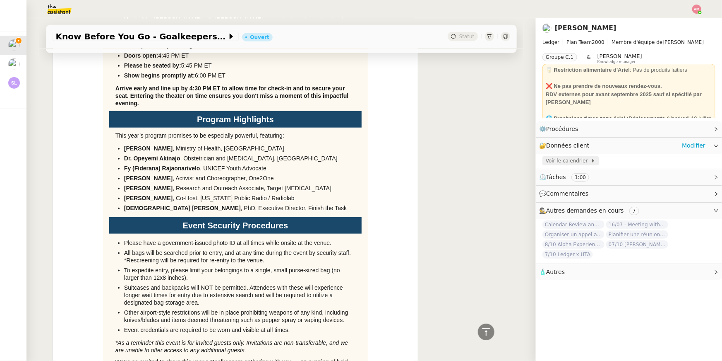
click at [580, 160] on span "Voir le calendrier" at bounding box center [568, 161] width 45 height 8
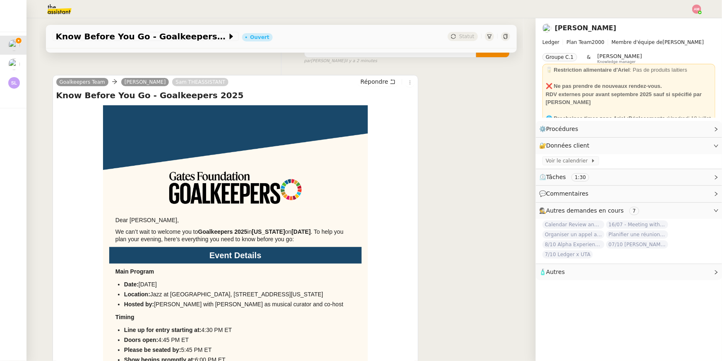
scroll to position [0, 0]
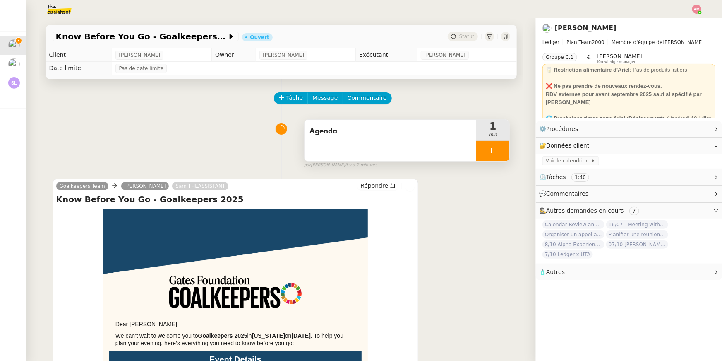
click at [453, 144] on div "Agenda" at bounding box center [391, 140] width 172 height 41
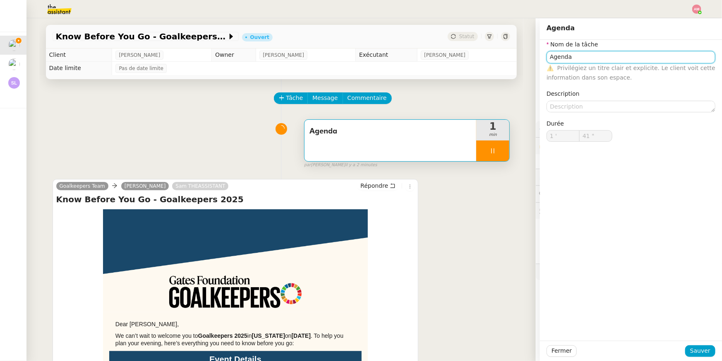
click at [549, 55] on input "Agenda" at bounding box center [631, 57] width 169 height 12
click at [551, 56] on input "Agenda" at bounding box center [631, 57] width 169 height 12
click at [555, 55] on input "Agenda" at bounding box center [631, 57] width 169 height 12
click at [556, 55] on input "Agenda" at bounding box center [631, 57] width 169 height 12
type input "47 ""
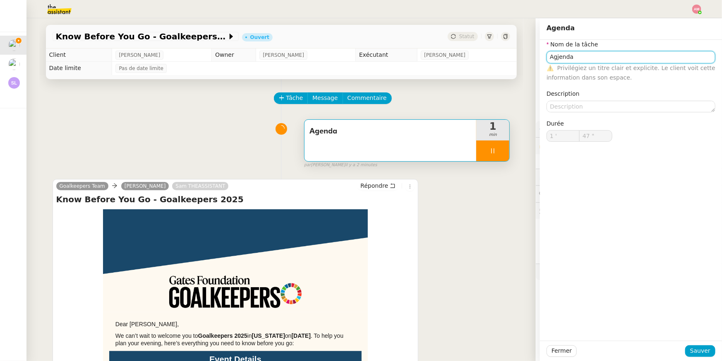
type input "Agjoenda"
type input "48 ""
type input "Agjout aenda"
type input "51 ""
type input "Agjout agenda"
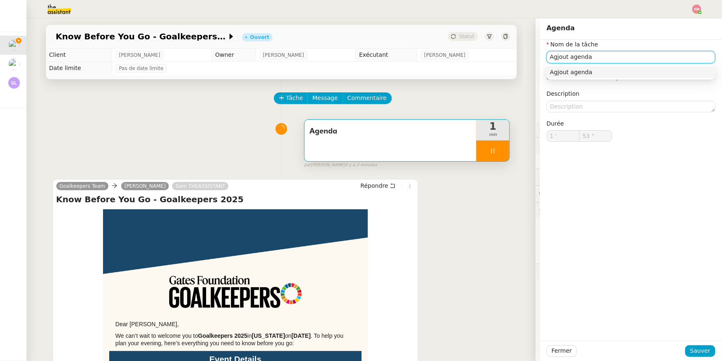
click at [557, 54] on input "Agjout agenda" at bounding box center [631, 57] width 169 height 12
type input "54 ""
type input "Ajout agenda"
type input "55 ""
type input "Ajout agenda"
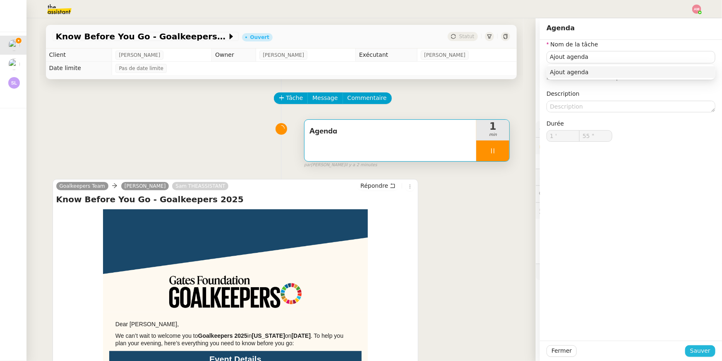
click at [706, 350] on span "Sauver" at bounding box center [701, 351] width 20 height 10
type input "56 ""
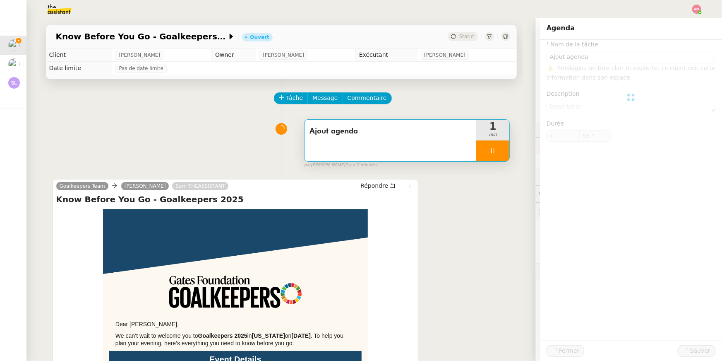
type input "Ajout agenda"
type input "1 '"
type input "57 ""
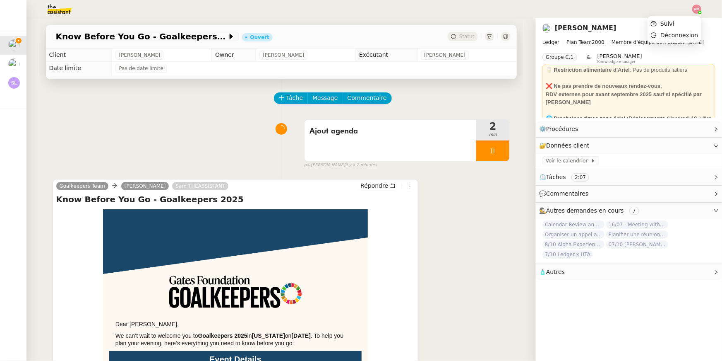
click at [694, 10] on img at bounding box center [697, 9] width 9 height 9
click at [694, 9] on img at bounding box center [697, 9] width 9 height 9
click at [682, 19] on li "Suivi" at bounding box center [675, 24] width 54 height 12
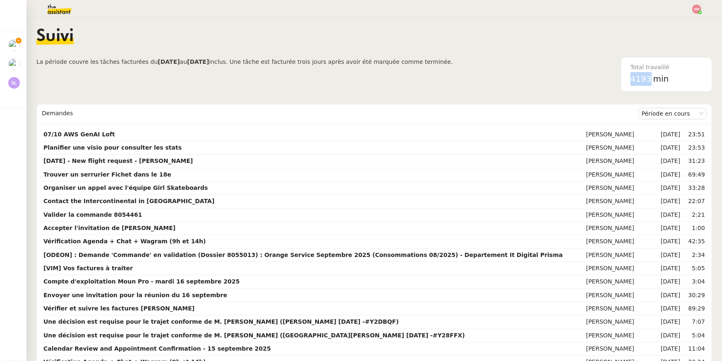
drag, startPoint x: 652, startPoint y: 79, endPoint x: 627, endPoint y: 79, distance: 25.3
click at [627, 79] on div "Total travaillé 4193 min" at bounding box center [667, 75] width 82 height 34
copy span "4193"
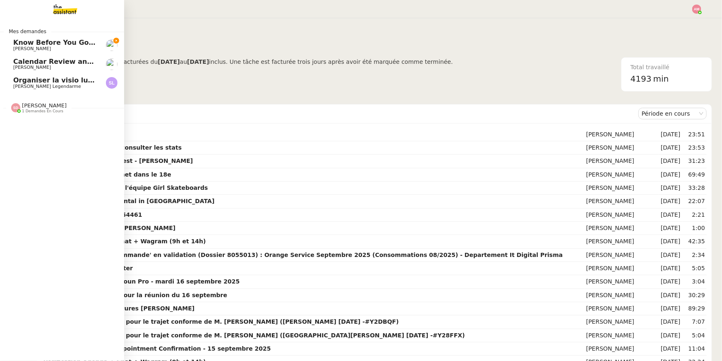
click at [26, 33] on span "Mes demandes" at bounding box center [28, 31] width 48 height 8
click at [29, 39] on span "Know Before You Go - Goalkeepers 2025" at bounding box center [88, 43] width 150 height 8
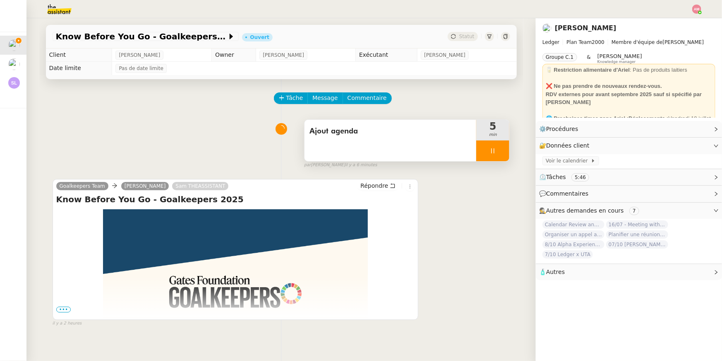
click at [419, 142] on div "Ajout agenda" at bounding box center [391, 140] width 172 height 41
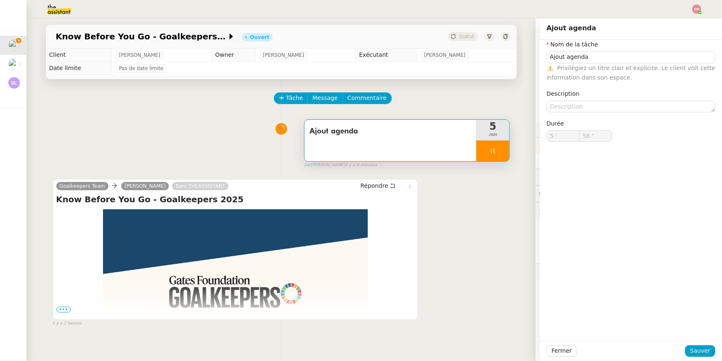
type input "59 ""
type input "6 '"
type input "6 ""
click at [498, 143] on div at bounding box center [493, 150] width 33 height 21
type input "Ajout agenda"
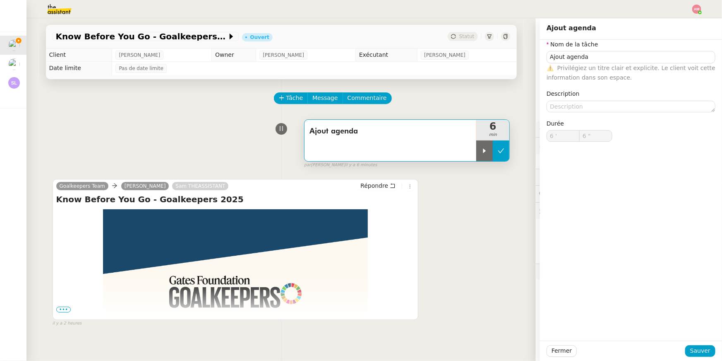
type input "6 '"
type input "7 ""
type input "Ajout agenda"
type input "6 '"
type input "7 ""
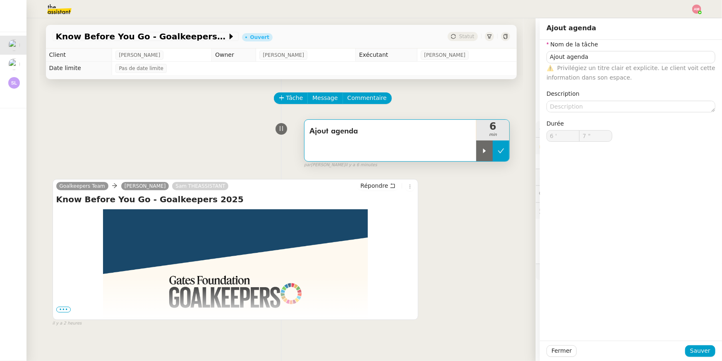
click at [507, 152] on button at bounding box center [501, 150] width 17 height 21
type input "Ajout agenda"
type input "6 '"
type input "7 ""
type input "Ajout agenda"
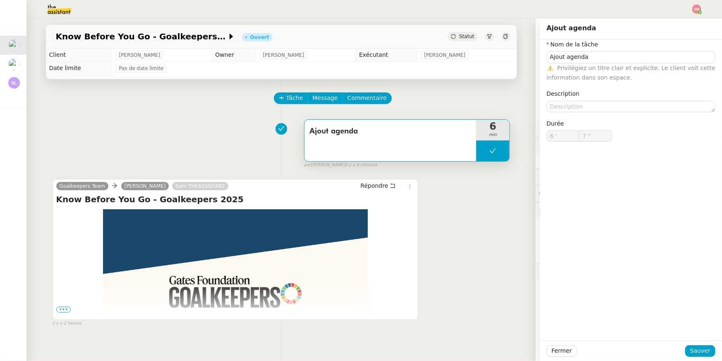
type input "6 '"
type input "7 ""
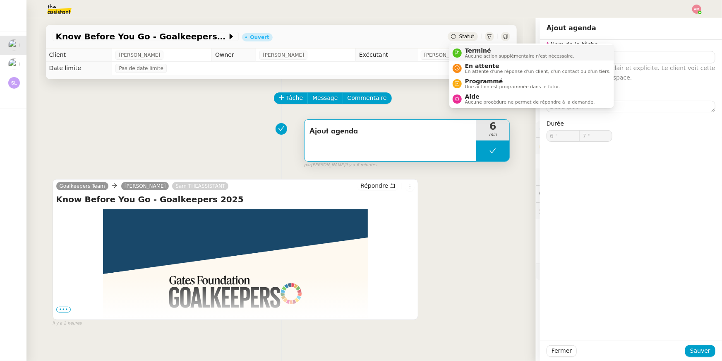
click at [466, 53] on span "Terminé" at bounding box center [519, 50] width 109 height 7
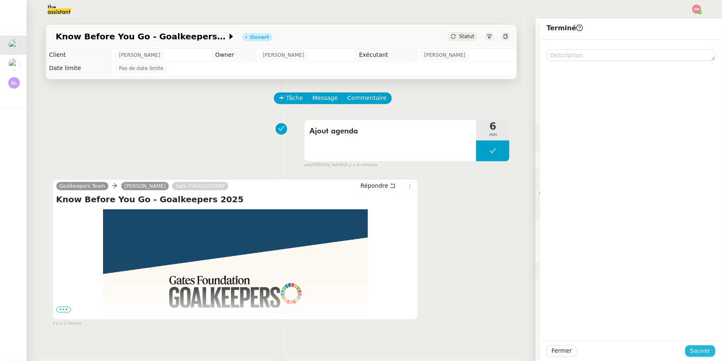
click at [702, 352] on span "Sauver" at bounding box center [701, 351] width 20 height 10
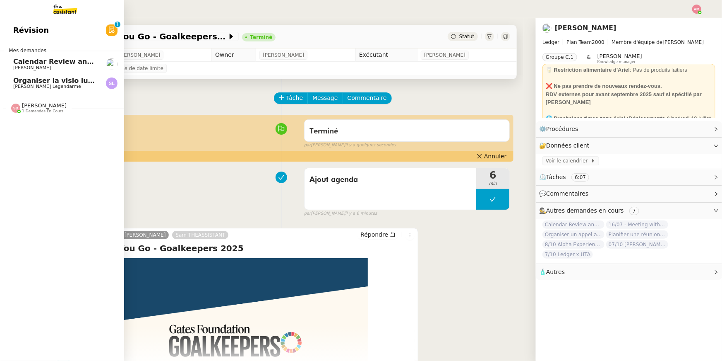
click at [13, 69] on span "[PERSON_NAME]" at bounding box center [32, 67] width 38 height 5
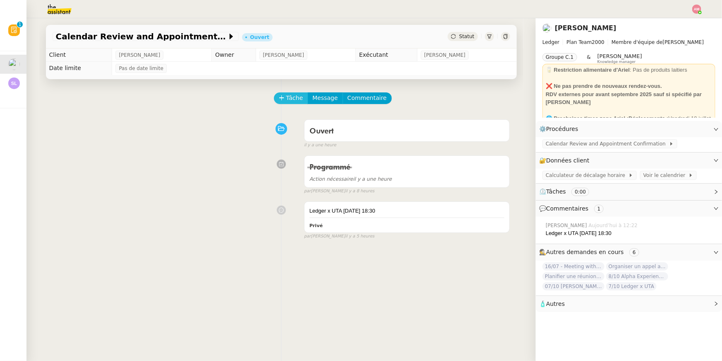
click at [303, 102] on button "Tâche" at bounding box center [291, 98] width 34 height 12
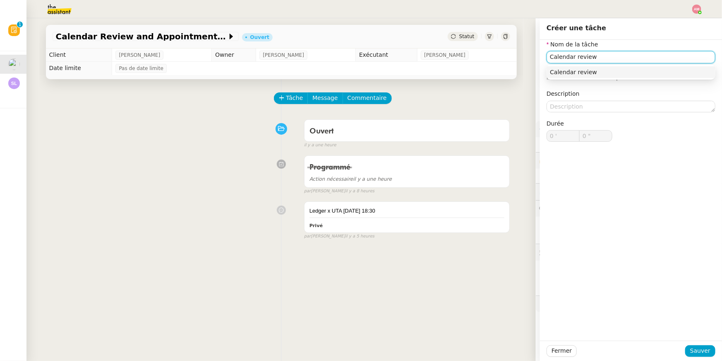
type input "Calendar review"
click at [698, 358] on div "Fermer Sauver" at bounding box center [631, 350] width 182 height 20
click at [695, 354] on span "Sauver" at bounding box center [701, 351] width 20 height 10
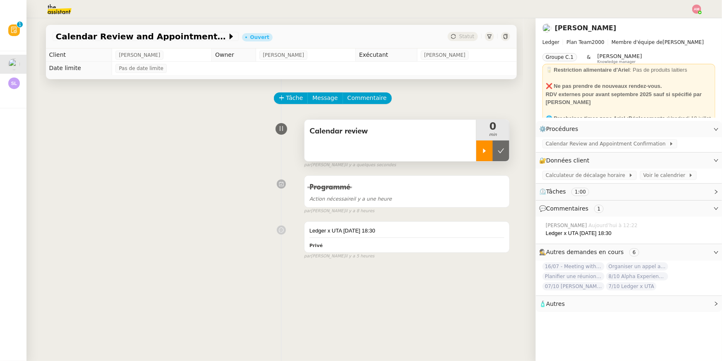
click at [482, 157] on div at bounding box center [485, 150] width 17 height 21
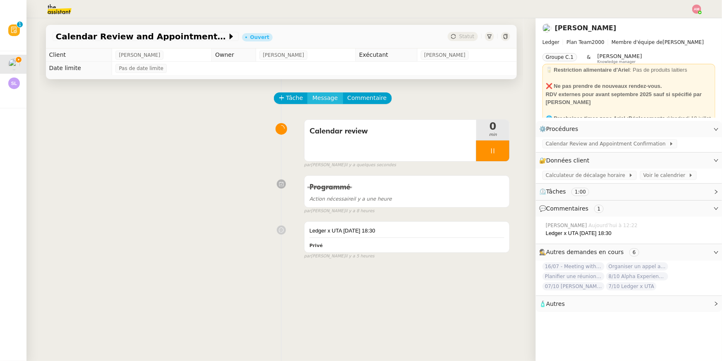
click at [318, 97] on span "Message" at bounding box center [325, 98] width 25 height 10
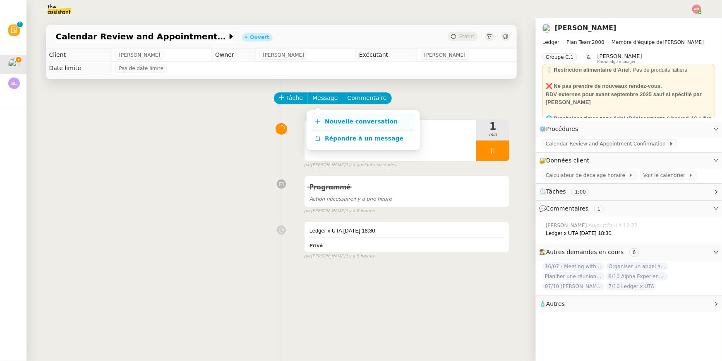
click at [342, 123] on span "Nouvelle conversation" at bounding box center [361, 121] width 73 height 7
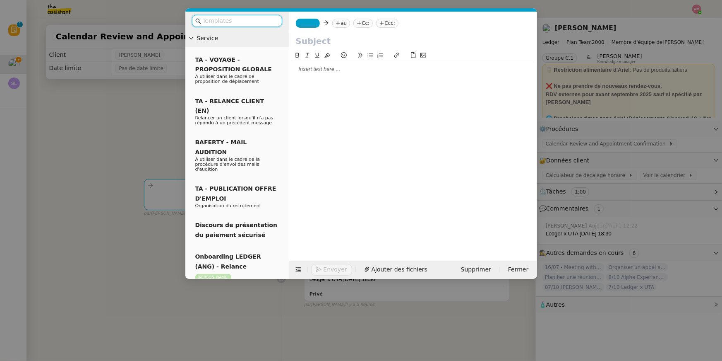
click at [227, 20] on input "text" at bounding box center [240, 21] width 75 height 10
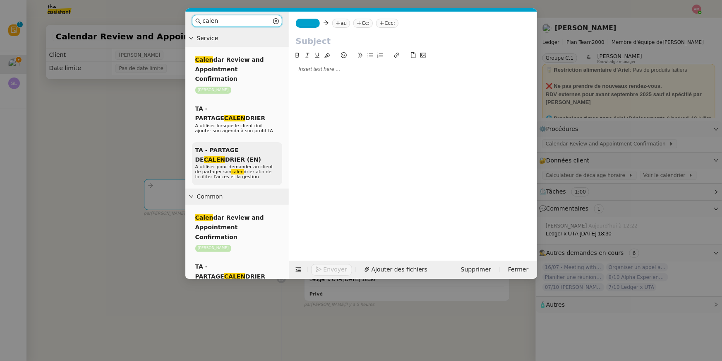
type input "calen"
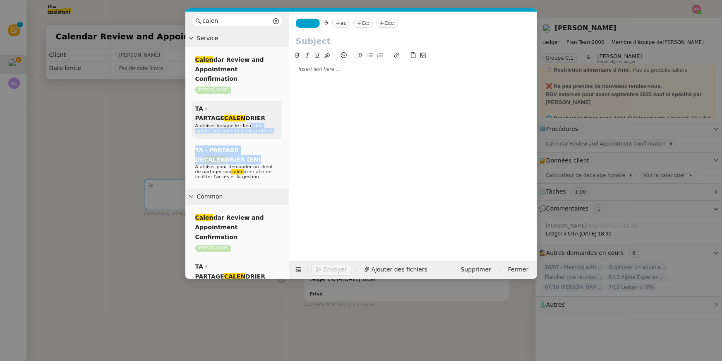
drag, startPoint x: 247, startPoint y: 140, endPoint x: 249, endPoint y: 103, distance: 37.3
click at [249, 103] on div "Calen dar Review and Appointment Confirmation Ariel Wengroff TA - PARTAGE CALEN…" at bounding box center [237, 118] width 90 height 133
click at [249, 123] on span "A utiliser lorsque le client doit ajouter son agenda à son profil TA" at bounding box center [234, 128] width 78 height 10
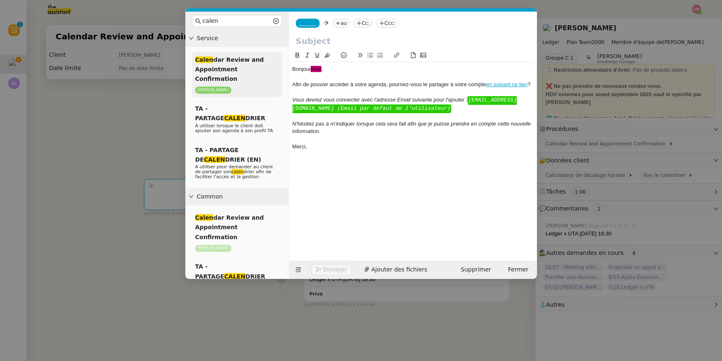
click at [228, 68] on span "Calen dar Review and Appointment Confirmation" at bounding box center [229, 69] width 69 height 26
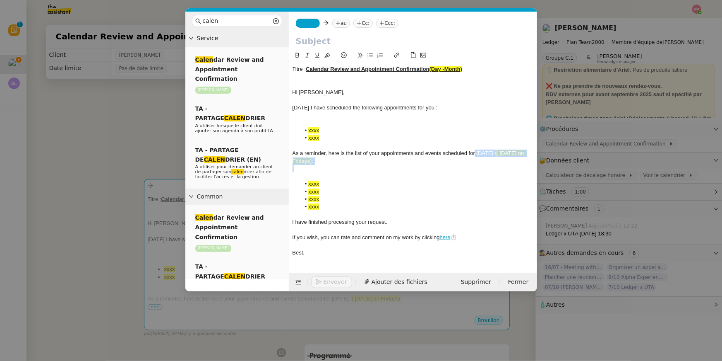
drag, startPoint x: 351, startPoint y: 165, endPoint x: 475, endPoint y: 152, distance: 124.9
click at [475, 152] on div "Titre : Calendar Review and Appointment Confirmation (Day -Month) Hi Ariel, Tod…" at bounding box center [413, 160] width 241 height 197
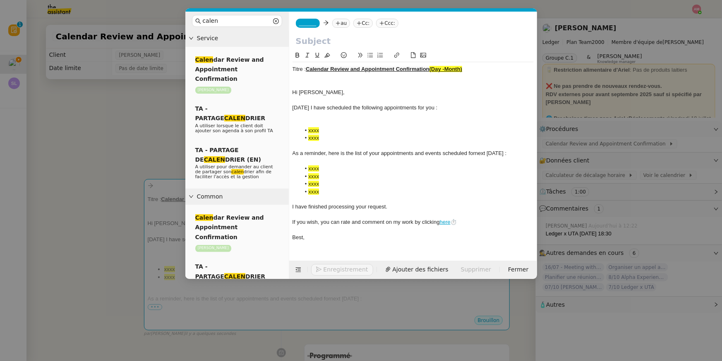
click at [476, 154] on div "As a reminder, here is the list of your appointments and events scheduled forne…" at bounding box center [413, 152] width 241 height 7
click at [364, 156] on div "As a reminder, here is the list of your appointments and events scheduled for n…" at bounding box center [413, 152] width 241 height 7
drag, startPoint x: 337, startPoint y: 141, endPoint x: 353, endPoint y: 130, distance: 18.7
click at [336, 141] on li "xxxx" at bounding box center [418, 137] width 234 height 7
click at [414, 106] on div "Today I have scheduled the following appointments for you :" at bounding box center [413, 107] width 241 height 7
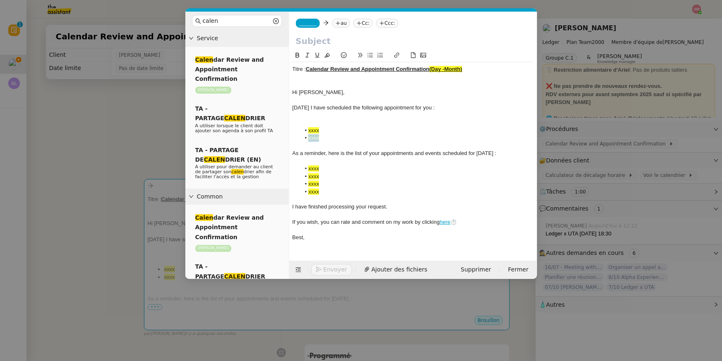
drag, startPoint x: 325, startPoint y: 138, endPoint x: 291, endPoint y: 142, distance: 34.2
click at [291, 142] on nz-spin "Titre : Calendar Review and Appointment Confirmation (Day -Month) Hi Ariel, Tod…" at bounding box center [413, 151] width 248 height 200
click at [304, 115] on div at bounding box center [413, 114] width 241 height 7
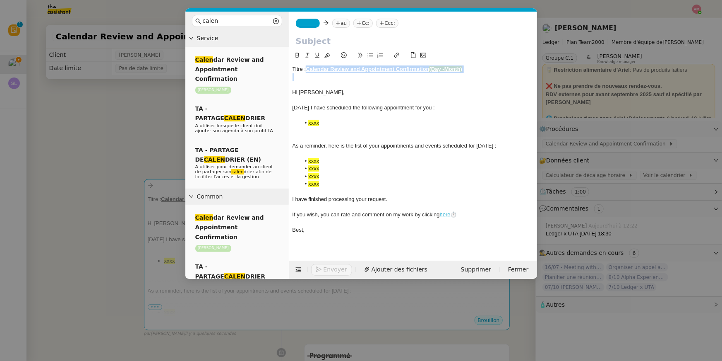
drag, startPoint x: 308, startPoint y: 66, endPoint x: 472, endPoint y: 77, distance: 164.0
click at [472, 77] on div "Titre : Calendar Review and Appointment Confirmation (Day -Month) Hi Ariel, Tod…" at bounding box center [413, 149] width 241 height 175
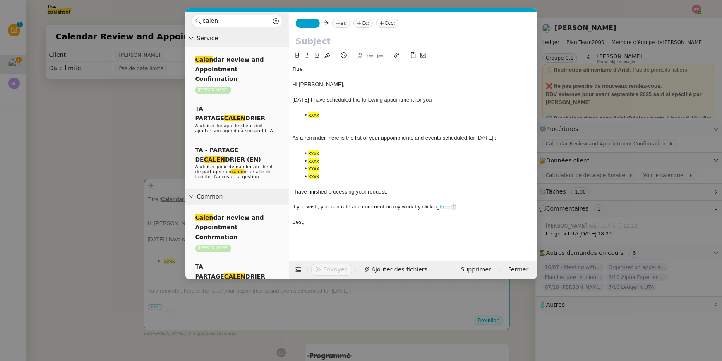
click at [383, 43] on input "text" at bounding box center [413, 41] width 235 height 12
paste input "Calendar Review and Appointment Confirmation (Day -Month)"
drag, startPoint x: 481, startPoint y: 43, endPoint x: 526, endPoint y: 41, distance: 45.1
click at [526, 41] on input "Calendar Review and Appointment Confirmation (Day -Month)" at bounding box center [413, 41] width 235 height 12
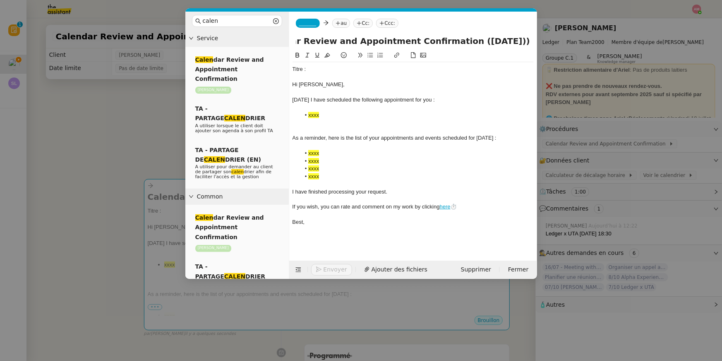
scroll to position [0, 40]
click at [505, 39] on input "Calendar Review and Appointment Confirmation (September 19 2025))" at bounding box center [413, 41] width 235 height 12
click at [503, 41] on input "Calendar Review and Appointment Confirmation (September 19 2025))" at bounding box center [413, 41] width 235 height 12
type input "Calendar Review and Appointment Confirmation (September 19th, 2025))"
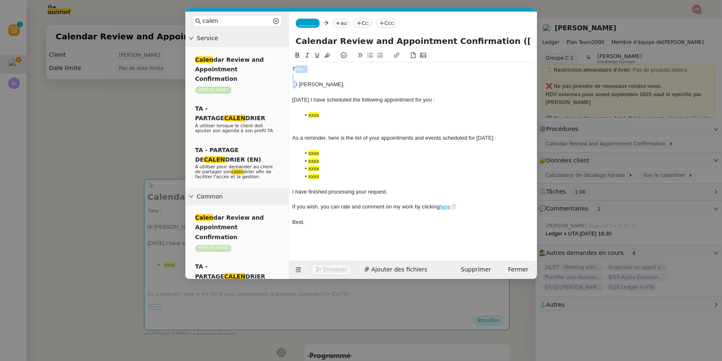
drag, startPoint x: 296, startPoint y: 83, endPoint x: 296, endPoint y: 67, distance: 15.7
click at [296, 67] on div "Titre : Hi Ariel, Today I have scheduled the following appointment for you : xx…" at bounding box center [413, 145] width 241 height 167
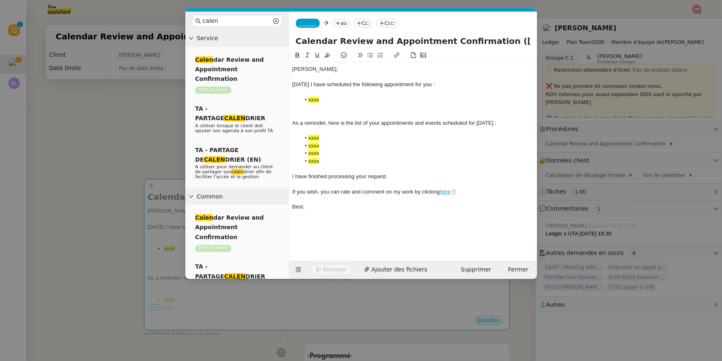
click at [302, 27] on nz-tag "_______" at bounding box center [308, 23] width 24 height 9
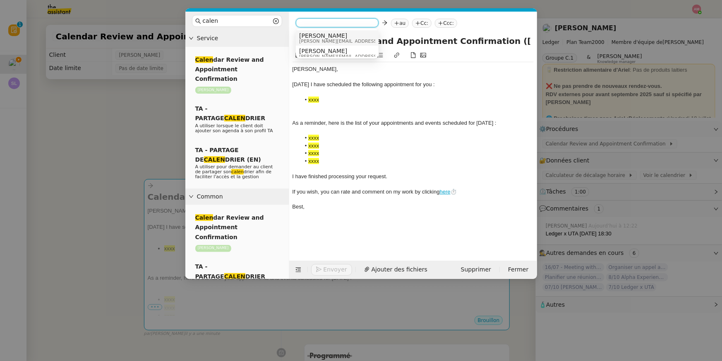
click at [308, 36] on span "Sam" at bounding box center [358, 35] width 118 height 7
click at [356, 25] on nz-tag "au" at bounding box center [365, 23] width 18 height 9
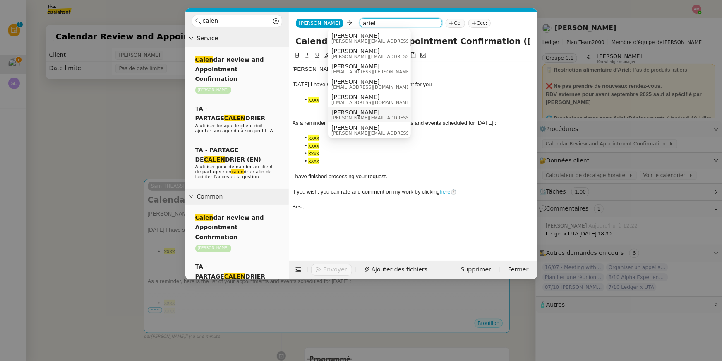
type input "ariel"
click at [352, 116] on span "ariel.wengroff@ledger.fr" at bounding box center [391, 118] width 118 height 5
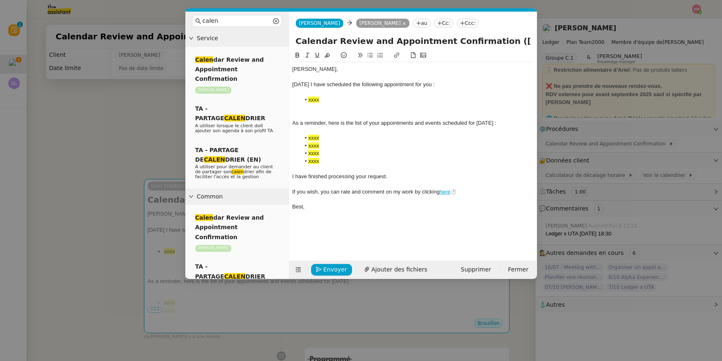
click at [350, 151] on li "xxxx" at bounding box center [418, 152] width 234 height 7
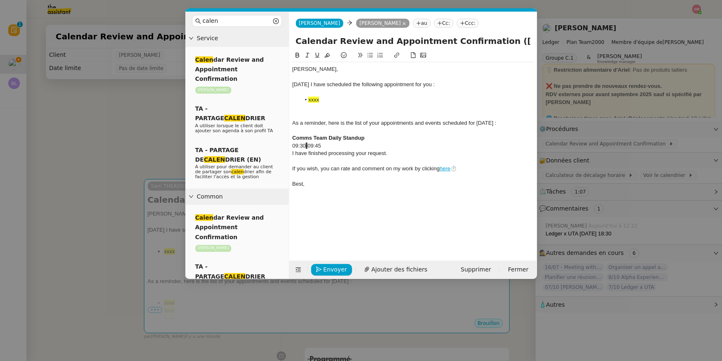
drag, startPoint x: 329, startPoint y: 168, endPoint x: 299, endPoint y: 139, distance: 41.6
click at [299, 139] on div "THi Ariel, Today I have scheduled the following appointment for you : xxxx As a…" at bounding box center [413, 126] width 241 height 129
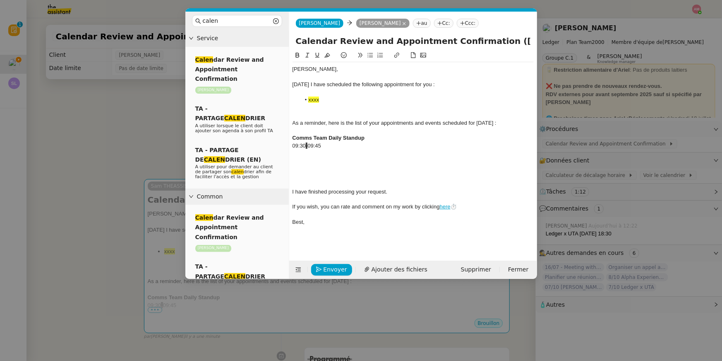
click at [305, 152] on div at bounding box center [413, 152] width 241 height 7
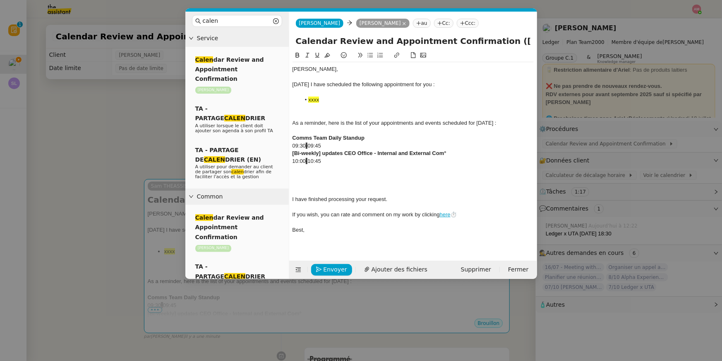
click at [360, 175] on div at bounding box center [413, 176] width 241 height 7
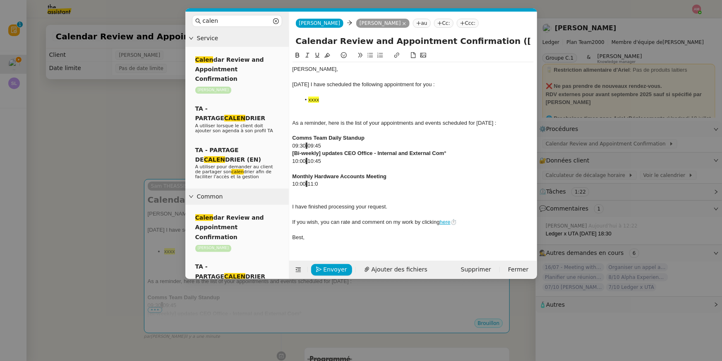
click at [362, 193] on div at bounding box center [413, 191] width 241 height 7
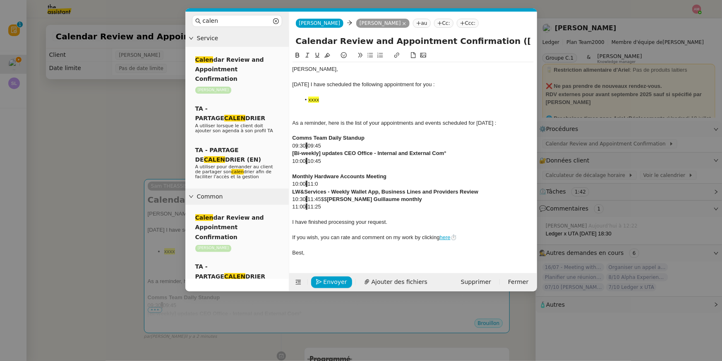
click at [327, 197] on div "10:30 - 11:45$$ Ariel x Guillaume monthly" at bounding box center [413, 198] width 241 height 7
click at [330, 197] on strong "Ariel x Guillaume monthly" at bounding box center [374, 199] width 95 height 6
click at [330, 213] on div at bounding box center [413, 214] width 241 height 7
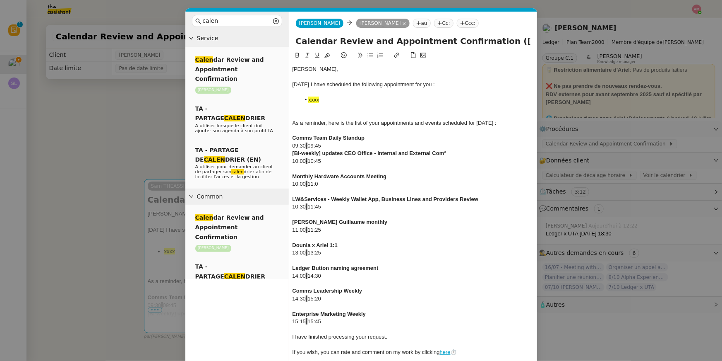
click at [333, 319] on div "15:15 - 15:45" at bounding box center [413, 321] width 241 height 7
drag, startPoint x: 325, startPoint y: 143, endPoint x: 286, endPoint y: 143, distance: 38.9
click at [286, 143] on nz-layout "calen Service Calen dar Review and Appointment Confirmation Ariel Wengroff TA -…" at bounding box center [361, 316] width 352 height 608
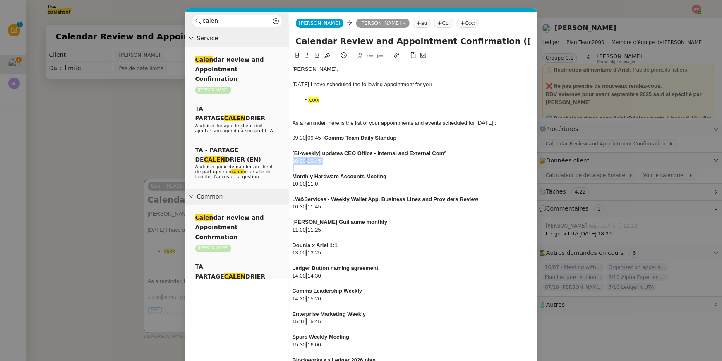
drag, startPoint x: 331, startPoint y: 164, endPoint x: 287, endPoint y: 164, distance: 43.9
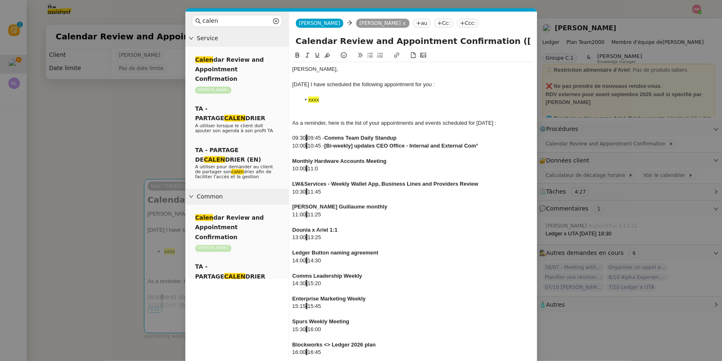
drag, startPoint x: 338, startPoint y: 169, endPoint x: 277, endPoint y: 169, distance: 60.4
click at [277, 169] on nz-layout "calen Service Calen dar Review and Appointment Confirmation Ariel Wengroff TA -…" at bounding box center [361, 308] width 352 height 593
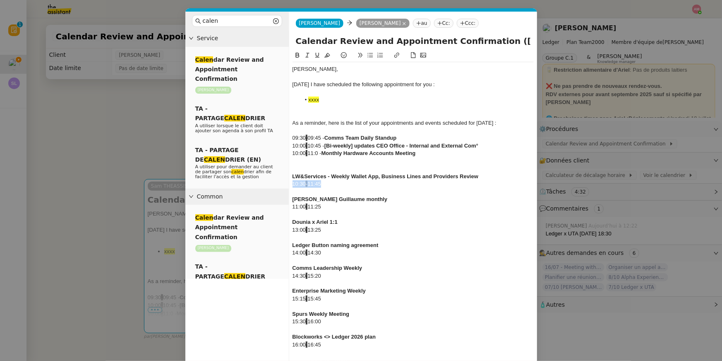
drag, startPoint x: 335, startPoint y: 183, endPoint x: 291, endPoint y: 184, distance: 44.7
click at [291, 184] on nz-spin "THi Ariel, Today I have scheduled the following appointment for you : xxxx As a…" at bounding box center [413, 310] width 248 height 518
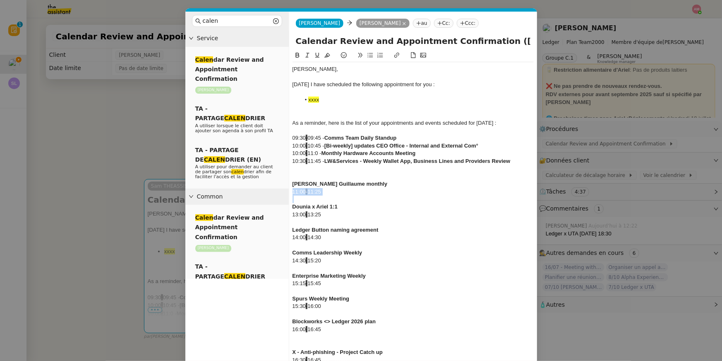
drag, startPoint x: 330, startPoint y: 196, endPoint x: 285, endPoint y: 188, distance: 45.0
click at [285, 188] on nz-layout "calen Service Calen dar Review and Appointment Confirmation Ariel Wengroff TA -…" at bounding box center [361, 297] width 352 height 570
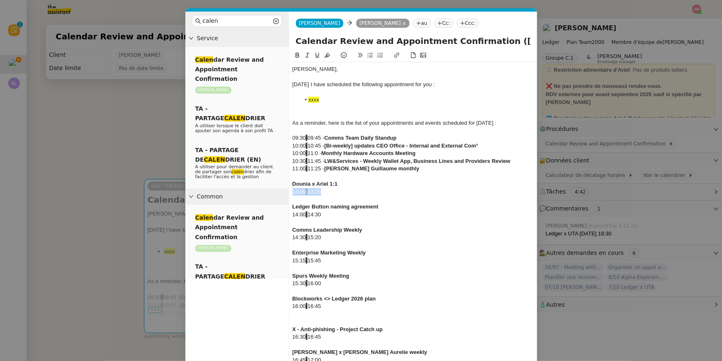
drag, startPoint x: 331, startPoint y: 193, endPoint x: 291, endPoint y: 194, distance: 40.2
click at [291, 194] on nz-spin "THi Ariel, Today I have scheduled the following appointment for you : xxxx As a…" at bounding box center [413, 291] width 248 height 480
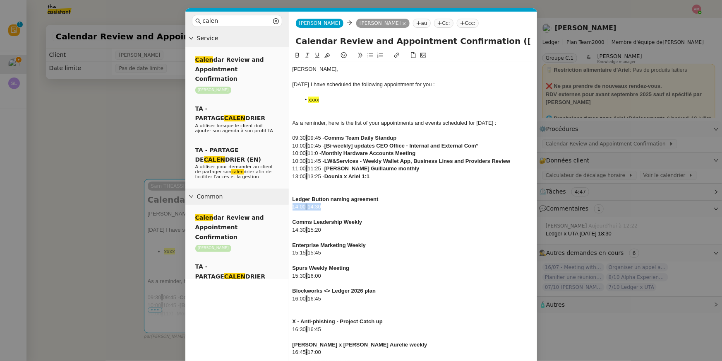
drag, startPoint x: 328, startPoint y: 209, endPoint x: 283, endPoint y: 209, distance: 45.1
click at [283, 209] on nz-layout "calen Service Calen dar Review and Appointment Confirmation Ariel Wengroff TA -…" at bounding box center [361, 281] width 352 height 539
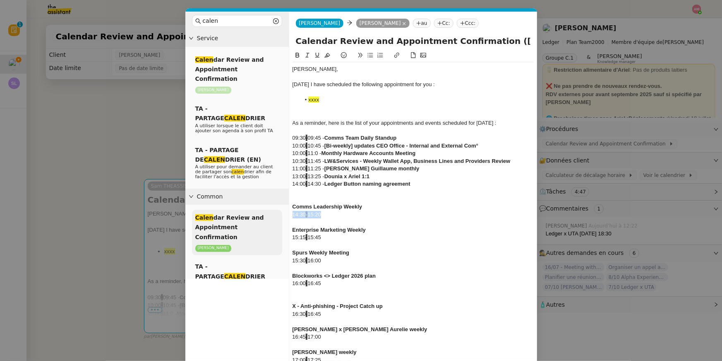
drag, startPoint x: 316, startPoint y: 217, endPoint x: 278, endPoint y: 215, distance: 38.2
click at [278, 215] on nz-layout "calen Service Calen dar Review and Appointment Confirmation Ariel Wengroff TA -…" at bounding box center [361, 274] width 352 height 524
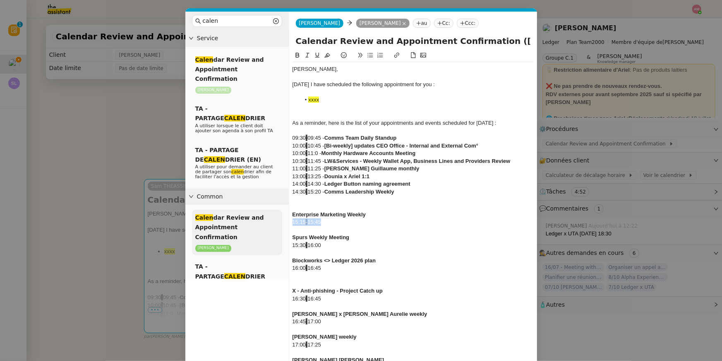
drag, startPoint x: 330, startPoint y: 220, endPoint x: 279, endPoint y: 222, distance: 50.5
click at [279, 222] on nz-layout "calen Service Calen dar Review and Appointment Confirmation Ariel Wengroff TA -…" at bounding box center [361, 266] width 352 height 509
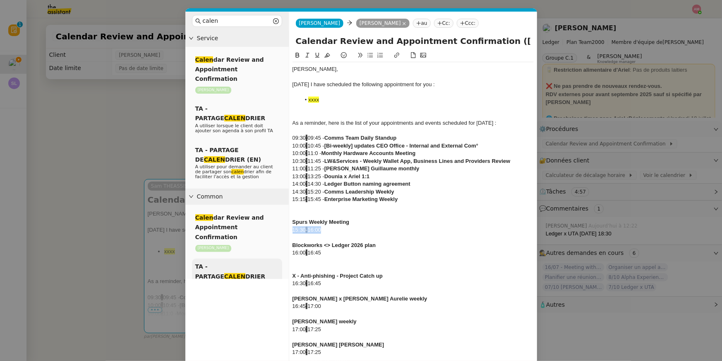
drag, startPoint x: 313, startPoint y: 231, endPoint x: 277, endPoint y: 231, distance: 36.4
click at [277, 231] on nz-layout "calen Service Calen dar Review and Appointment Confirmation Ariel Wengroff TA -…" at bounding box center [361, 259] width 352 height 494
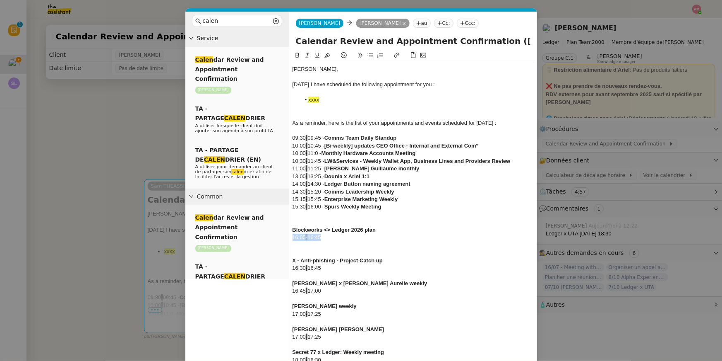
drag, startPoint x: 332, startPoint y: 236, endPoint x: 283, endPoint y: 236, distance: 48.9
click at [284, 236] on nz-layout "calen Service Calen dar Review and Appointment Confirmation Ariel Wengroff TA -…" at bounding box center [361, 251] width 352 height 478
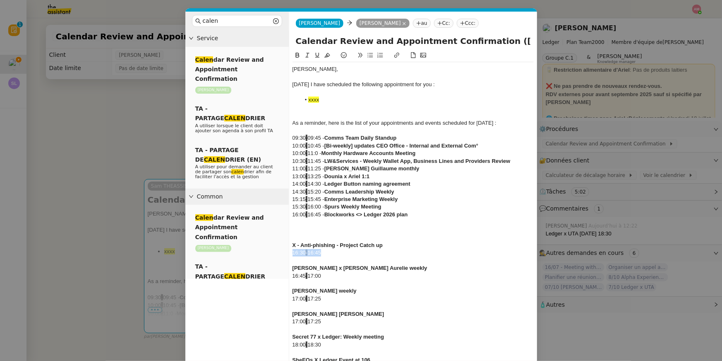
drag, startPoint x: 330, startPoint y: 254, endPoint x: 290, endPoint y: 254, distance: 39.7
click at [290, 254] on nz-spin "THi Ariel, Today I have scheduled the following appointment for you : xxxx As a…" at bounding box center [413, 249] width 248 height 396
drag, startPoint x: 336, startPoint y: 255, endPoint x: 285, endPoint y: 254, distance: 50.9
click at [285, 254] on nz-layout "calen Service Calen dar Review and Appointment Confirmation Ariel Wengroff TA -…" at bounding box center [361, 232] width 352 height 440
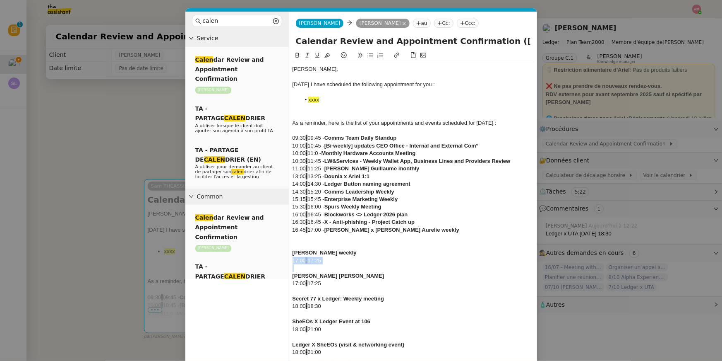
drag, startPoint x: 330, startPoint y: 266, endPoint x: 277, endPoint y: 260, distance: 53.4
click at [277, 260] on nz-layout "calen Service Calen dar Review and Appointment Confirmation Ariel Wengroff TA -…" at bounding box center [361, 224] width 352 height 425
drag, startPoint x: 331, startPoint y: 265, endPoint x: 272, endPoint y: 262, distance: 59.3
click at [272, 262] on nz-layout "calen Service Calen dar Review and Appointment Confirmation Ariel Wengroff TA -…" at bounding box center [361, 213] width 352 height 402
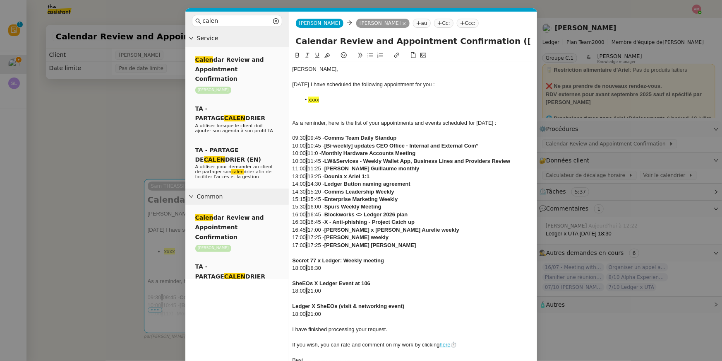
click at [320, 273] on div at bounding box center [413, 275] width 241 height 7
drag, startPoint x: 326, startPoint y: 270, endPoint x: 252, endPoint y: 270, distance: 74.1
click at [252, 270] on nz-layout "calen Service Calen dar Review and Appointment Confirmation Ariel Wengroff TA -…" at bounding box center [361, 205] width 352 height 387
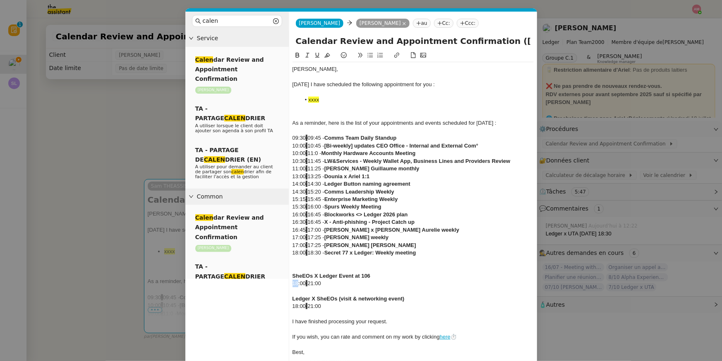
drag, startPoint x: 337, startPoint y: 289, endPoint x: 290, endPoint y: 282, distance: 48.2
click at [289, 283] on nz-spin "THi Ariel, Today I have scheduled the following appointment for you : xxxx As a…" at bounding box center [413, 207] width 248 height 312
click at [325, 286] on div "18:00 - 21:00" at bounding box center [413, 282] width 241 height 7
drag, startPoint x: 329, startPoint y: 286, endPoint x: 287, endPoint y: 282, distance: 42.8
click at [287, 282] on nz-layout "calen Service Calen dar Review and Appointment Confirmation Ariel Wengroff TA -…" at bounding box center [361, 201] width 352 height 379
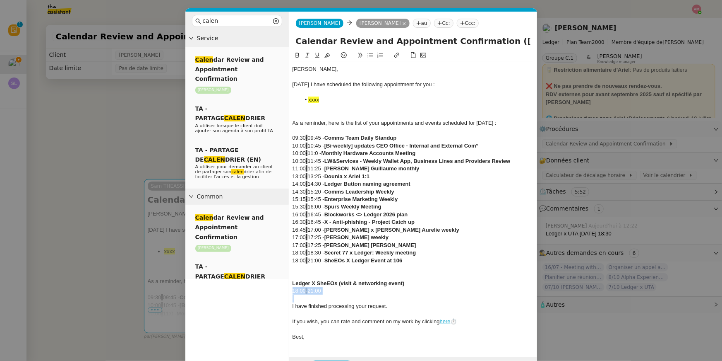
drag, startPoint x: 337, startPoint y: 296, endPoint x: 281, endPoint y: 289, distance: 56.4
click at [281, 289] on nz-layout "calen Service Calen dar Review and Appointment Confirmation Ariel Wengroff TA -…" at bounding box center [361, 194] width 352 height 364
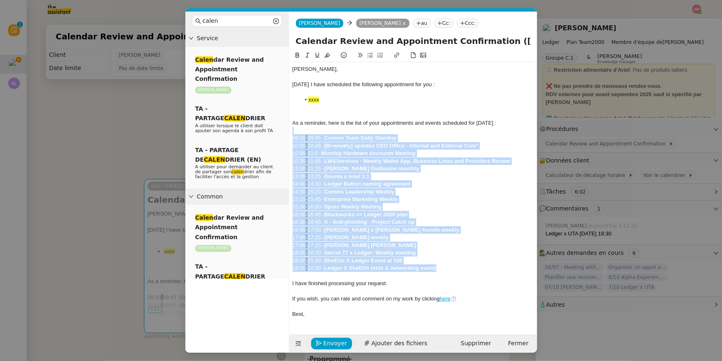
drag, startPoint x: 451, startPoint y: 270, endPoint x: 284, endPoint y: 128, distance: 218.6
click at [284, 128] on nz-layout "calen Service Calen dar Review and Appointment Confirmation Ariel Wengroff TA -…" at bounding box center [361, 182] width 352 height 341
drag, startPoint x: 311, startPoint y: 270, endPoint x: 308, endPoint y: 137, distance: 133.4
click at [308, 137] on div "THi Ariel, Today I have scheduled the following appointment for you : xxxx As a…" at bounding box center [413, 191] width 241 height 259
click at [371, 54] on icon at bounding box center [371, 55] width 6 height 6
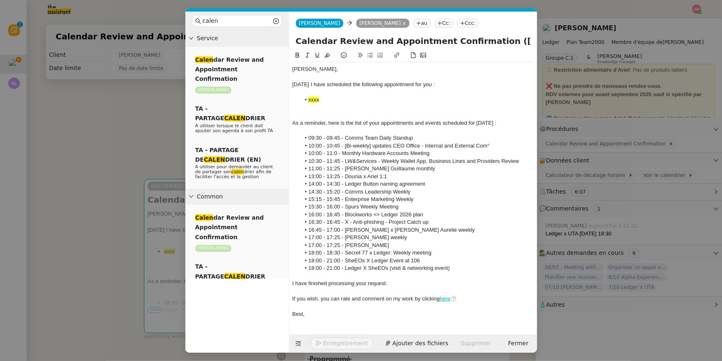
click at [329, 167] on li "11:00 - 11:25 - Ariel x Guillaume monthly" at bounding box center [418, 168] width 234 height 7
click at [336, 152] on li "10:00 - 11:0 - Monthly Hardware Accounts Meeting" at bounding box center [418, 152] width 234 height 7
click at [339, 154] on li "10:00 - 11:00 - Monthly Hardware Accounts Meeting" at bounding box center [418, 152] width 234 height 7
drag, startPoint x: 340, startPoint y: 155, endPoint x: 302, endPoint y: 152, distance: 38.6
click at [302, 152] on li "10:00 - 11:00 - Monthly Hardware Accounts Meeting" at bounding box center [418, 152] width 234 height 7
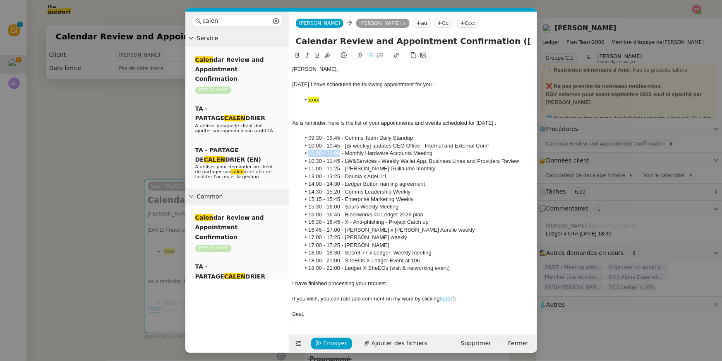
click at [325, 58] on icon at bounding box center [328, 55] width 6 height 6
click at [340, 152] on li "10:00 - 11:00 - Monthly Hardware Accounts Meeting" at bounding box center [418, 152] width 234 height 7
drag, startPoint x: 339, startPoint y: 147, endPoint x: 307, endPoint y: 147, distance: 32.3
click at [307, 147] on li "10:00 - 10:45 - [Bi-weekly] updates CEO Office - Internal and External Com°" at bounding box center [418, 145] width 234 height 7
click at [327, 52] on icon at bounding box center [328, 55] width 6 height 6
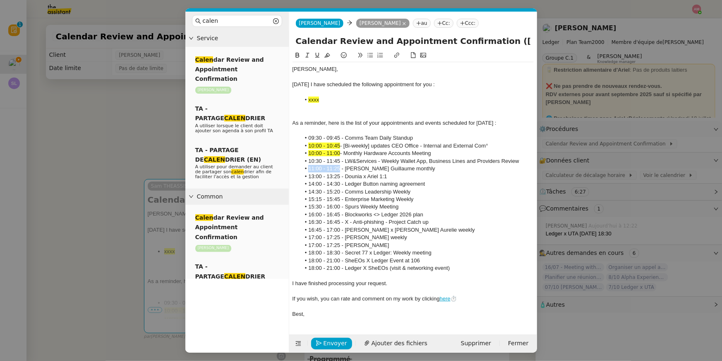
drag, startPoint x: 340, startPoint y: 169, endPoint x: 299, endPoint y: 168, distance: 41.0
click at [299, 168] on ul "09:30 - 09:45 - Comms Team Daily Standup 10:00 - 10:45 - [Bi-weekly] updates CE…" at bounding box center [413, 202] width 241 height 137
click at [325, 55] on icon at bounding box center [328, 55] width 6 height 6
click at [340, 167] on li "11:00 - 11:25 - Ariel x Guillaume monthly" at bounding box center [418, 168] width 234 height 7
drag, startPoint x: 340, startPoint y: 161, endPoint x: 302, endPoint y: 161, distance: 38.1
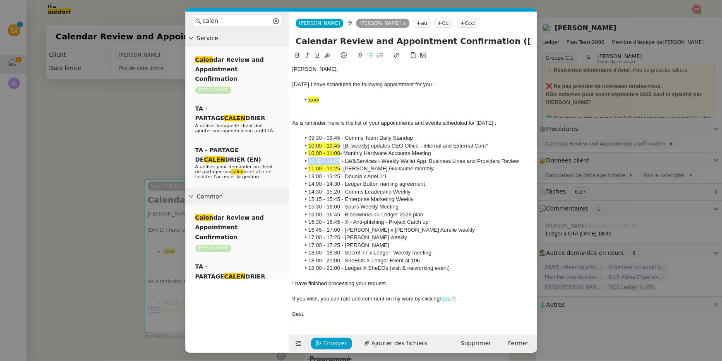
click at [302, 161] on li "10:30 - 11:45 - LW&Services - Weekly Wallet App, Business Lines and Providers R…" at bounding box center [418, 160] width 234 height 7
click at [330, 57] on icon at bounding box center [328, 55] width 6 height 6
click at [349, 212] on li "16:00 - 16:45 - Blockworks <> Ledger 2026 plan" at bounding box center [418, 214] width 234 height 7
drag, startPoint x: 342, startPoint y: 236, endPoint x: 302, endPoint y: 240, distance: 39.9
click at [302, 240] on li "17:00 - 17:25 - susan x ledger weekly" at bounding box center [418, 237] width 234 height 7
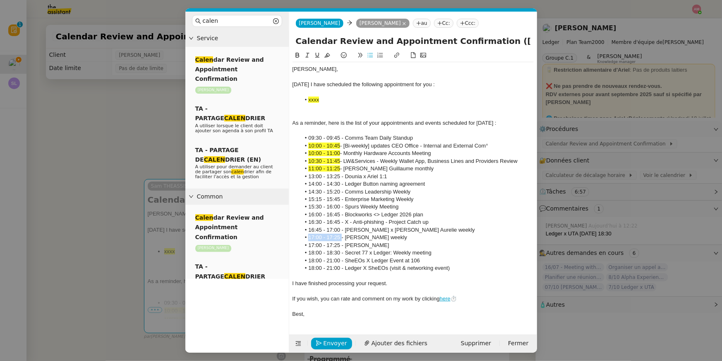
click at [325, 56] on icon at bounding box center [328, 55] width 6 height 6
click at [345, 187] on li "14:00 - 14:30 - Ledger Button naming agreement" at bounding box center [418, 183] width 234 height 7
drag, startPoint x: 340, startPoint y: 245, endPoint x: 306, endPoint y: 244, distance: 34.0
click at [306, 244] on li "17:00 - 17:25 - Ariel x Guillaume" at bounding box center [418, 244] width 234 height 7
click at [327, 54] on icon at bounding box center [328, 55] width 6 height 6
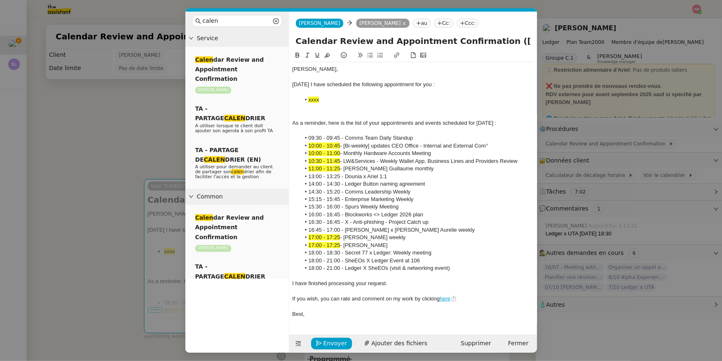
click at [351, 199] on li "15:15 - 15:45 - Enterprise Marketing Weekly" at bounding box center [418, 198] width 234 height 7
drag, startPoint x: 340, startPoint y: 253, endPoint x: 304, endPoint y: 253, distance: 36.4
click at [304, 253] on li "18:00 - 18:30 - Secret 77 x Ledger: Weekly meeting" at bounding box center [418, 252] width 234 height 7
click at [327, 54] on icon at bounding box center [328, 55] width 6 height 6
click at [322, 238] on div at bounding box center [322, 238] width 0 height 0
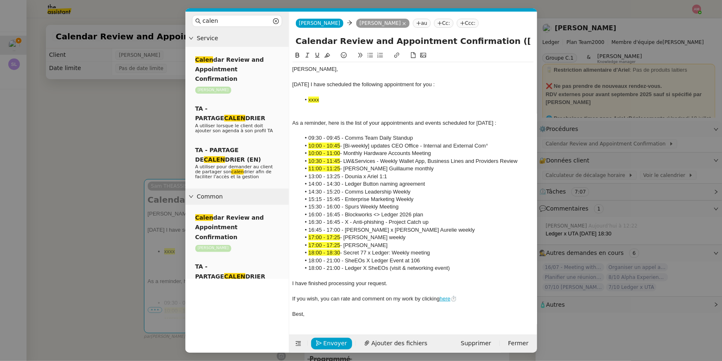
click at [321, 260] on li "18:00 - 21:00 - SheEOs X Ledger Event at 106" at bounding box center [418, 260] width 234 height 7
drag, startPoint x: 322, startPoint y: 259, endPoint x: 301, endPoint y: 259, distance: 21.1
click at [301, 259] on li "18:00 - 21:00 - SheEOs X Ledger Event at 106" at bounding box center [418, 260] width 234 height 7
click at [349, 185] on li "14:00 - 14:30 - Ledger Button naming agreement" at bounding box center [418, 183] width 234 height 7
click at [340, 260] on li "18:00 - 21:00 - SheEOs X Ledger Event at 106" at bounding box center [418, 260] width 234 height 7
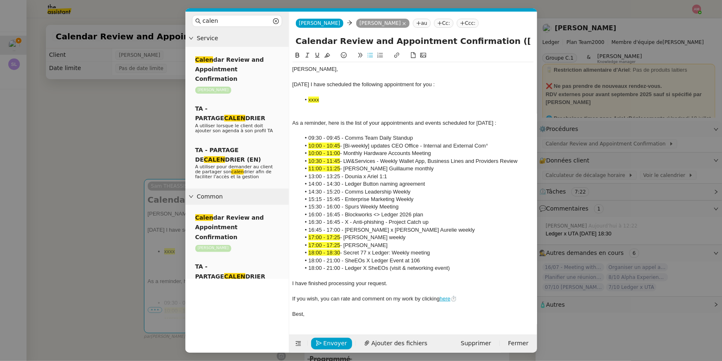
click at [438, 254] on li "18:00 - 18:30 - Secret 77 x Ledger: Weekly meeting" at bounding box center [418, 252] width 234 height 7
drag, startPoint x: 442, startPoint y: 256, endPoint x: 464, endPoint y: 260, distance: 22.6
click at [464, 260] on li "18:00 - 21:00 - SheEOs X Ledger Event at 106" at bounding box center [418, 260] width 234 height 7
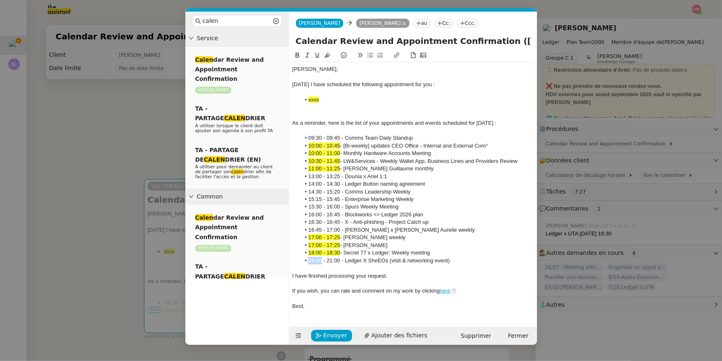
drag, startPoint x: 322, startPoint y: 259, endPoint x: 304, endPoint y: 259, distance: 17.8
click at [304, 259] on li "18:00 - 21:00 - Ledger X SheEOs (visit & networking event)" at bounding box center [418, 260] width 234 height 7
click at [328, 58] on button at bounding box center [328, 56] width 10 height 10
click at [332, 131] on div at bounding box center [413, 130] width 241 height 7
click at [108, 123] on nz-modal-container "calen Service Calen dar Review and Appointment Confirmation Ariel Wengroff TA -…" at bounding box center [361, 180] width 722 height 361
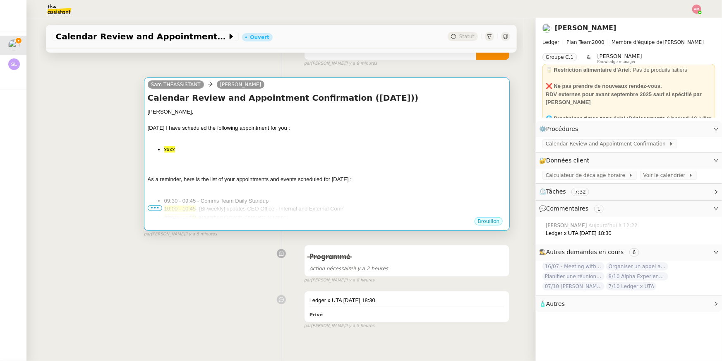
scroll to position [109, 0]
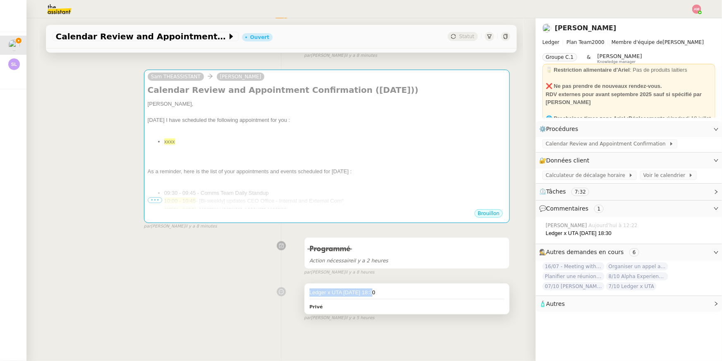
drag, startPoint x: 307, startPoint y: 293, endPoint x: 374, endPoint y: 294, distance: 67.1
click at [374, 294] on div "Ledger x UTA 7 Oct 18:30 Privé" at bounding box center [407, 298] width 205 height 31
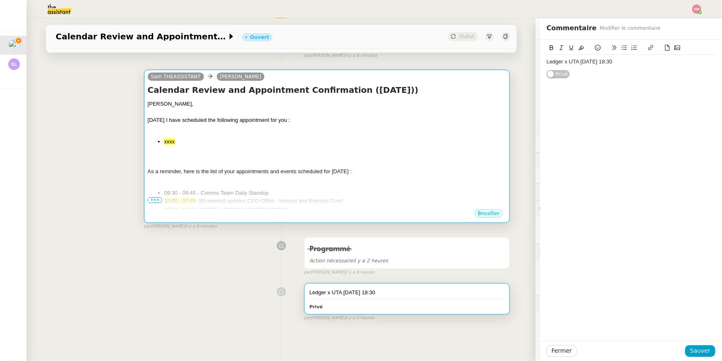
click at [241, 133] on div "THi Ariel, Today I have scheduled the following appointment for you : xxxx As a…" at bounding box center [327, 240] width 359 height 280
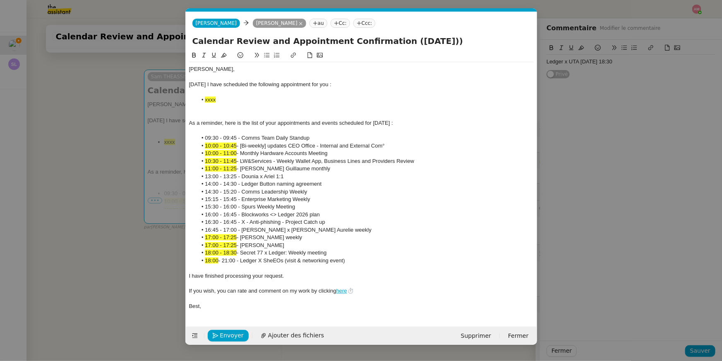
scroll to position [0, 31]
drag, startPoint x: 202, startPoint y: 100, endPoint x: 240, endPoint y: 99, distance: 37.3
click at [240, 99] on li "xxxx" at bounding box center [365, 99] width 337 height 7
drag, startPoint x: 238, startPoint y: 103, endPoint x: 205, endPoint y: 102, distance: 33.1
click at [205, 102] on li "mEETING" at bounding box center [365, 99] width 337 height 7
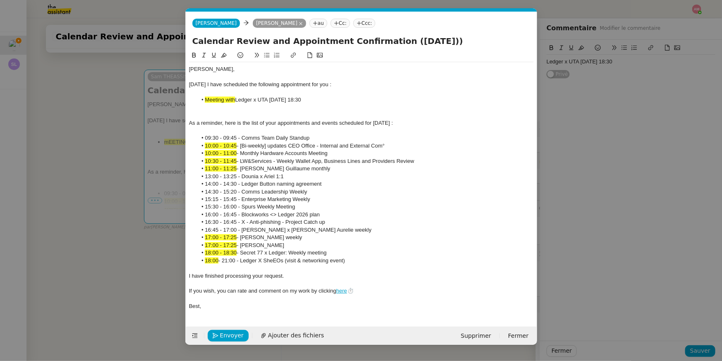
scroll to position [0, 0]
drag, startPoint x: 259, startPoint y: 100, endPoint x: 240, endPoint y: 99, distance: 19.0
click at [240, 99] on li "Meeting with Ledger x UTA 7 Oct 18:30" at bounding box center [365, 99] width 337 height 7
drag, startPoint x: 248, startPoint y: 96, endPoint x: 249, endPoint y: 104, distance: 7.9
click at [248, 96] on li "Meeting with UTA 7 Oct 18:30" at bounding box center [365, 99] width 337 height 7
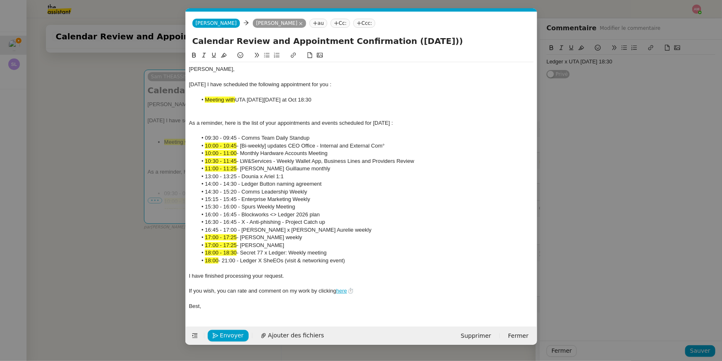
click at [323, 99] on li "Meeting with UTA on Tuesday, October 7th at Oct 18:30" at bounding box center [365, 99] width 337 height 7
drag, startPoint x: 339, startPoint y: 106, endPoint x: 174, endPoint y: 99, distance: 164.5
click at [174, 99] on nz-modal-container "calen Service Calen dar Review and Appointment Confirmation Ariel Wengroff TA -…" at bounding box center [361, 180] width 722 height 361
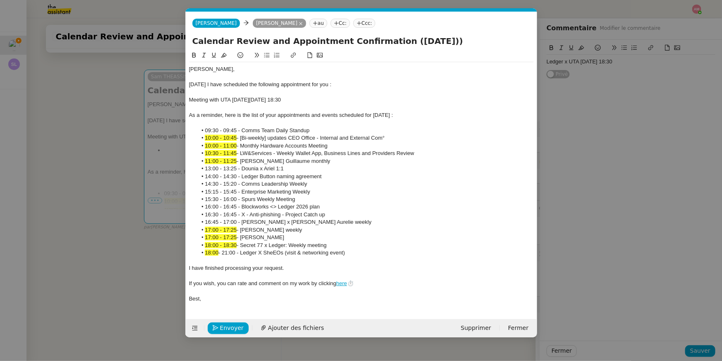
click at [203, 104] on div at bounding box center [361, 107] width 345 height 7
click at [231, 100] on div "Meeting with UTA on Tuesday, October 7th at 18:30" at bounding box center [361, 99] width 345 height 7
click at [266, 51] on button at bounding box center [267, 56] width 10 height 10
drag, startPoint x: 246, startPoint y: 101, endPoint x: 236, endPoint y: 99, distance: 10.0
click at [236, 99] on li "Meeting with UTA on Tuesday, October 7th at 18:30" at bounding box center [365, 99] width 337 height 7
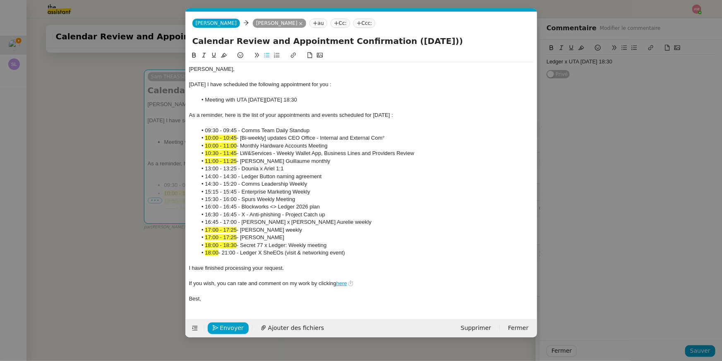
click at [235, 99] on li "Meeting with UTA on Tuesday, October 7th at 18:30" at bounding box center [365, 99] width 337 height 7
click at [289, 99] on li "Meeting with Lesley Silverman (UTA on Tuesday, October 7th at 18:30" at bounding box center [365, 99] width 337 height 7
click at [294, 106] on div at bounding box center [361, 107] width 345 height 7
drag, startPoint x: 294, startPoint y: 103, endPoint x: 236, endPoint y: 100, distance: 57.2
click at [236, 100] on li "Meeting with Lesley Silverman (UTA) on Tuesday, October 7th at 18:30" at bounding box center [365, 99] width 337 height 7
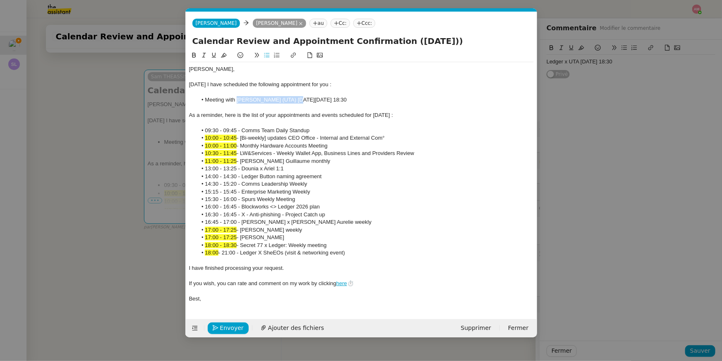
click at [194, 53] on icon at bounding box center [194, 55] width 6 height 6
click at [226, 85] on div "Today I have scheduled the following appointment for you :" at bounding box center [361, 84] width 345 height 7
drag, startPoint x: 354, startPoint y: 254, endPoint x: 357, endPoint y: 246, distance: 8.9
click at [357, 246] on ul "09:30 - 09:45 - Comms Team Daily Standup 10:00 - 10:45 - [Bi-weekly] updates CE…" at bounding box center [361, 192] width 345 height 130
click at [196, 52] on icon at bounding box center [194, 55] width 6 height 6
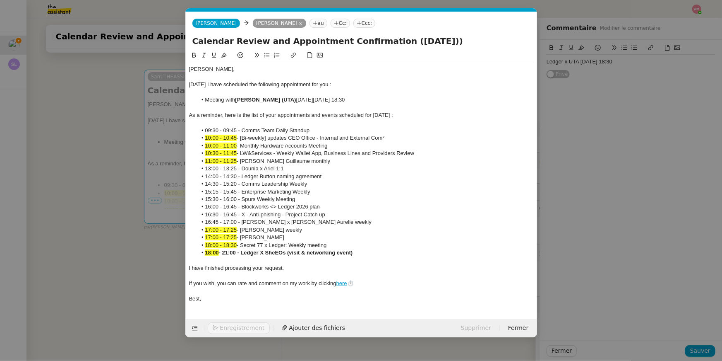
click at [279, 134] on li "09:30 - 09:45 - Comms Team Daily Standup" at bounding box center [365, 130] width 337 height 7
click at [571, 344] on nz-modal-container "calen Service Calen dar Review and Appointment Confirmation Ariel Wengroff TA -…" at bounding box center [361, 180] width 722 height 361
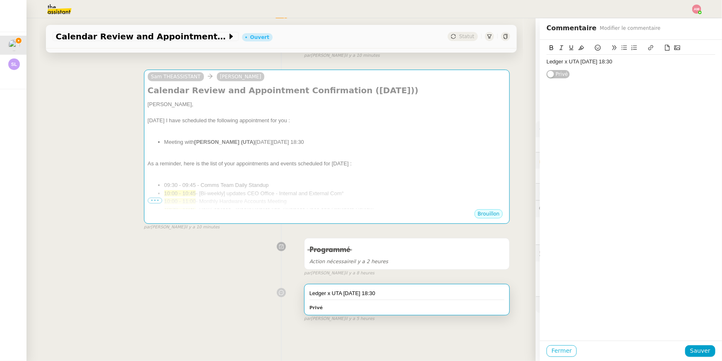
click at [565, 350] on span "Fermer" at bounding box center [562, 351] width 20 height 10
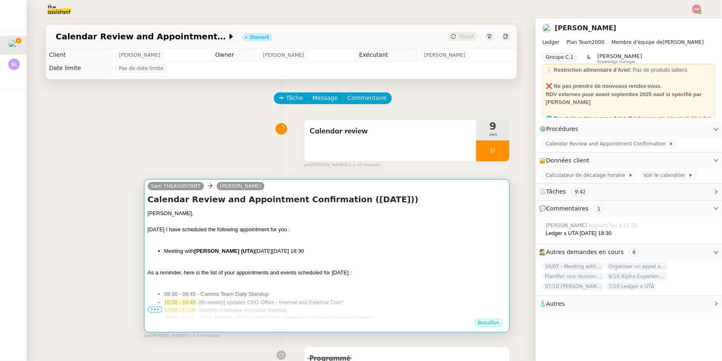
click at [371, 230] on div "Today I have scheduled the following appointment for you :" at bounding box center [327, 229] width 359 height 8
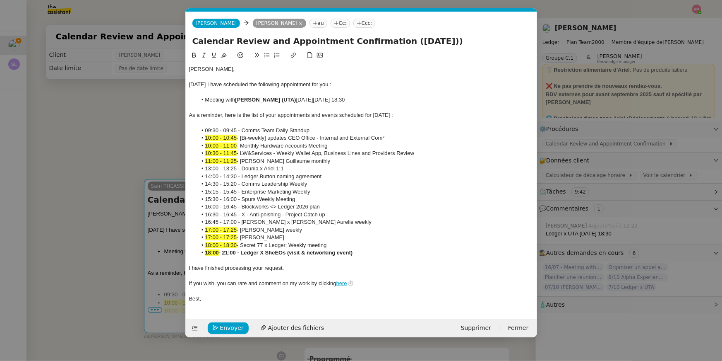
scroll to position [0, 31]
click at [84, 150] on nz-modal-container "calen Service Calen dar Review and Appointment Confirmation Ariel Wengroff TA -…" at bounding box center [361, 180] width 722 height 361
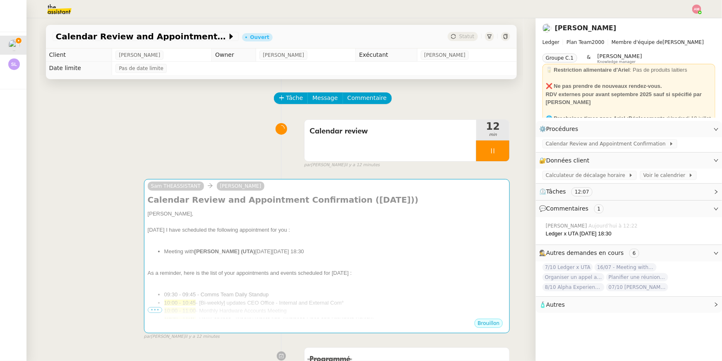
click at [84, 150] on nz-modal-container "calen Service Calen dar Review and Appointment Confirmation Ariel Wengroff TA -…" at bounding box center [361, 180] width 722 height 361
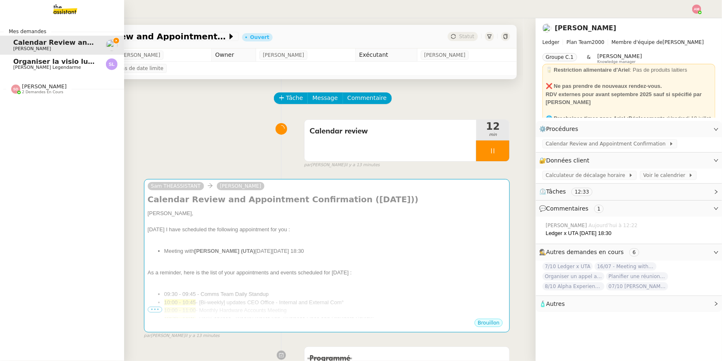
click at [11, 65] on link "Organiser la visio lundi matin Sylvie Legendarme" at bounding box center [62, 64] width 124 height 19
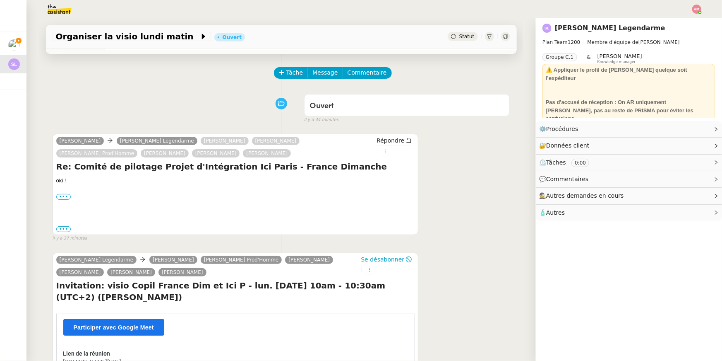
scroll to position [97, 0]
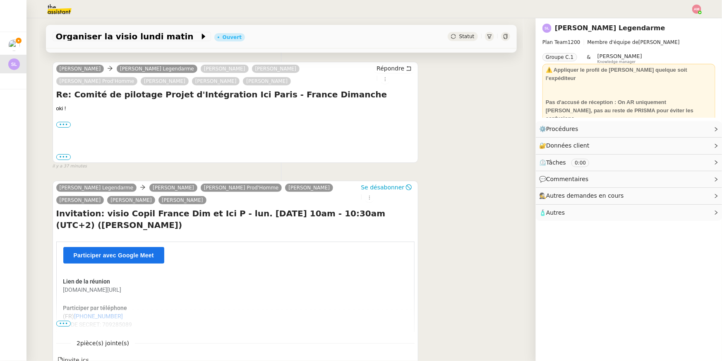
click at [144, 255] on span "Participer avec Google Meet" at bounding box center [114, 255] width 80 height 7
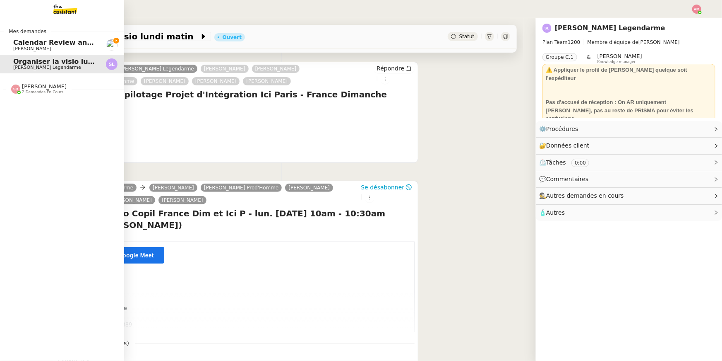
click at [22, 36] on link "Calendar Review and Appointment Confirmation - 19 septembre 2025 Ariel Wengroff" at bounding box center [62, 45] width 124 height 19
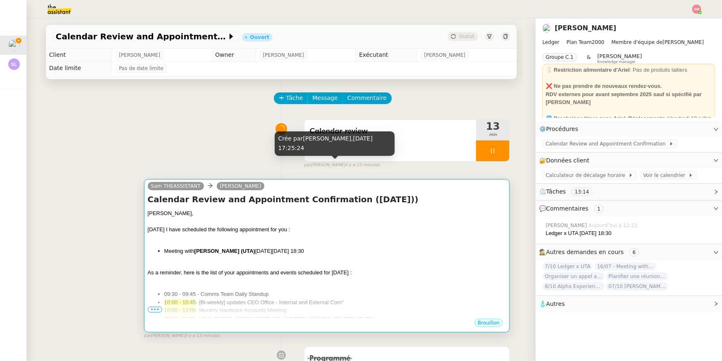
click at [361, 232] on div "Today I have scheduled the following appointment for you :" at bounding box center [327, 229] width 359 height 8
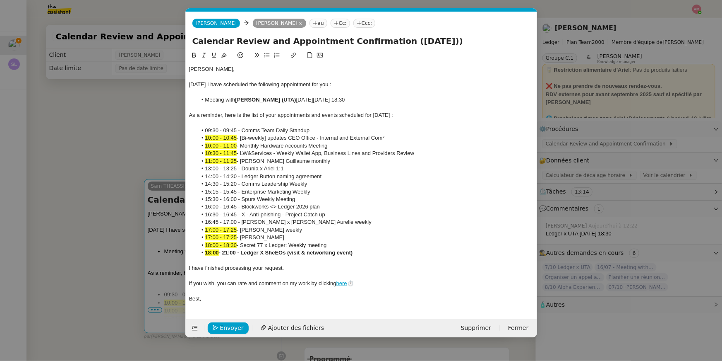
scroll to position [0, 17]
click at [113, 159] on nz-modal-container "Service TA - VOYAGE - PROPOSITION GLOBALE A utiliser dans le cadre de propositi…" at bounding box center [361, 180] width 722 height 361
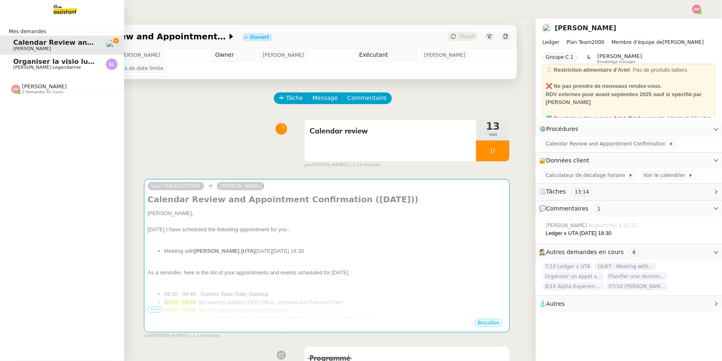
click at [17, 69] on span "[PERSON_NAME]" at bounding box center [47, 67] width 68 height 5
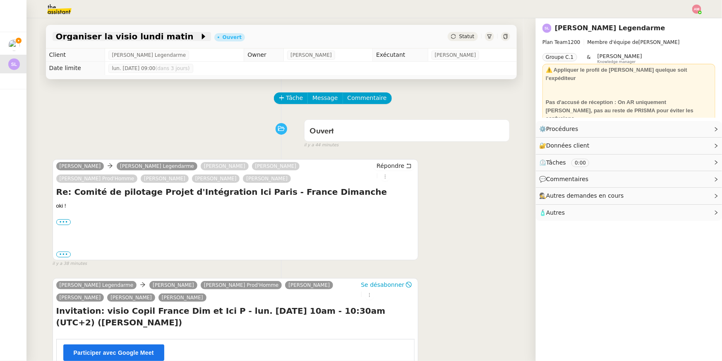
click at [103, 36] on span "Organiser la visio lundi matin" at bounding box center [128, 36] width 144 height 8
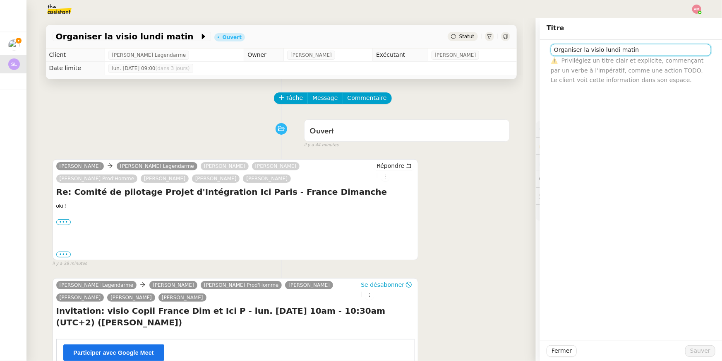
click at [553, 50] on input "Organiser la visio lundi matin" at bounding box center [631, 50] width 161 height 12
type input "10h30 Organiser la visio lundi matin"
click at [703, 348] on span "Sauver" at bounding box center [701, 351] width 20 height 10
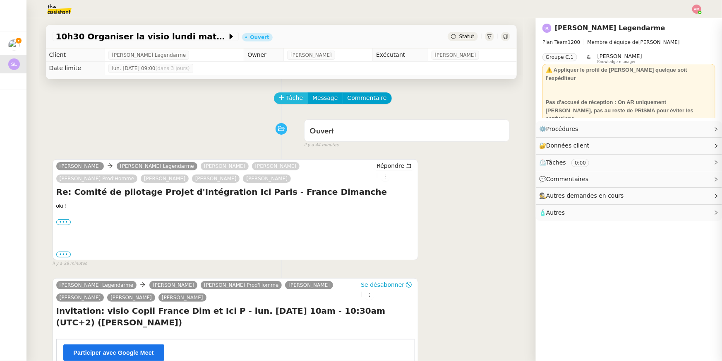
click at [280, 96] on icon at bounding box center [282, 98] width 6 height 6
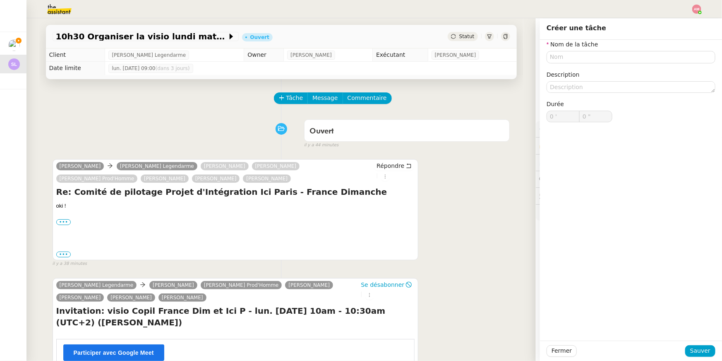
click at [571, 49] on nz-form-label "Nom de la tâche" at bounding box center [573, 45] width 52 height 11
click at [571, 54] on input "text" at bounding box center [631, 57] width 169 height 12
click at [564, 351] on span "Fermer" at bounding box center [562, 351] width 20 height 10
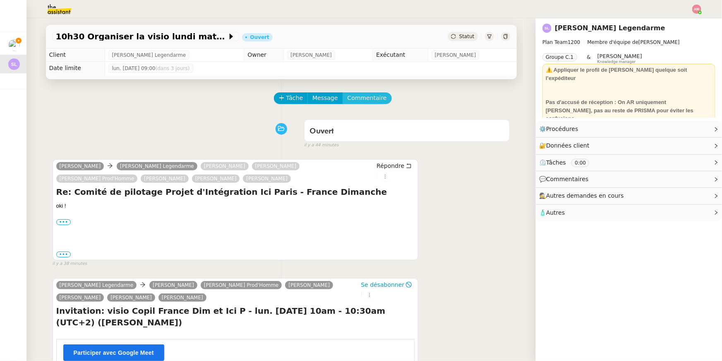
click at [384, 95] on button "Commentaire" at bounding box center [367, 98] width 49 height 12
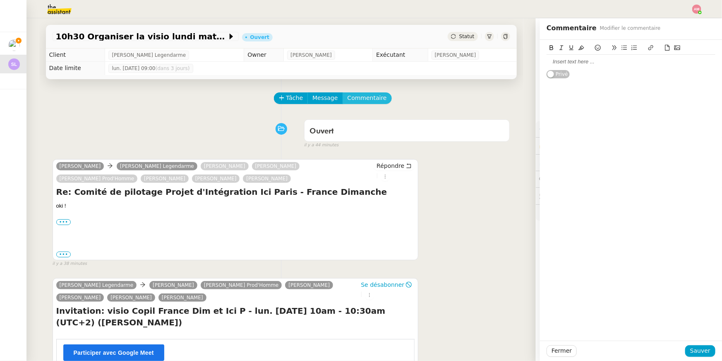
click at [376, 97] on span "Commentaire" at bounding box center [367, 98] width 39 height 10
click at [625, 67] on div at bounding box center [631, 62] width 169 height 14
click at [142, 33] on span "10h30 Organiser la visio lundi matin" at bounding box center [141, 36] width 171 height 8
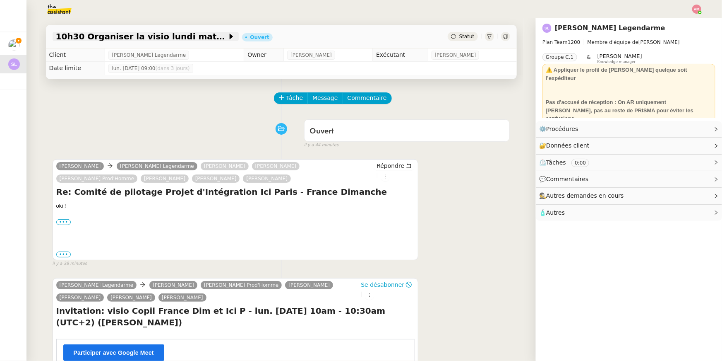
click at [140, 35] on span "10h30 Organiser la visio lundi matin" at bounding box center [141, 36] width 171 height 8
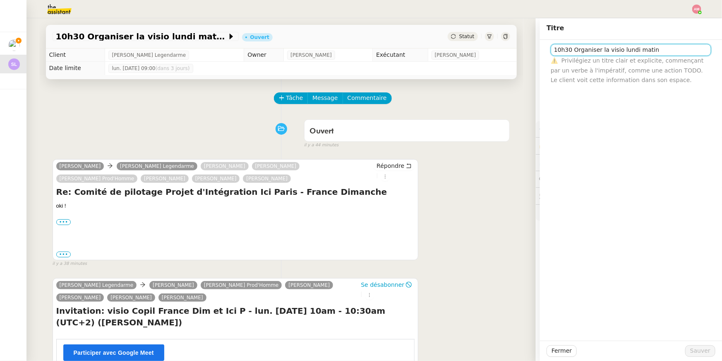
drag, startPoint x: 577, startPoint y: 51, endPoint x: 669, endPoint y: 53, distance: 92.0
click at [669, 53] on input "10h30 Organiser la visio lundi matin" at bounding box center [631, 50] width 161 height 12
type input "10h30 Visio assistantes Prisma"
click at [698, 347] on span "Sauver" at bounding box center [701, 351] width 20 height 10
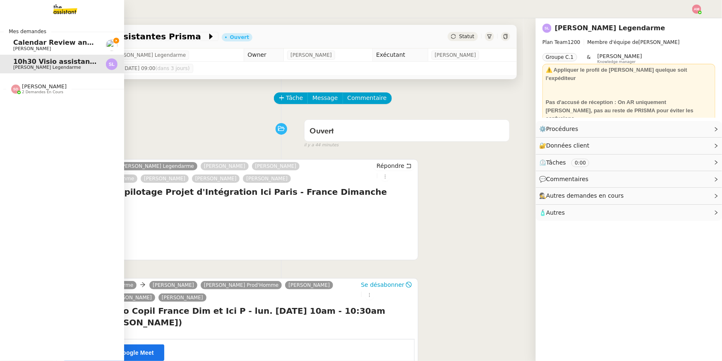
click at [27, 45] on span "Calendar Review and Appointment Confirmation - 19 septembre 2025" at bounding box center [143, 43] width 260 height 8
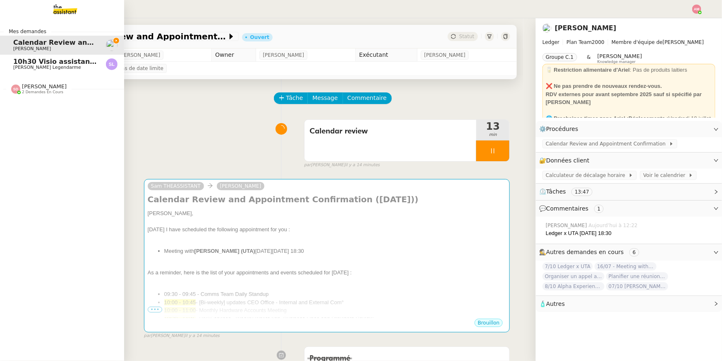
click at [26, 72] on link "10h30 Visio assistantes Prisma Sylvie Legendarme" at bounding box center [62, 64] width 124 height 19
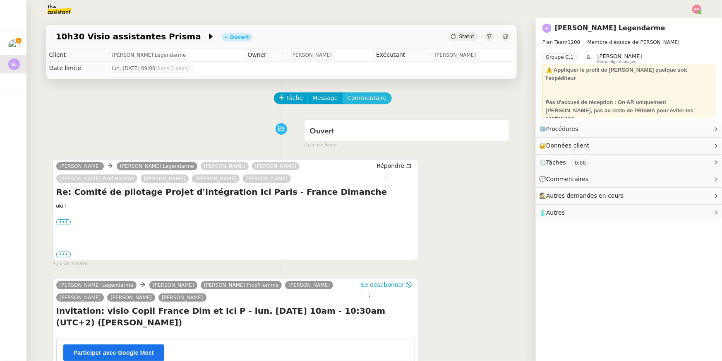
click at [380, 96] on span "Commentaire" at bounding box center [367, 98] width 39 height 10
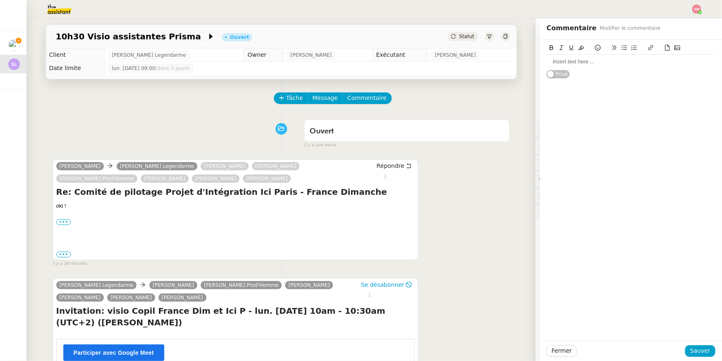
click at [595, 48] on button at bounding box center [598, 48] width 10 height 10
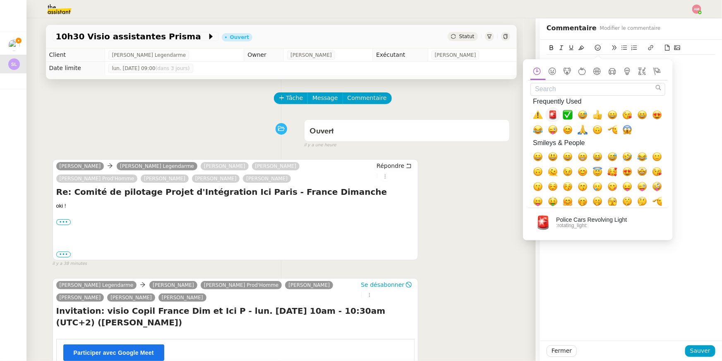
click at [549, 117] on span "🚨, rotating_light" at bounding box center [553, 115] width 10 height 10
click at [721, 97] on div "🚨 Privé" at bounding box center [631, 190] width 182 height 301
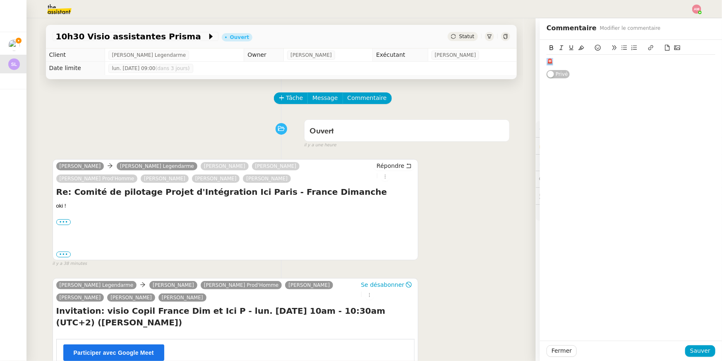
drag, startPoint x: 556, startPoint y: 61, endPoint x: 544, endPoint y: 61, distance: 12.8
click at [544, 61] on div "🚨 Privé" at bounding box center [631, 59] width 182 height 39
click at [59, 35] on span "10h30 Visio assistantes Prisma" at bounding box center [131, 36] width 151 height 8
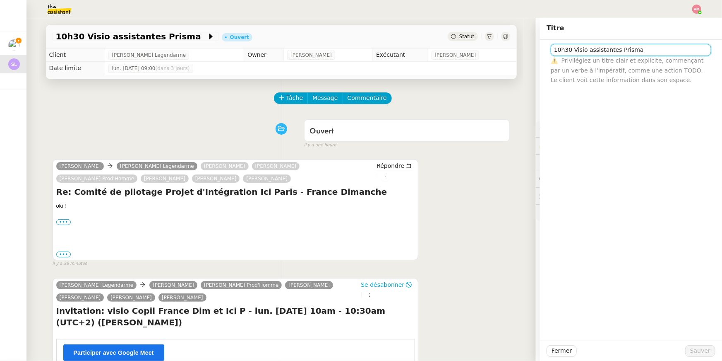
click at [555, 51] on input "10h30 Visio assistantes Prisma" at bounding box center [631, 50] width 161 height 12
paste input "🚨"
type input "🚨10h30 Visio assistantes Prisma"
click at [703, 349] on span "Sauver" at bounding box center [701, 351] width 20 height 10
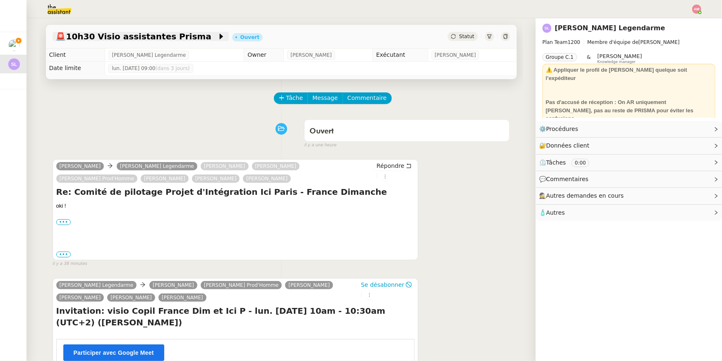
click at [73, 34] on span "🚨10h30 Visio assistantes Prisma" at bounding box center [136, 36] width 161 height 8
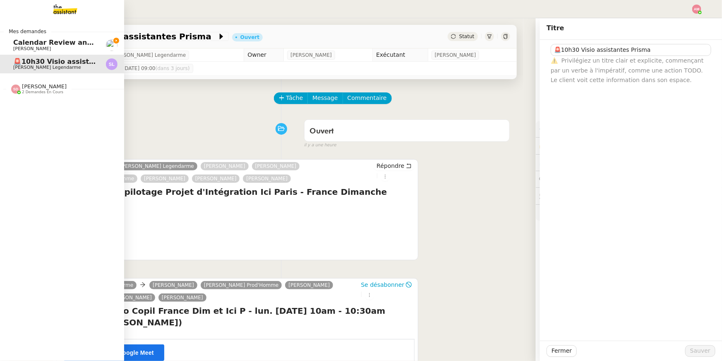
click at [20, 42] on span "Calendar Review and Appointment Confirmation - 19 septembre 2025" at bounding box center [143, 43] width 260 height 8
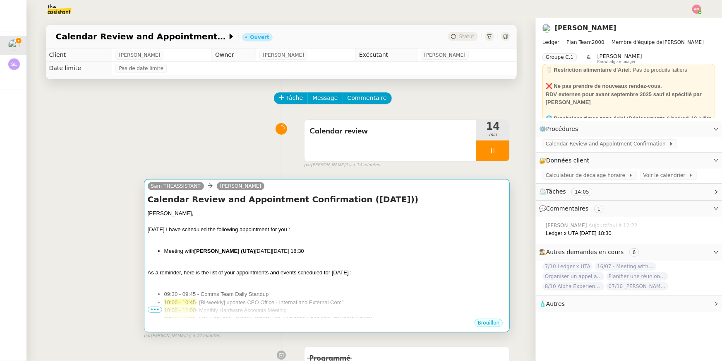
click at [378, 236] on div at bounding box center [327, 238] width 359 height 8
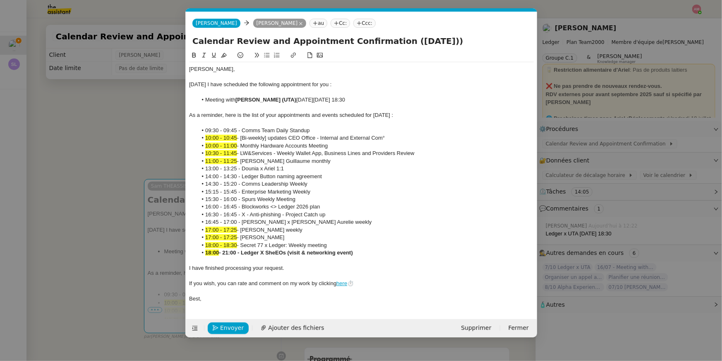
scroll to position [0, 17]
click at [228, 327] on span "Envoyer" at bounding box center [232, 328] width 24 height 10
click at [228, 327] on span "Confirmer l'envoi" at bounding box center [245, 328] width 50 height 10
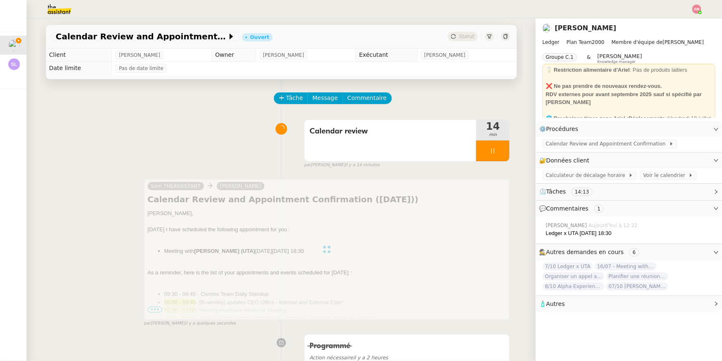
click at [161, 310] on div at bounding box center [327, 249] width 366 height 141
click at [295, 294] on div at bounding box center [327, 249] width 366 height 141
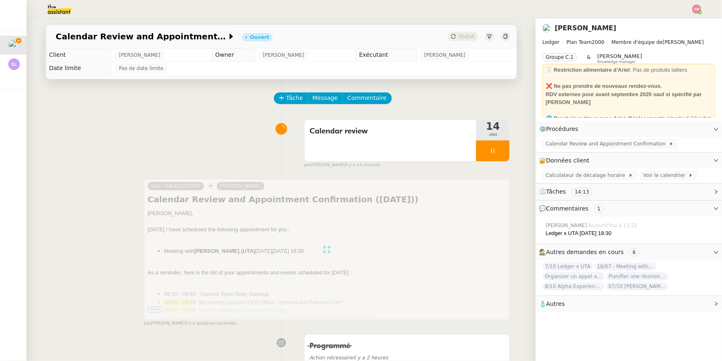
click at [295, 294] on div at bounding box center [327, 249] width 366 height 141
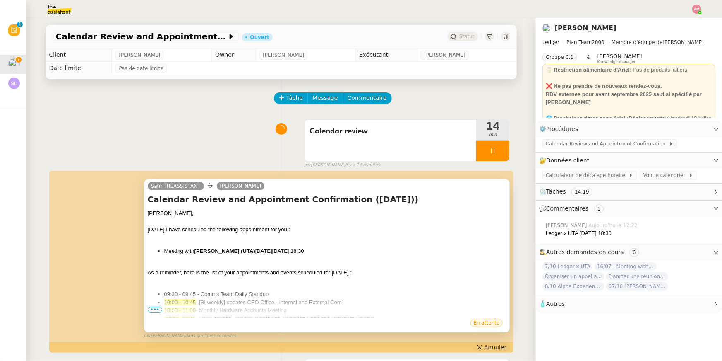
click at [496, 349] on span "Annuler" at bounding box center [495, 347] width 22 height 8
click at [332, 240] on div at bounding box center [327, 238] width 359 height 8
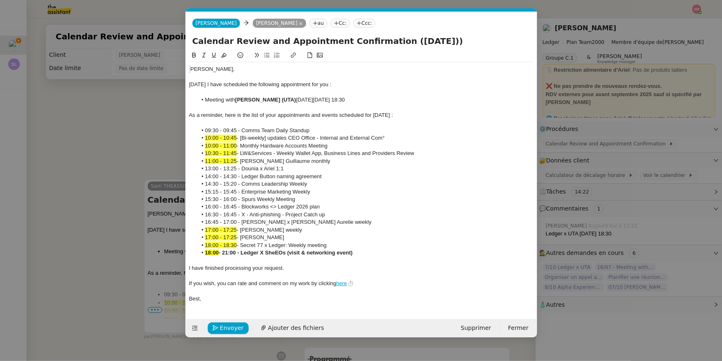
drag, startPoint x: 192, startPoint y: 69, endPoint x: 182, endPoint y: 67, distance: 10.2
click at [182, 67] on nz-modal-container "Service TA - VOYAGE - PROPOSITION GLOBALE A utiliser dans le cadre de propositi…" at bounding box center [361, 180] width 722 height 361
click at [231, 324] on span "Envoyer" at bounding box center [232, 328] width 24 height 10
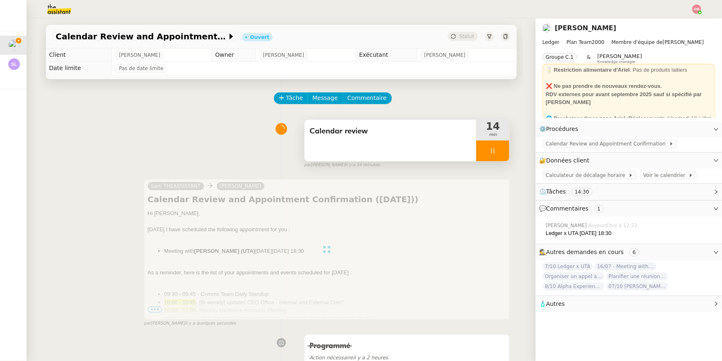
click at [503, 152] on div at bounding box center [493, 150] width 33 height 21
click at [503, 152] on icon at bounding box center [501, 150] width 7 height 7
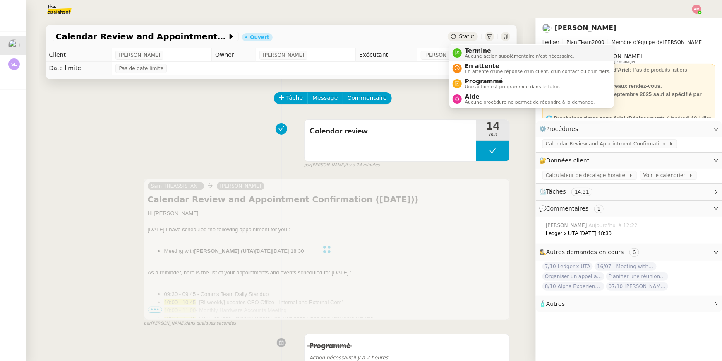
click at [469, 50] on span "Terminé" at bounding box center [519, 50] width 109 height 7
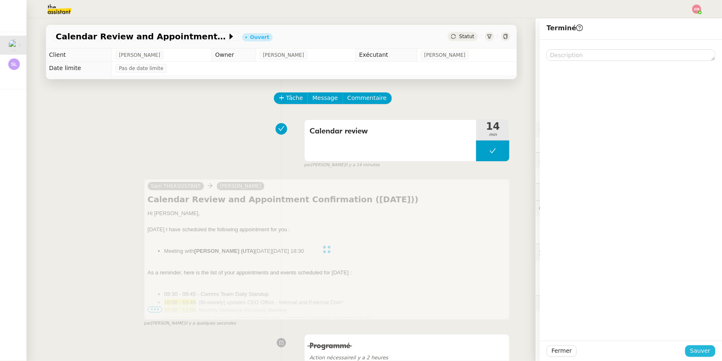
click at [698, 351] on span "Sauver" at bounding box center [701, 351] width 20 height 10
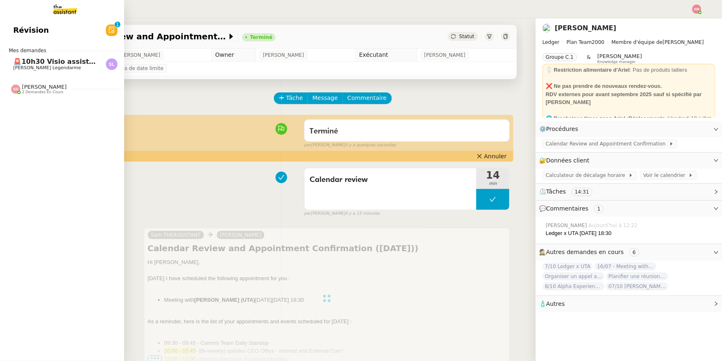
click at [17, 60] on span "🚨10h30 Visio assistantes Prisma" at bounding box center [75, 62] width 125 height 8
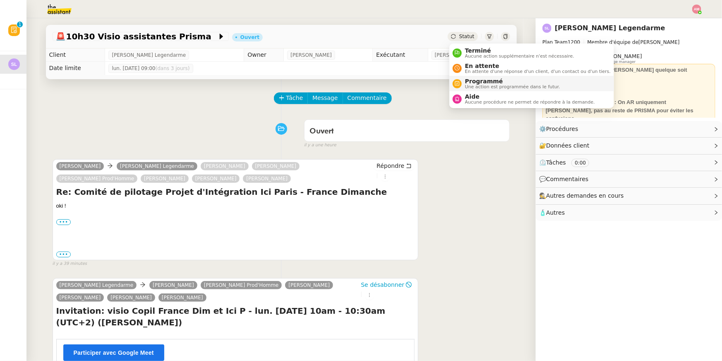
click at [472, 84] on span "Une action est programmée dans le futur." at bounding box center [512, 86] width 95 height 5
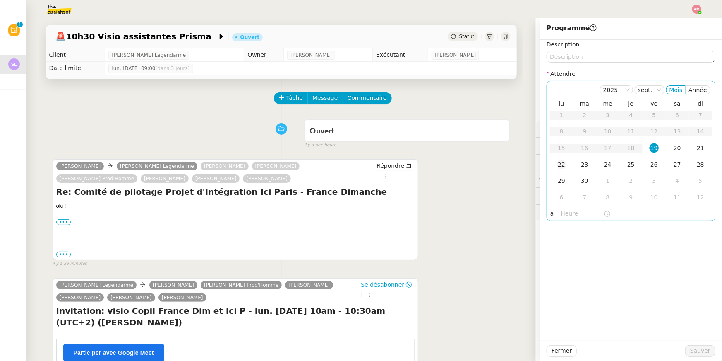
click at [563, 165] on div "22" at bounding box center [561, 164] width 9 height 9
click at [568, 217] on input "text" at bounding box center [582, 214] width 43 height 10
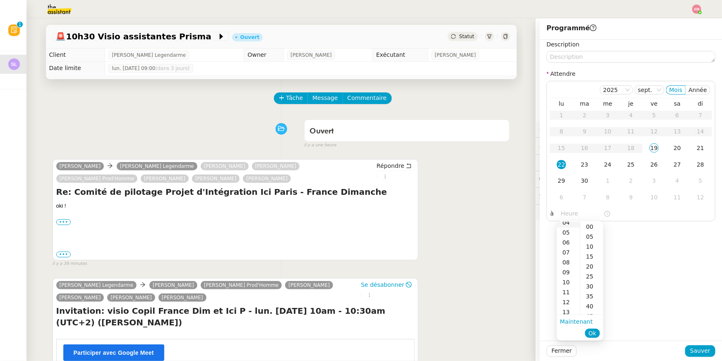
click at [567, 270] on div "09" at bounding box center [568, 272] width 23 height 10
click at [590, 226] on div "00" at bounding box center [592, 227] width 23 height 10
type input "09:00"
click at [589, 330] on span "Ok" at bounding box center [593, 333] width 8 height 8
click at [697, 347] on span "Sauver" at bounding box center [701, 351] width 20 height 10
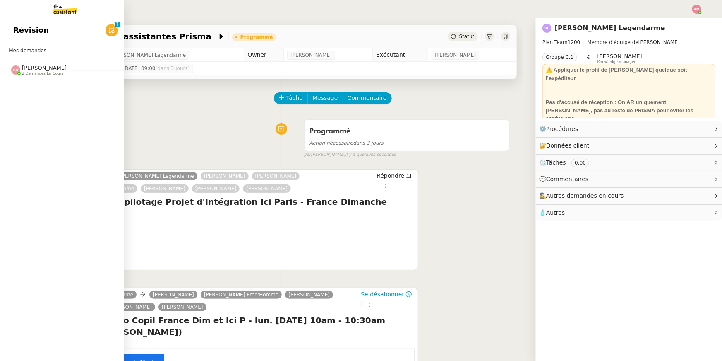
click at [13, 30] on span "Révision" at bounding box center [31, 30] width 36 height 12
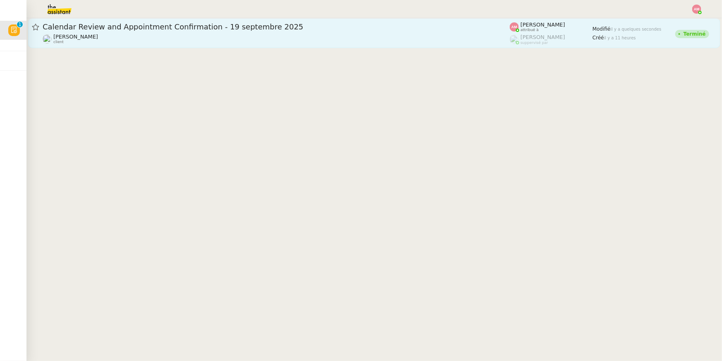
click at [142, 41] on div "Ariel Wengroff client" at bounding box center [276, 39] width 467 height 11
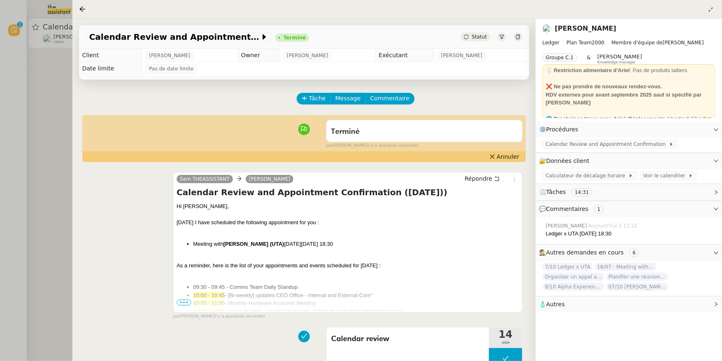
click at [48, 8] on div at bounding box center [361, 180] width 722 height 361
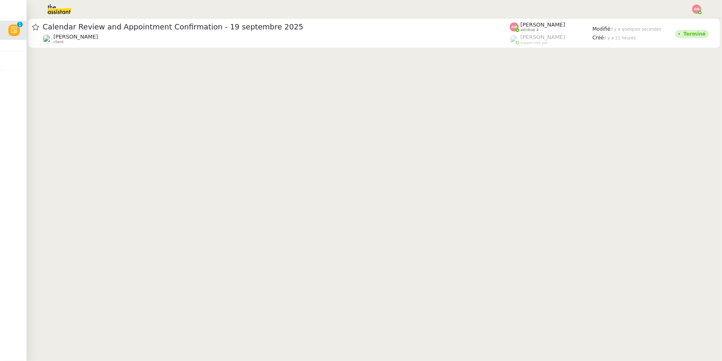
click at [706, 6] on nz-header at bounding box center [361, 9] width 722 height 18
click at [700, 8] on img at bounding box center [697, 9] width 9 height 9
click at [663, 27] on li "Suivi" at bounding box center [675, 24] width 54 height 12
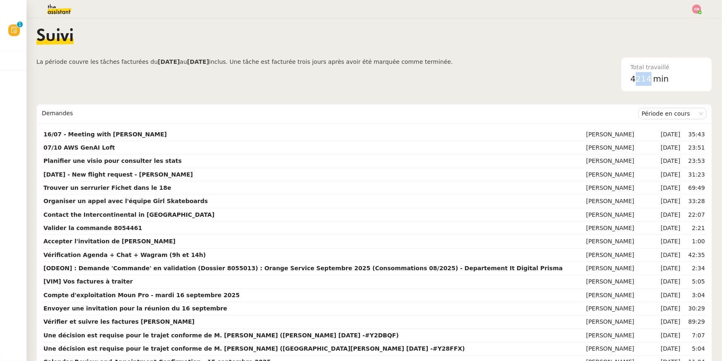
drag, startPoint x: 633, startPoint y: 79, endPoint x: 651, endPoint y: 79, distance: 17.4
click at [651, 79] on span "4214" at bounding box center [641, 79] width 21 height 10
click at [651, 79] on div "4214 min" at bounding box center [667, 79] width 72 height 14
drag, startPoint x: 651, startPoint y: 79, endPoint x: 632, endPoint y: 79, distance: 19.0
click at [632, 79] on div "4214 min" at bounding box center [667, 79] width 72 height 14
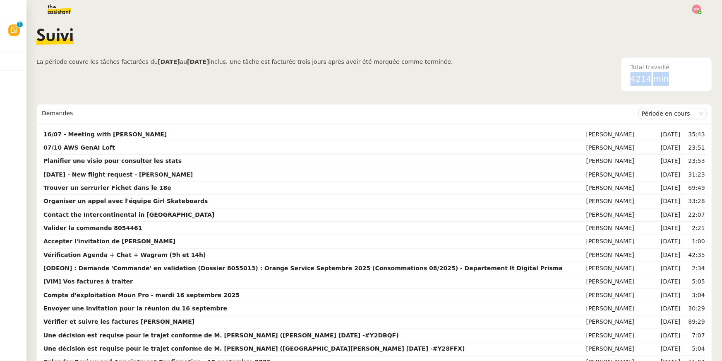
click at [632, 79] on span "4214" at bounding box center [641, 79] width 21 height 10
drag, startPoint x: 631, startPoint y: 79, endPoint x: 649, endPoint y: 79, distance: 18.2
click at [649, 79] on span "4214" at bounding box center [641, 79] width 21 height 10
copy span "4214"
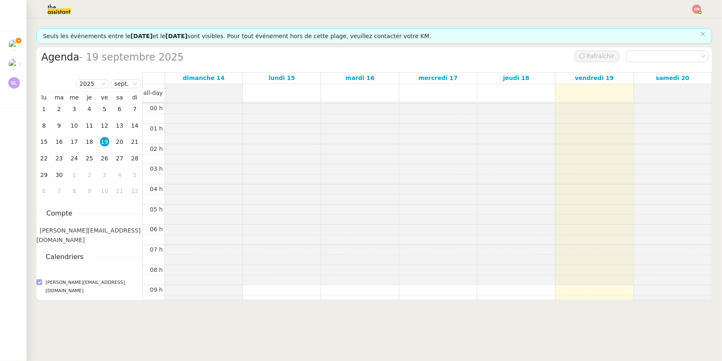
scroll to position [120, 0]
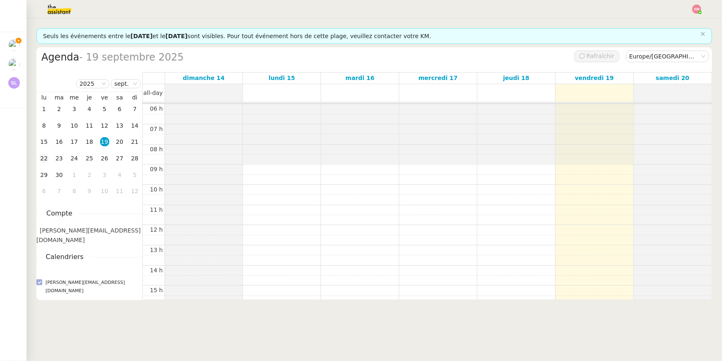
click at [42, 159] on div "22" at bounding box center [43, 158] width 9 height 9
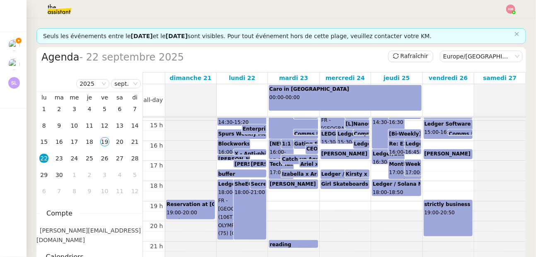
scroll to position [299, 0]
click at [118, 141] on div "20" at bounding box center [119, 141] width 9 height 9
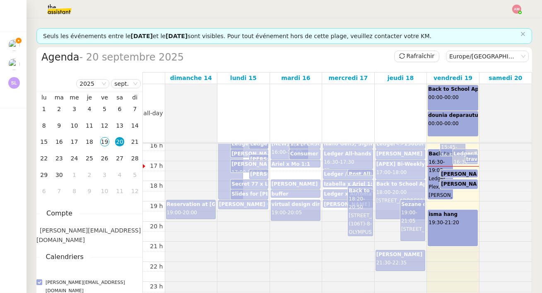
scroll to position [3, 0]
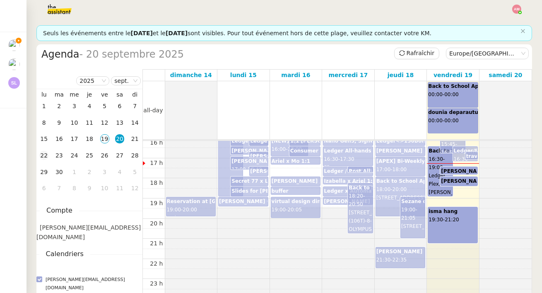
click at [44, 153] on div "22" at bounding box center [43, 155] width 9 height 9
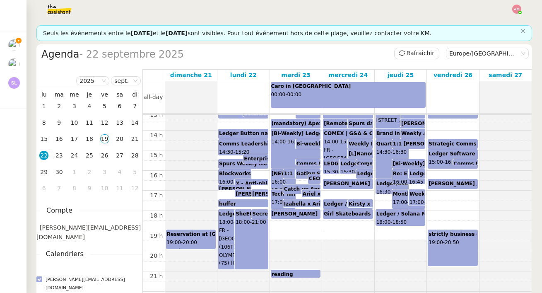
scroll to position [273, 0]
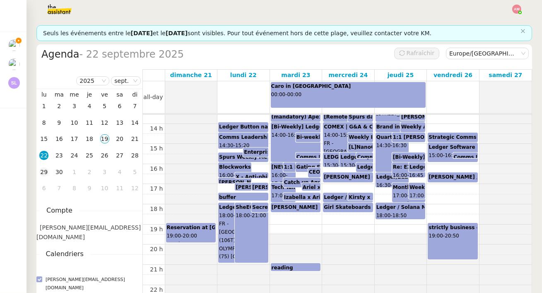
click at [41, 171] on div "29" at bounding box center [43, 171] width 9 height 9
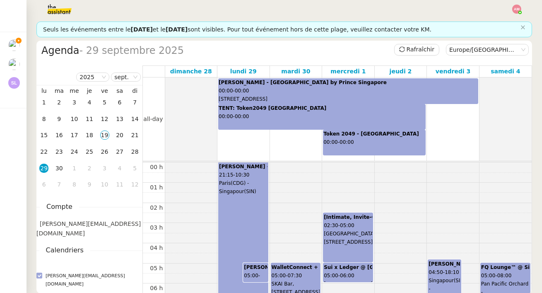
scroll to position [2, 0]
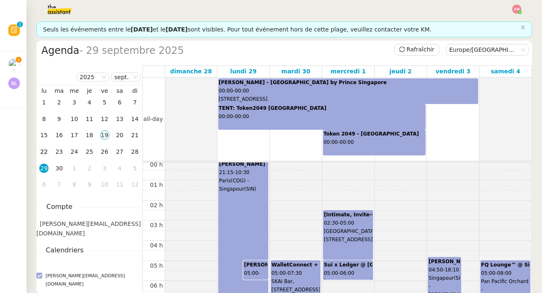
click at [43, 150] on div "22" at bounding box center [43, 151] width 9 height 9
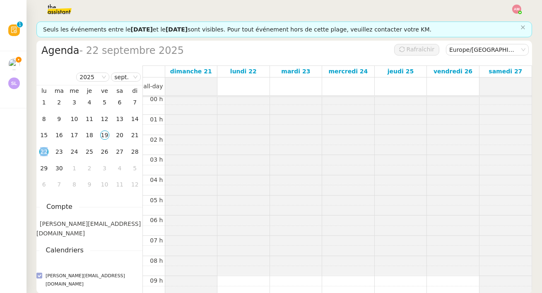
scroll to position [120, 0]
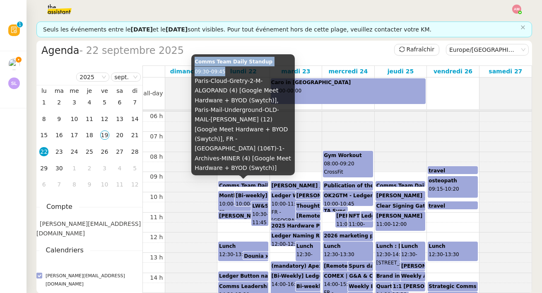
drag, startPoint x: 193, startPoint y: 70, endPoint x: 234, endPoint y: 83, distance: 43.1
click at [234, 83] on div "Comms Team Daily Standup 09:30 - 09:45 Paris-Cloud-Gretry-2-M-ALGORAND (4) [Goo…" at bounding box center [243, 114] width 104 height 121
copy div "Comms Team Daily Standup 09:30 - 09:45"
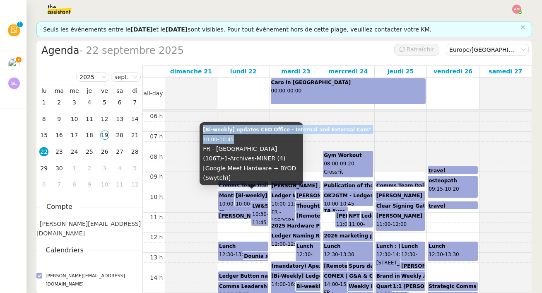
copy div "[Bi-weekly] updates CEO Office - Internal and External Com° 10:00 - 10:45"
drag, startPoint x: 202, startPoint y: 139, endPoint x: 243, endPoint y: 152, distance: 42.4
click at [243, 152] on div "[Bi-weekly] updates CEO Office - Internal and External Com° 10:00 - 10:45 FR - …" at bounding box center [252, 153] width 104 height 63
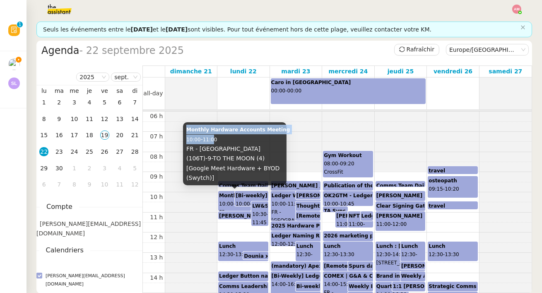
drag, startPoint x: 185, startPoint y: 138, endPoint x: 214, endPoint y: 146, distance: 30.5
click at [214, 146] on div "Monthly Hardware Accounts Meeting 10:00 - 11:00 FR - Paris (106T)-9-TO THE MOON…" at bounding box center [235, 153] width 104 height 63
copy div "Monthly Hardware Accounts Meeting 10:00 - 11:0"
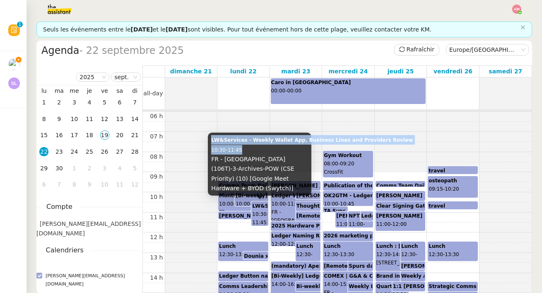
drag, startPoint x: 210, startPoint y: 150, endPoint x: 259, endPoint y: 157, distance: 49.4
click at [259, 157] on div "LW&Services - Weekly Wallet App, Business Lines and Providers Review 10:30 - 11…" at bounding box center [260, 163] width 104 height 63
copy div "LW&Services - Weekly Wallet App, Business Lines and Providers Review 10:30 - 11…"
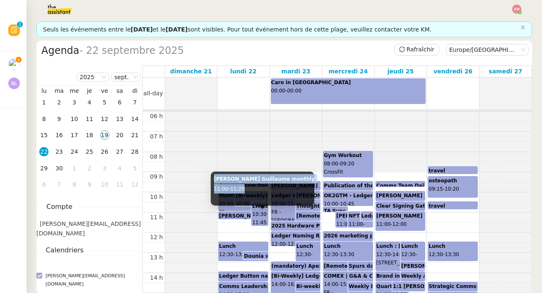
copy div "Ariel x Guillaume monthly 11:00 - 11:25"
drag, startPoint x: 212, startPoint y: 178, endPoint x: 263, endPoint y: 190, distance: 52.7
click at [263, 190] on div "Ariel x Guillaume monthly 11:00 - 11:25" at bounding box center [263, 188] width 104 height 34
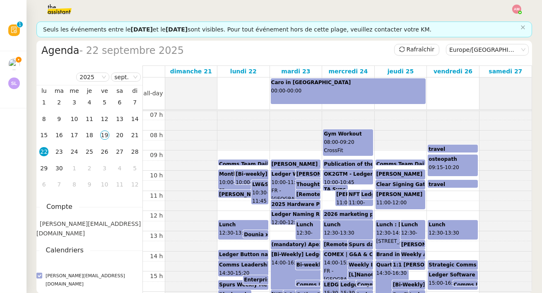
scroll to position [140, 0]
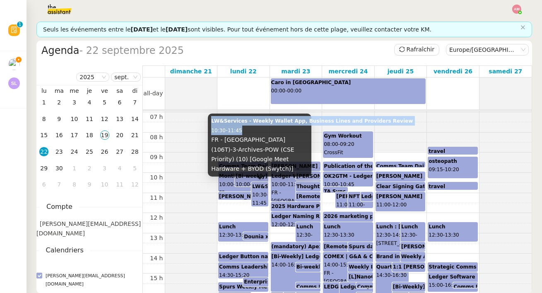
copy div "LW&Services - Weekly Wallet App, Business Lines and Providers Review 10:30 - 11…"
drag, startPoint x: 210, startPoint y: 130, endPoint x: 246, endPoint y: 143, distance: 38.1
click at [246, 143] on div "LW&Services - Weekly Wallet App, Business Lines and Providers Review 10:30 - 11…" at bounding box center [260, 144] width 104 height 63
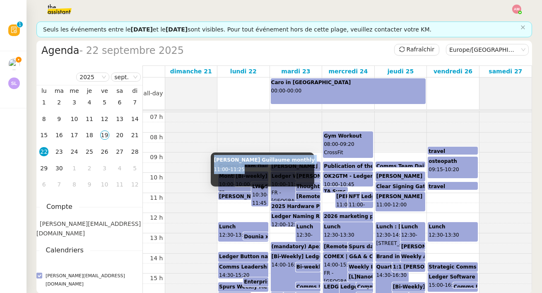
copy div "Ariel x Guillaume monthly 11:00 - 11:25"
drag, startPoint x: 213, startPoint y: 159, endPoint x: 261, endPoint y: 171, distance: 49.7
click at [261, 171] on div "Ariel x Guillaume monthly 11:00 - 11:25" at bounding box center [263, 169] width 104 height 34
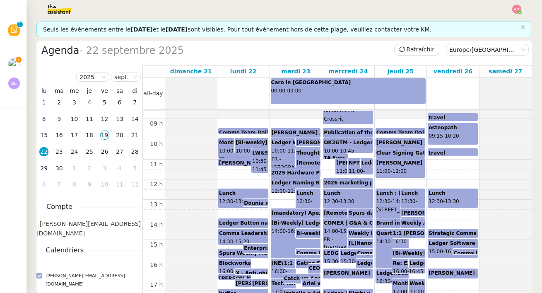
scroll to position [173, 0]
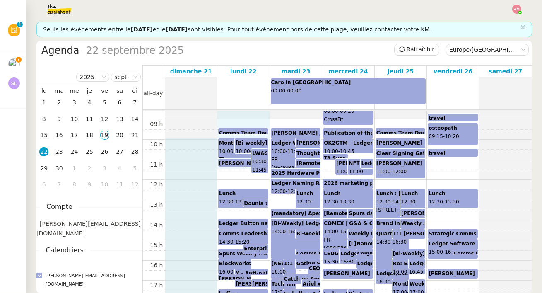
click at [244, 159] on body "Révision 0 1 2 3 4 5 6 7 8 9 Mes demandes Calendar Review and Appointment Confi…" at bounding box center [271, 146] width 542 height 293
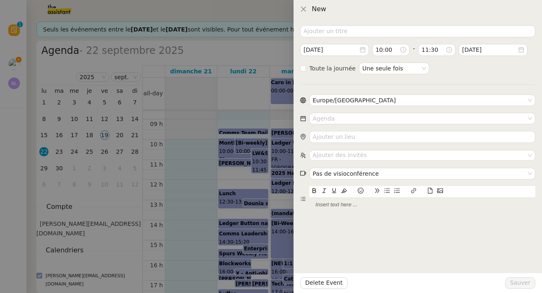
click at [246, 183] on div at bounding box center [271, 146] width 542 height 293
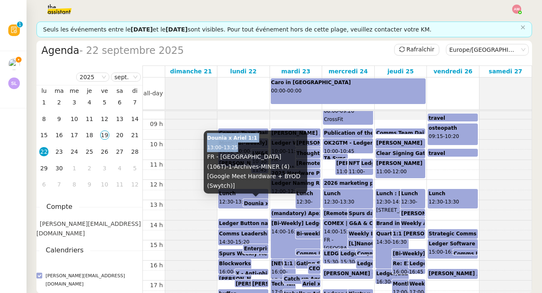
copy div "Dounia x Ariel 1:1 13:00 - 13:25"
drag, startPoint x: 207, startPoint y: 148, endPoint x: 246, endPoint y: 157, distance: 39.5
click at [246, 157] on div "Dounia x Ariel 1:1 13:00 - 13:25 FR - Paris (106T)-1-Archives-MINER (4) [Google…" at bounding box center [256, 161] width 104 height 63
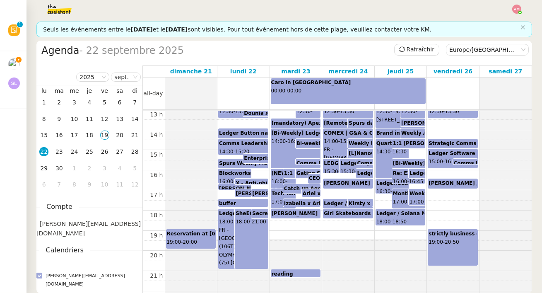
scroll to position [246, 0]
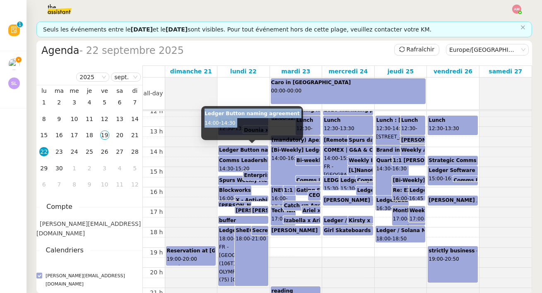
drag, startPoint x: 203, startPoint y: 112, endPoint x: 245, endPoint y: 130, distance: 45.8
click at [245, 130] on div "Ledger Button naming agreement 14:00 - 14:30" at bounding box center [252, 123] width 102 height 34
copy div "Ledger Button naming agreement 14:00 - 14:30"
drag, startPoint x: 204, startPoint y: 115, endPoint x: 243, endPoint y: 129, distance: 41.0
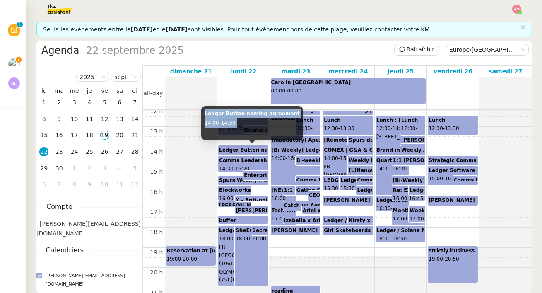
click at [243, 129] on div "Ledger Button naming agreement 14:00 - 14:30" at bounding box center [252, 123] width 102 height 34
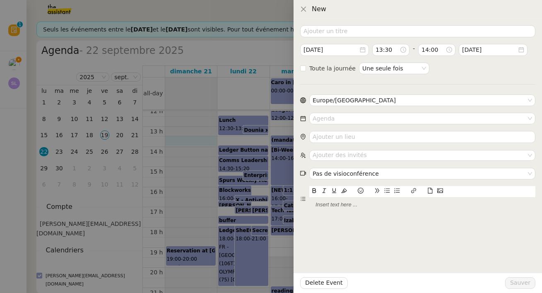
click at [205, 145] on div at bounding box center [271, 146] width 542 height 293
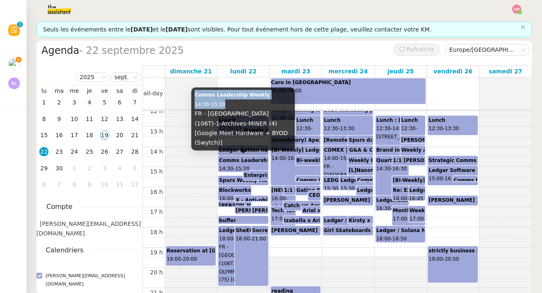
drag, startPoint x: 192, startPoint y: 106, endPoint x: 243, endPoint y: 116, distance: 52.3
click at [243, 116] on div "Comms Leadership Weekly 14:30 - 15:20 FR - Paris (106T)-1-Archives-MINER (4) [G…" at bounding box center [243, 118] width 104 height 63
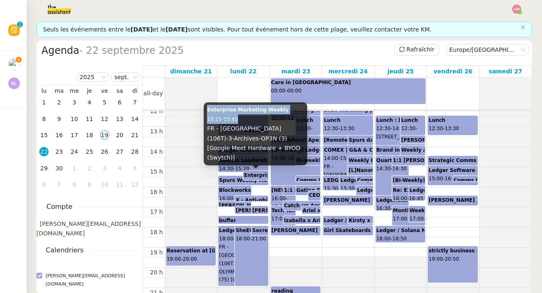
drag, startPoint x: 207, startPoint y: 122, endPoint x: 244, endPoint y: 129, distance: 38.0
click at [244, 129] on div "Enterprise Marketing Weekly 15:15 - 15:45 FR - Paris (106T)-3-Archives-OP3N (3)…" at bounding box center [256, 133] width 104 height 63
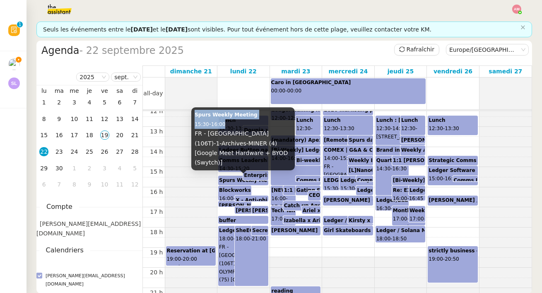
drag, startPoint x: 194, startPoint y: 127, endPoint x: 231, endPoint y: 134, distance: 37.4
click at [231, 134] on div "Spurs Weekly Meeting 15:30 - 16:00 FR - Paris (106T)-1-Archives-MINER (4) [Goog…" at bounding box center [243, 138] width 104 height 63
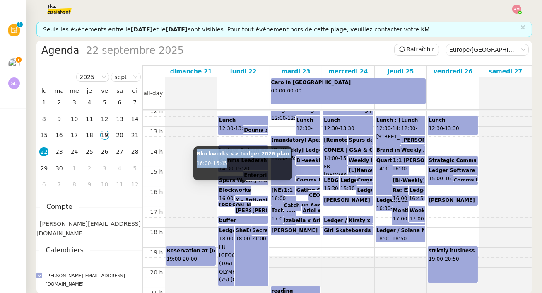
drag, startPoint x: 195, startPoint y: 153, endPoint x: 238, endPoint y: 161, distance: 44.3
click at [238, 161] on div "Blockworks <> Ledger 2026 plan 16:00 - 16:45" at bounding box center [242, 163] width 99 height 34
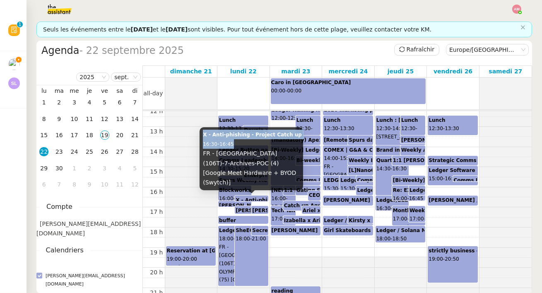
drag, startPoint x: 202, startPoint y: 146, endPoint x: 235, endPoint y: 156, distance: 35.0
click at [235, 156] on div "X - Anti-phishing - Project Catch up 16:30 - 16:45 FR - Paris (106T)-7-Archives…" at bounding box center [252, 158] width 104 height 63
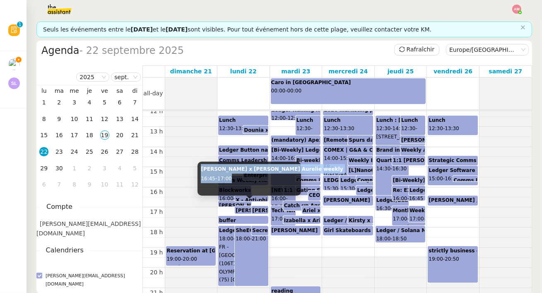
drag, startPoint x: 201, startPoint y: 169, endPoint x: 239, endPoint y: 178, distance: 38.8
click at [239, 178] on div "Phillip x Ariel x Aurelie weekly 16:45 - 17:00" at bounding box center [249, 178] width 104 height 34
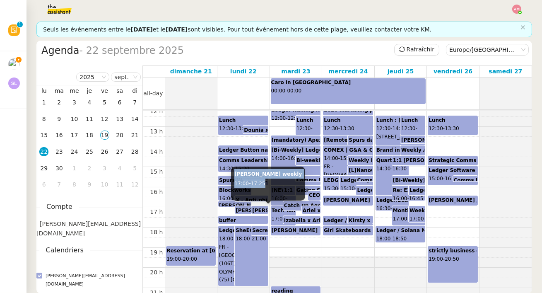
drag, startPoint x: 233, startPoint y: 175, endPoint x: 268, endPoint y: 185, distance: 36.7
click at [268, 185] on div "susan x ledger weekly 17:00 - 17:25" at bounding box center [268, 183] width 74 height 34
drag, startPoint x: 231, startPoint y: 172, endPoint x: 266, endPoint y: 185, distance: 37.3
click at [266, 185] on div "Ariel x Guillaume 17:00 - 17:25" at bounding box center [279, 183] width 101 height 34
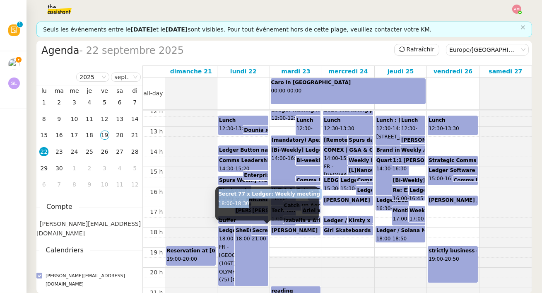
drag, startPoint x: 218, startPoint y: 195, endPoint x: 272, endPoint y: 200, distance: 53.6
click at [272, 200] on div "Secret 77 x Ledger: Weekly meeting 18:00 - 18:30" at bounding box center [267, 203] width 104 height 34
drag, startPoint x: 216, startPoint y: 195, endPoint x: 264, endPoint y: 205, distance: 49.0
click at [264, 205] on div "SheEOs X Ledger Event at 106 18:00 - 21:00" at bounding box center [259, 203] width 92 height 34
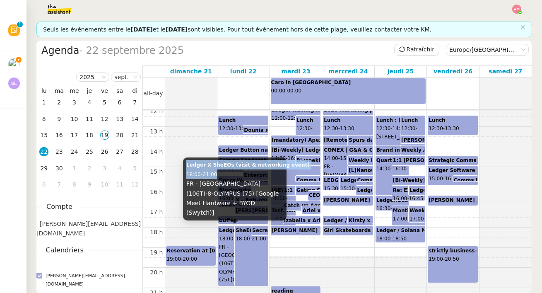
drag, startPoint x: 193, startPoint y: 174, endPoint x: 226, endPoint y: 183, distance: 34.4
click at [226, 183] on div "Ledger X SheEOs (visit & networking event) 18:00 - 21:00 FR - Paris (106T)-8-OL…" at bounding box center [235, 188] width 104 height 63
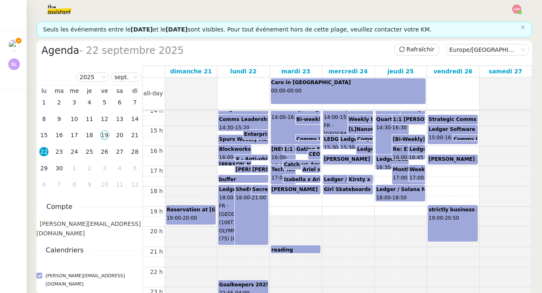
scroll to position [294, 0]
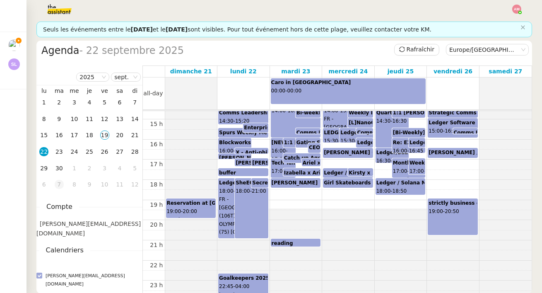
click at [55, 185] on div "7" at bounding box center [59, 184] width 9 height 9
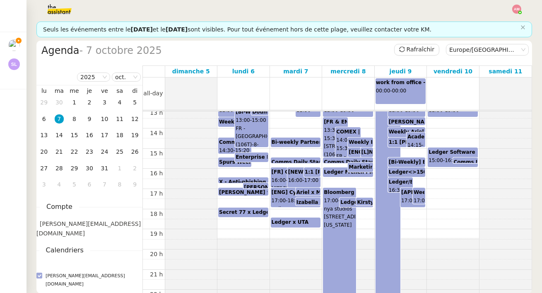
scroll to position [265, 0]
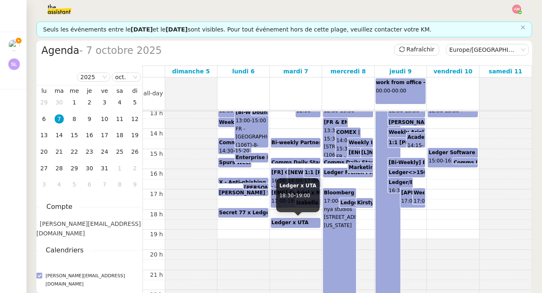
click at [285, 221] on b "Ledger x UTA" at bounding box center [290, 222] width 37 height 6
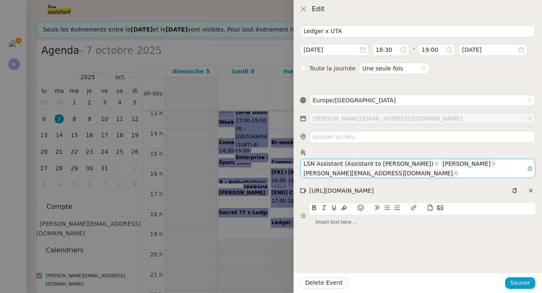
click at [344, 164] on div "LSN Assistant (Assistant to Lesley Silverman)" at bounding box center [368, 163] width 130 height 7
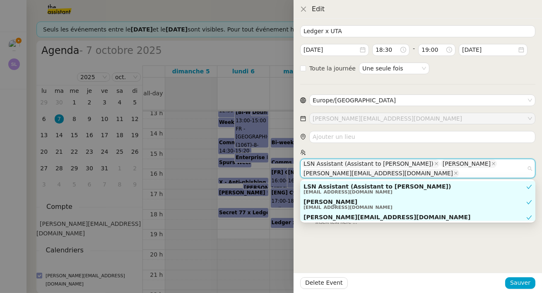
click at [259, 251] on div at bounding box center [271, 146] width 542 height 293
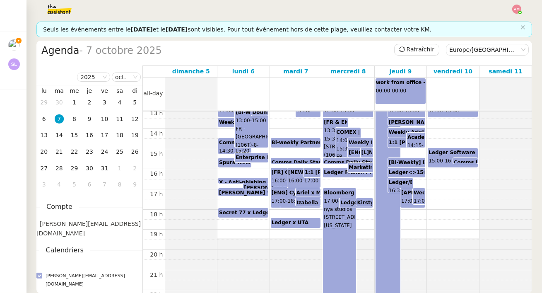
click at [286, 223] on b "Ledger x UTA" at bounding box center [290, 222] width 37 height 6
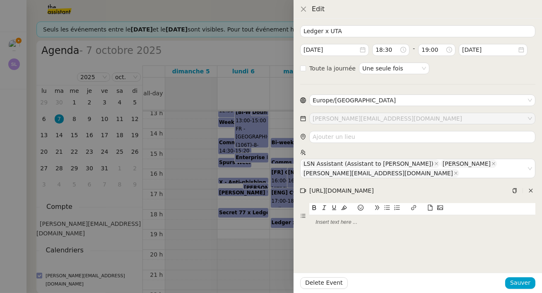
click at [231, 189] on div at bounding box center [271, 146] width 542 height 293
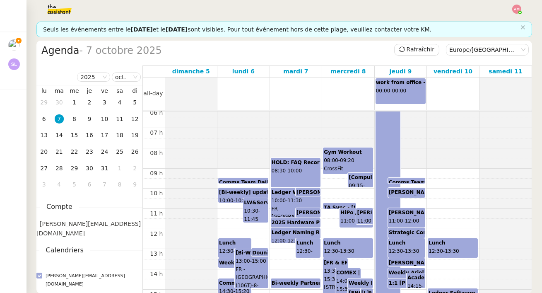
scroll to position [98, 0]
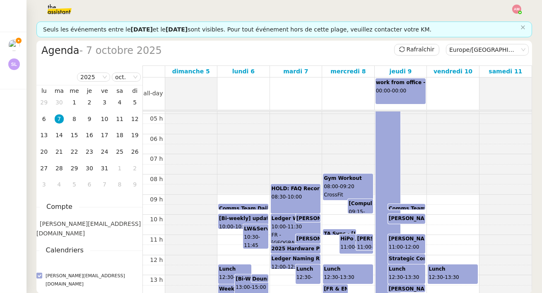
click at [65, 118] on td "7" at bounding box center [59, 119] width 15 height 17
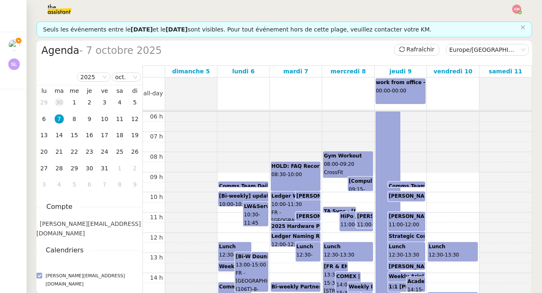
click at [60, 102] on div "30" at bounding box center [59, 102] width 9 height 9
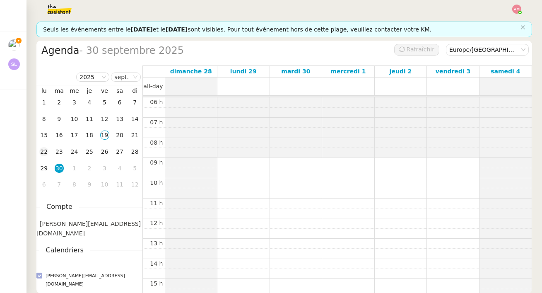
click at [49, 149] on td "22" at bounding box center [43, 152] width 15 height 17
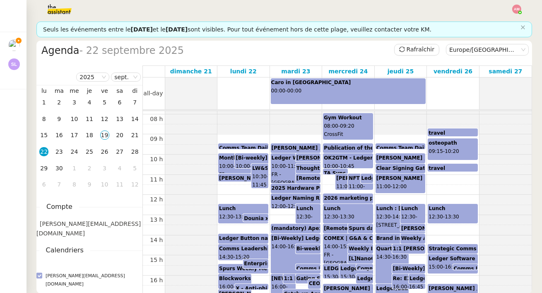
scroll to position [179, 0]
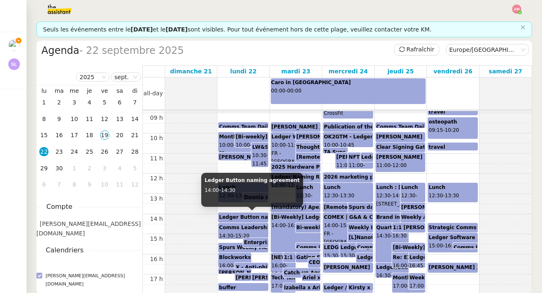
click at [249, 221] on div "Ledger Button naming agreement 14:00 - 14:30" at bounding box center [243, 217] width 48 height 9
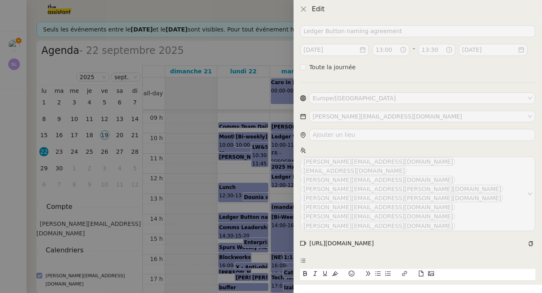
click at [249, 221] on div at bounding box center [271, 146] width 542 height 293
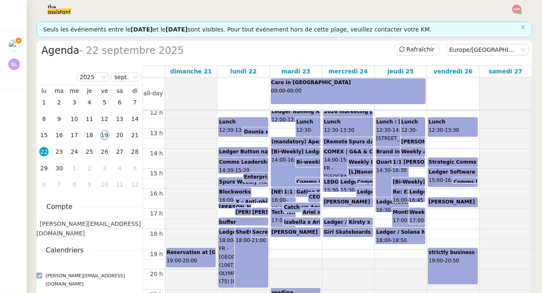
scroll to position [248, 0]
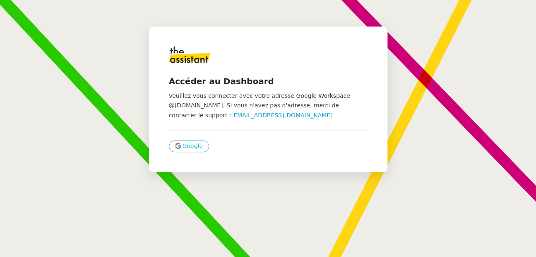
click at [196, 144] on span "Google" at bounding box center [193, 146] width 20 height 10
